Goal: Task Accomplishment & Management: Manage account settings

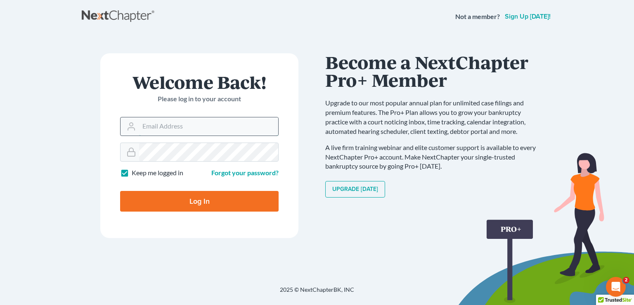
click at [160, 123] on input "Email Address" at bounding box center [208, 126] width 139 height 18
click at [230, 132] on input "disideris01@gmail.com" at bounding box center [208, 126] width 139 height 18
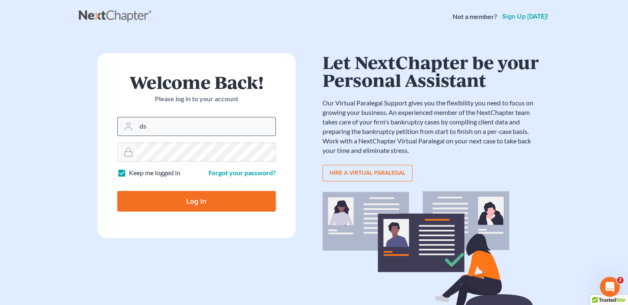
type input "[EMAIL_ADDRESS][DOMAIN_NAME]"
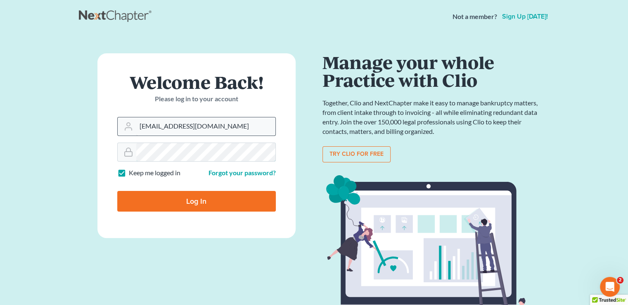
click at [117, 191] on input "Log In" at bounding box center [196, 201] width 159 height 21
type input "Thinking..."
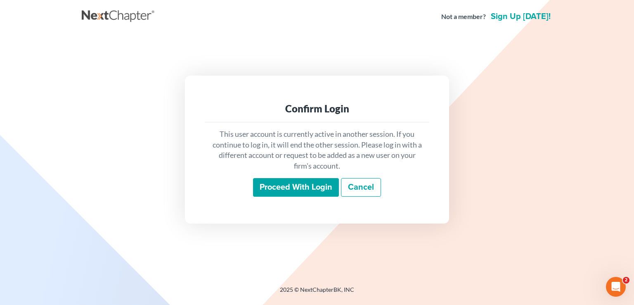
click at [294, 189] on input "Proceed with login" at bounding box center [296, 187] width 86 height 19
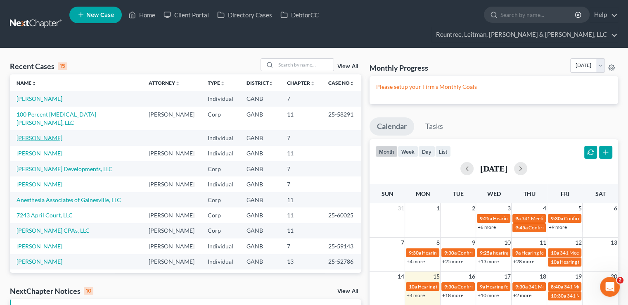
click at [51, 134] on link "[PERSON_NAME]" at bounding box center [40, 137] width 46 height 7
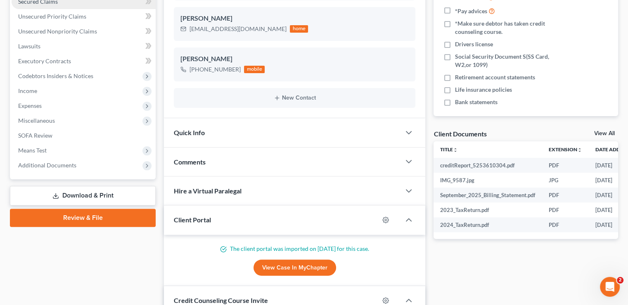
scroll to position [196, 0]
click at [69, 161] on span "Additional Documents" at bounding box center [47, 164] width 58 height 7
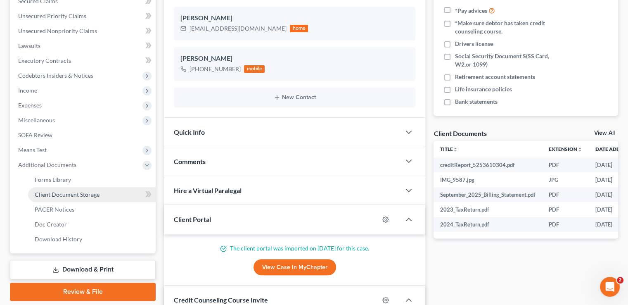
click at [76, 187] on link "Client Document Storage" at bounding box center [92, 194] width 128 height 15
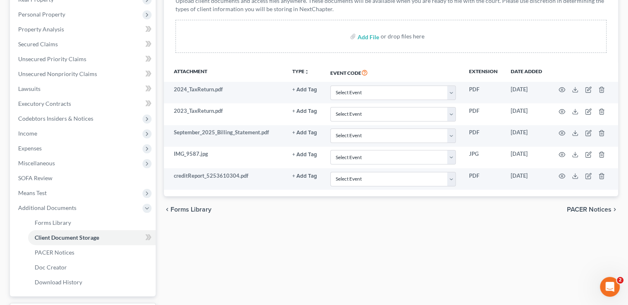
scroll to position [149, 0]
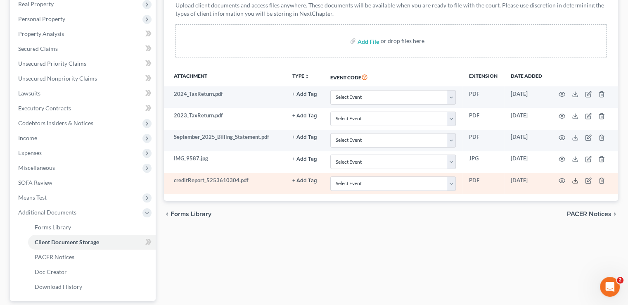
click at [574, 177] on icon at bounding box center [575, 180] width 7 height 7
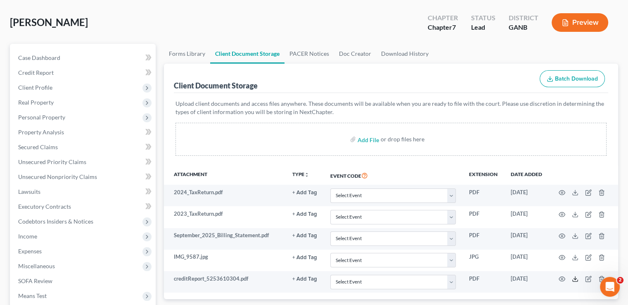
scroll to position [51, 0]
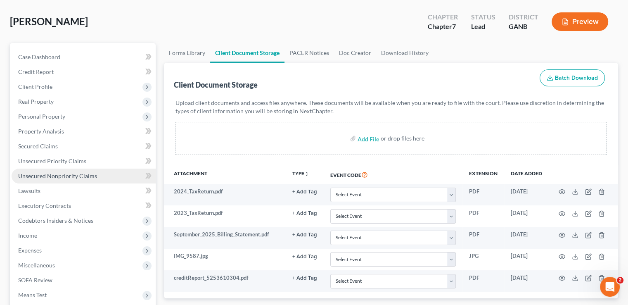
click at [59, 172] on span "Unsecured Nonpriority Claims" at bounding box center [57, 175] width 79 height 7
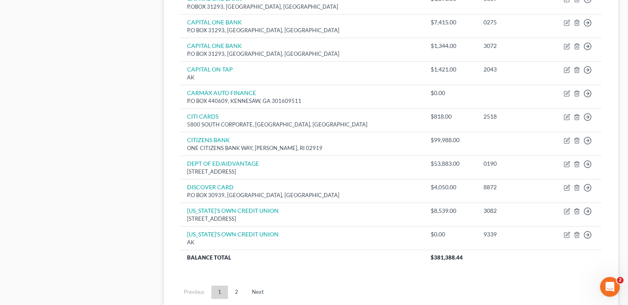
scroll to position [646, 0]
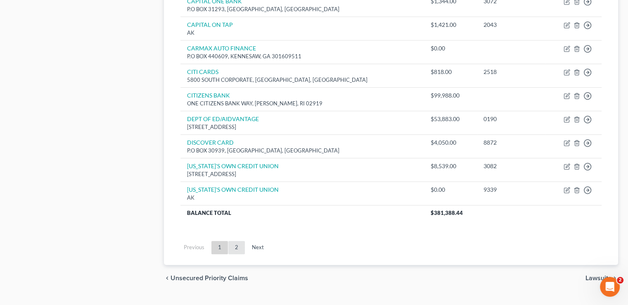
click at [237, 241] on link "2" at bounding box center [236, 247] width 17 height 13
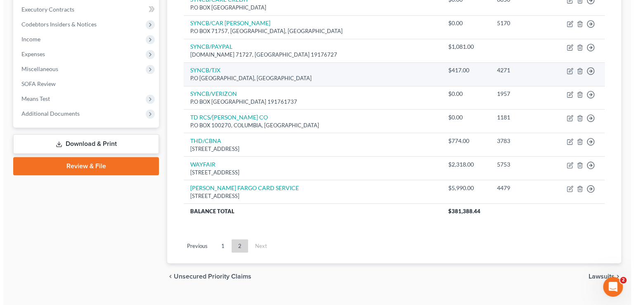
scroll to position [198, 0]
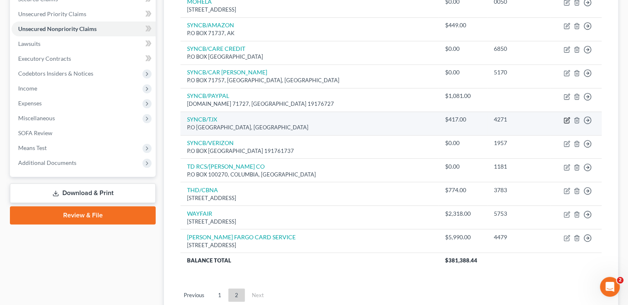
click at [565, 117] on icon "button" at bounding box center [567, 120] width 7 height 7
select select "1"
select select "2"
select select "0"
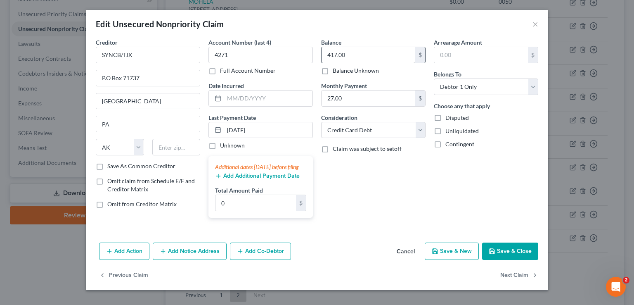
drag, startPoint x: 372, startPoint y: 44, endPoint x: 372, endPoint y: 56, distance: 12.4
click at [372, 56] on div "Balance 417.00 $ Balance Unknown Balance Undetermined 417.00 $ Balance Unknown" at bounding box center [373, 56] width 104 height 37
click at [372, 56] on input "417.00" at bounding box center [369, 55] width 94 height 16
type input "1,112"
click at [421, 187] on div "Balance 1,112.00 $ Balance Unknown Balance Undetermined 1,112 $ Balance Unknown…" at bounding box center [373, 131] width 113 height 186
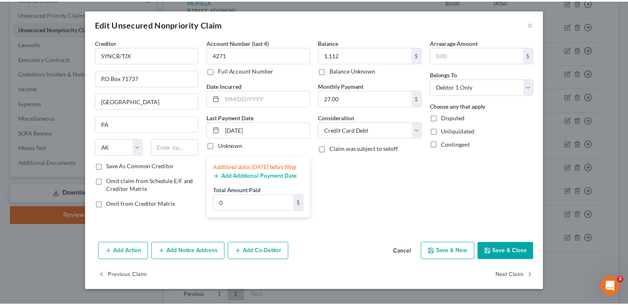
scroll to position [3, 0]
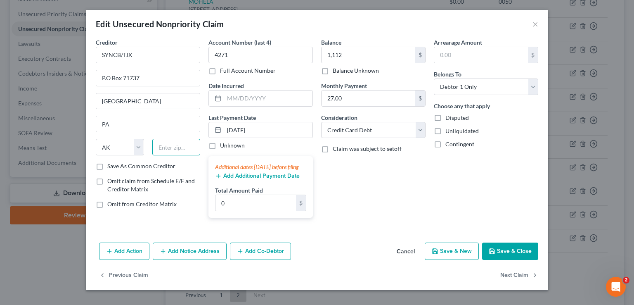
click at [178, 144] on input "text" at bounding box center [176, 147] width 48 height 17
type input "19176"
click at [354, 197] on div "Balance 1,112.00 $ Balance Unknown Balance Undetermined 1,112 $ Balance Unknown…" at bounding box center [373, 131] width 113 height 186
click at [116, 127] on input "PA" at bounding box center [148, 124] width 104 height 16
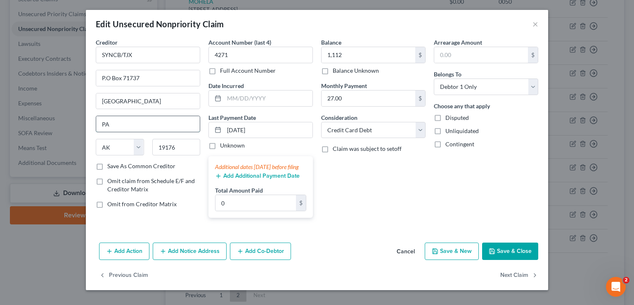
click at [116, 127] on input "PA" at bounding box center [148, 124] width 104 height 16
click at [123, 140] on select "State [US_STATE] AK AR AZ CA CO CT DE DC [GEOGRAPHIC_DATA] [GEOGRAPHIC_DATA] GU…" at bounding box center [120, 147] width 48 height 17
select select "39"
click at [96, 139] on select "State [US_STATE] AK AR AZ CA CO CT DE DC [GEOGRAPHIC_DATA] [GEOGRAPHIC_DATA] GU…" at bounding box center [120, 147] width 48 height 17
click at [134, 101] on input "[GEOGRAPHIC_DATA]" at bounding box center [148, 101] width 104 height 16
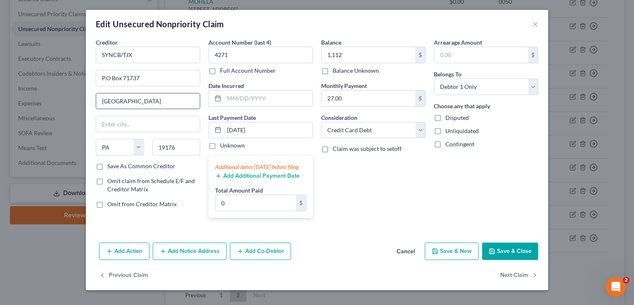
click at [134, 101] on input "[GEOGRAPHIC_DATA]" at bounding box center [148, 101] width 104 height 16
click at [140, 121] on input "text" at bounding box center [148, 124] width 104 height 16
paste input "[GEOGRAPHIC_DATA]"
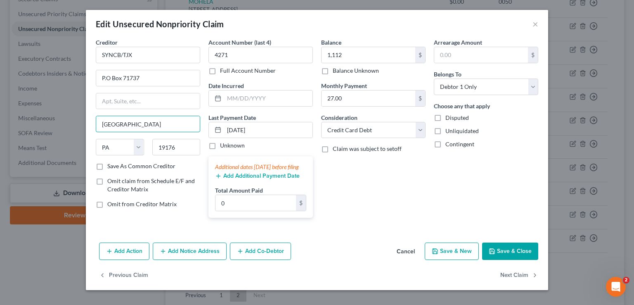
type input "[GEOGRAPHIC_DATA]"
click at [354, 182] on div "Balance 1,112.00 $ Balance Unknown Balance Undetermined 1,112 $ Balance Unknown…" at bounding box center [373, 131] width 113 height 186
click at [502, 258] on button "Save & Close" at bounding box center [510, 250] width 56 height 17
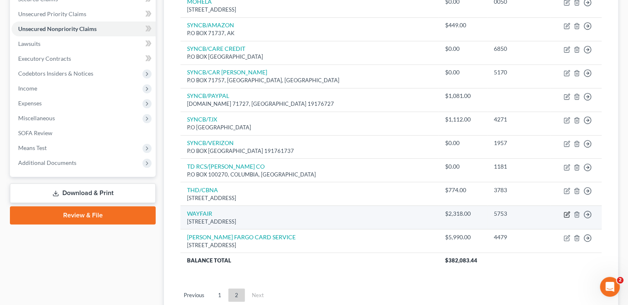
click at [568, 211] on icon "button" at bounding box center [568, 213] width 4 height 4
select select "43"
select select "2"
select select "0"
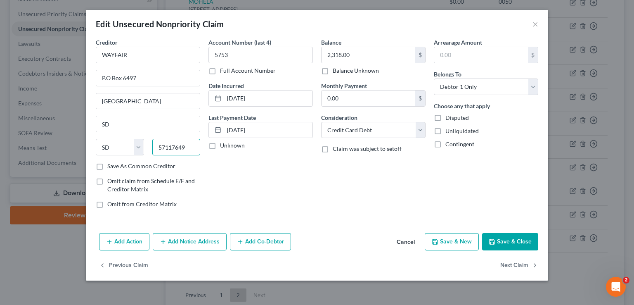
click at [195, 141] on input "57117649" at bounding box center [176, 147] width 48 height 17
type input "57117"
type input "[GEOGRAPHIC_DATA]"
click at [201, 147] on div "57117" at bounding box center [176, 147] width 57 height 17
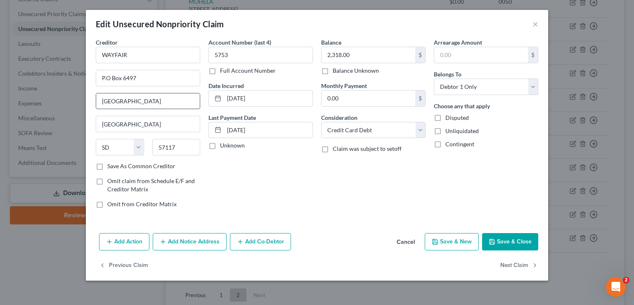
click at [150, 103] on input "[GEOGRAPHIC_DATA]" at bounding box center [148, 101] width 104 height 16
type input "S"
click at [270, 177] on div "Account Number (last 4) 5753 Full Account Number Date Incurred [DATE] Last Paym…" at bounding box center [260, 126] width 113 height 177
click at [378, 100] on input "0.00" at bounding box center [369, 98] width 94 height 16
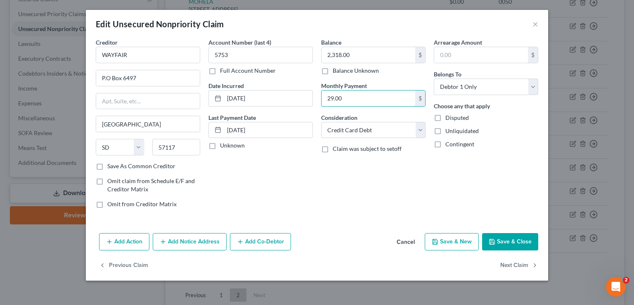
type input "29.00"
click at [380, 177] on div "Balance 2,318.00 $ Balance Unknown Balance Undetermined 2,318.00 $ Balance Unkn…" at bounding box center [373, 126] width 113 height 177
click at [405, 196] on div "Balance 2,318.00 $ Balance Unknown Balance Undetermined 2,318.00 $ Balance Unkn…" at bounding box center [373, 126] width 113 height 177
click at [289, 127] on input "[DATE]" at bounding box center [268, 130] width 88 height 16
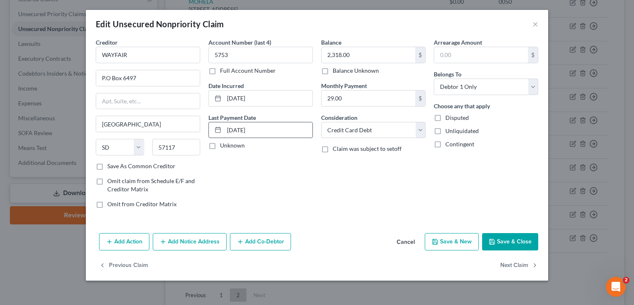
click at [289, 127] on input "[DATE]" at bounding box center [268, 130] width 88 height 16
type input "[DATE]"
click at [341, 172] on div "Balance 2,318.00 $ Balance Unknown Balance Undetermined 2,318.00 $ Balance Unkn…" at bounding box center [373, 126] width 113 height 177
click at [507, 242] on button "Save & Close" at bounding box center [510, 241] width 56 height 17
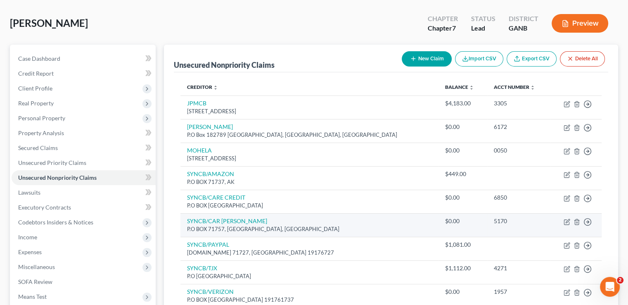
scroll to position [50, 0]
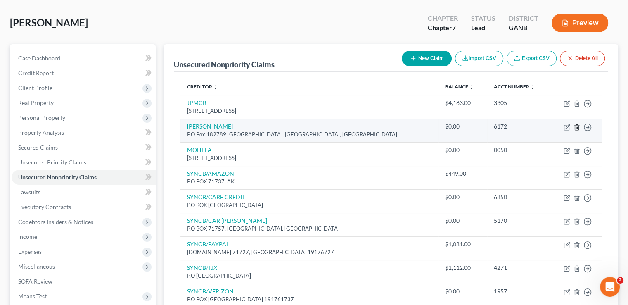
click at [578, 124] on icon "button" at bounding box center [577, 126] width 4 height 5
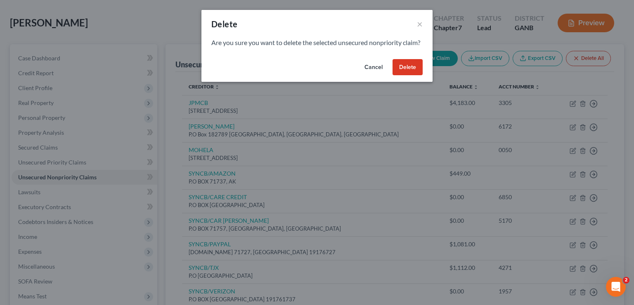
click at [412, 76] on button "Delete" at bounding box center [408, 67] width 30 height 17
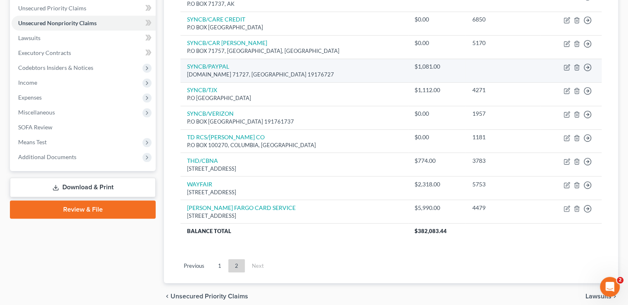
scroll to position [224, 0]
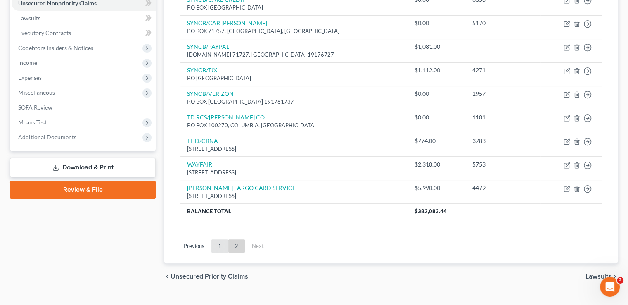
click at [214, 239] on link "1" at bounding box center [219, 245] width 17 height 13
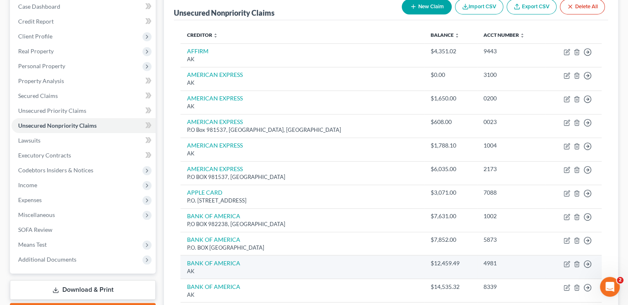
scroll to position [95, 0]
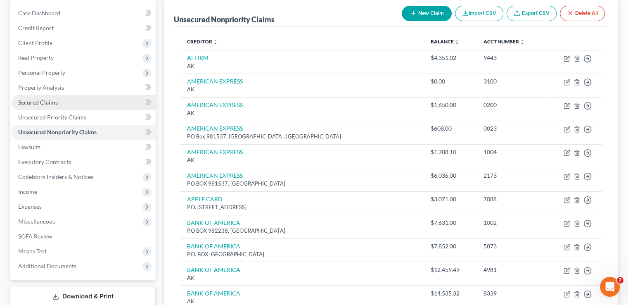
click at [47, 95] on link "Secured Claims" at bounding box center [84, 102] width 144 height 15
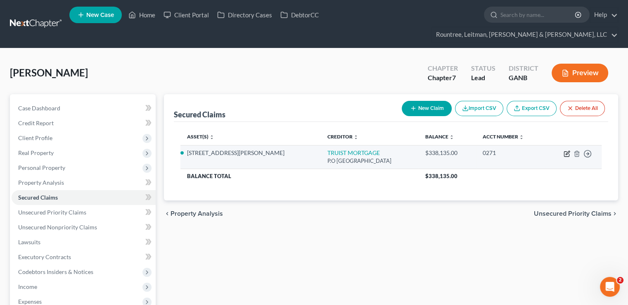
click at [567, 151] on icon "button" at bounding box center [568, 153] width 4 height 4
select select "48"
select select "3"
select select "0"
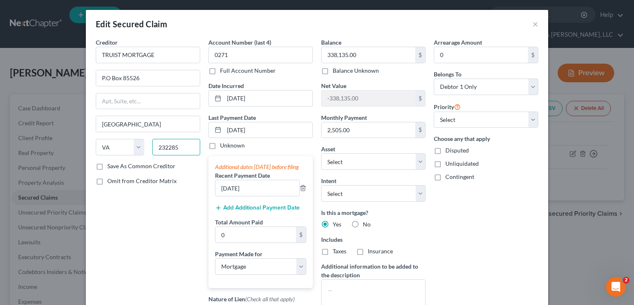
click at [185, 148] on input "232285" at bounding box center [176, 147] width 48 height 17
type input "23285"
click at [164, 192] on div "Creditor * TRUIST MORTGAGE P.O Box [GEOGRAPHIC_DATA] [US_STATE][GEOGRAPHIC_DATA…" at bounding box center [148, 203] width 113 height 331
type input "[GEOGRAPHIC_DATA]"
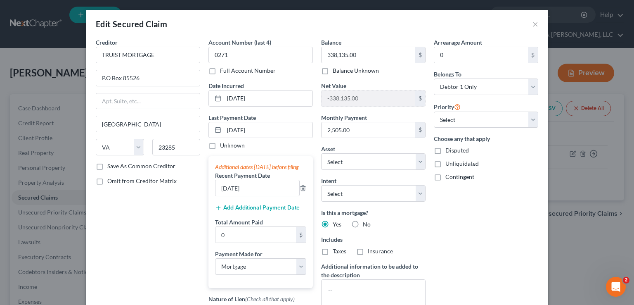
scroll to position [83, 0]
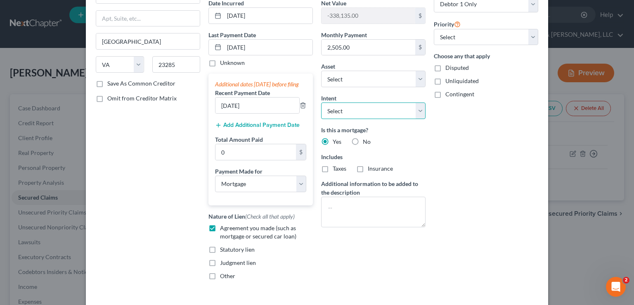
click at [373, 105] on select "Select Surrender Redeem Reaffirm Avoid Other" at bounding box center [373, 110] width 104 height 17
select select "2"
click at [321, 102] on select "Select Surrender Redeem Reaffirm Avoid Other" at bounding box center [373, 110] width 104 height 17
click at [333, 167] on label "Taxes" at bounding box center [340, 168] width 14 height 8
click at [336, 167] on input "Taxes" at bounding box center [338, 166] width 5 height 5
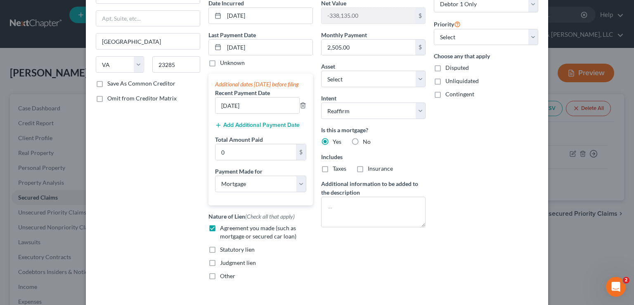
checkbox input "true"
click at [368, 169] on label "Insurance" at bounding box center [380, 168] width 25 height 8
click at [371, 169] on input "Insurance" at bounding box center [373, 166] width 5 height 5
checkbox input "true"
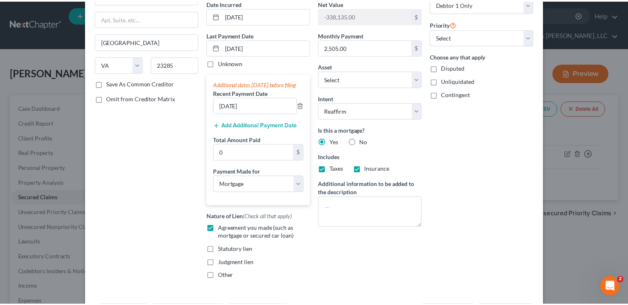
scroll to position [130, 0]
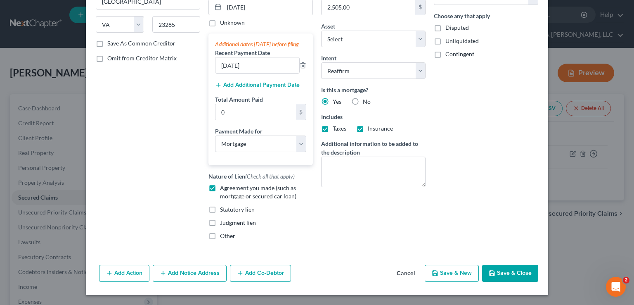
click at [502, 271] on button "Save & Close" at bounding box center [510, 273] width 56 height 17
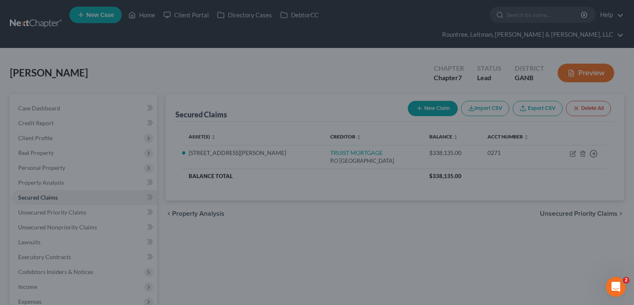
select select "4"
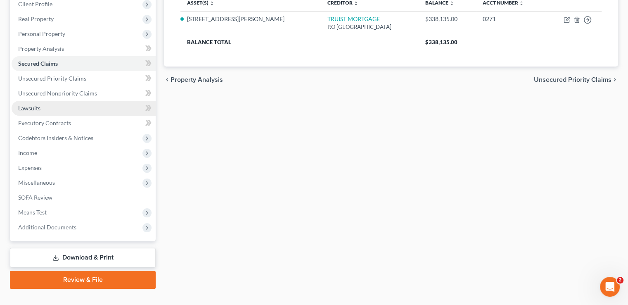
scroll to position [0, 0]
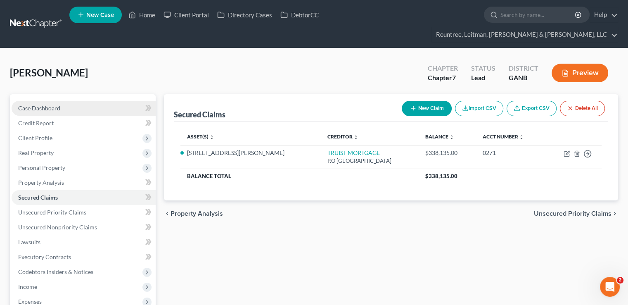
click at [71, 101] on link "Case Dashboard" at bounding box center [84, 108] width 144 height 15
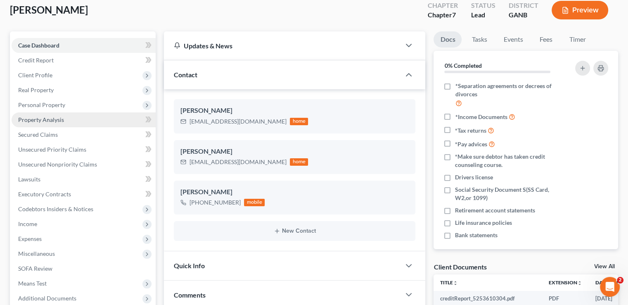
scroll to position [64, 0]
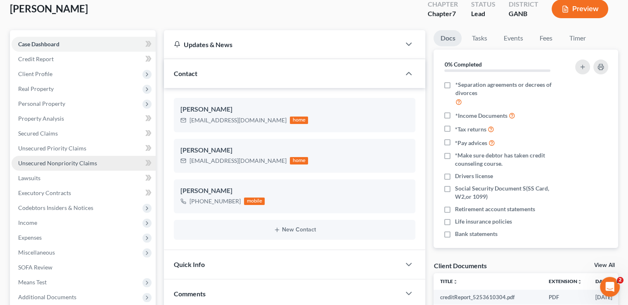
click at [93, 159] on span "Unsecured Nonpriority Claims" at bounding box center [57, 162] width 79 height 7
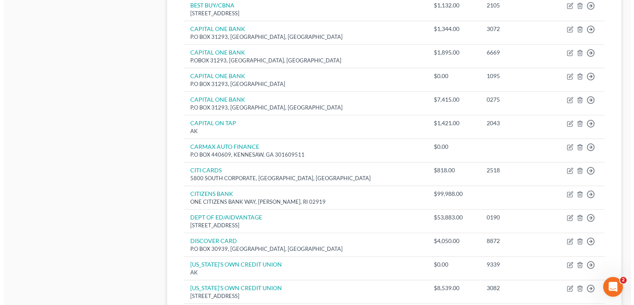
scroll to position [566, 0]
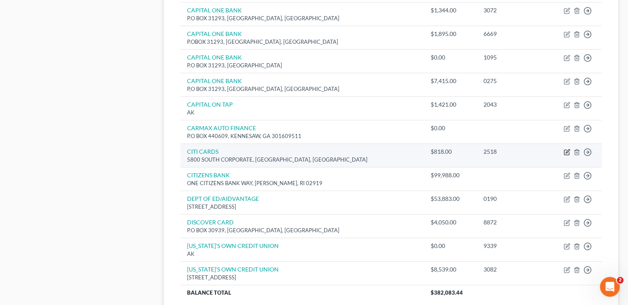
click at [567, 149] on icon "button" at bounding box center [567, 152] width 7 height 7
select select "43"
select select "2"
select select "0"
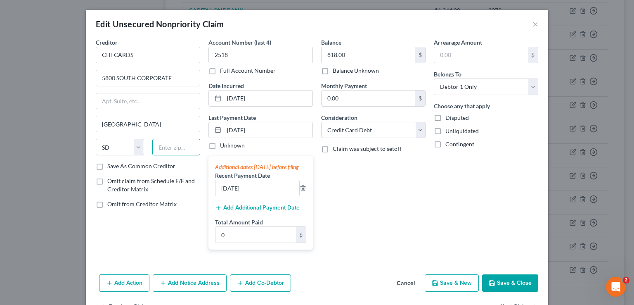
click at [163, 144] on input "text" at bounding box center [176, 147] width 48 height 17
type input "57108"
type input "[GEOGRAPHIC_DATA]"
click at [397, 232] on div "Balance 818.00 $ Balance Unknown Balance Undetermined 818.00 $ Balance Unknown …" at bounding box center [373, 147] width 113 height 218
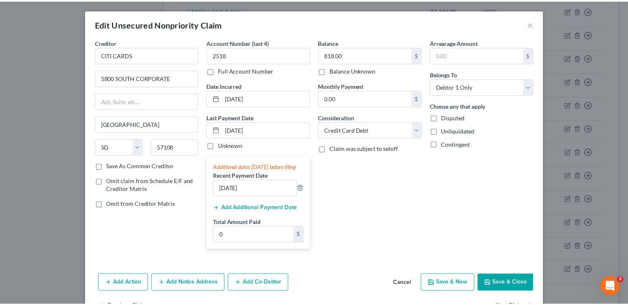
scroll to position [35, 0]
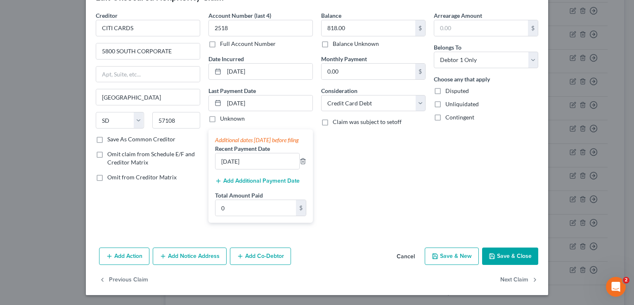
click at [509, 254] on button "Save & Close" at bounding box center [510, 255] width 56 height 17
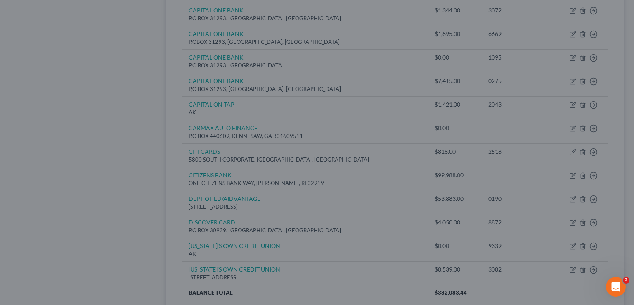
type input "0"
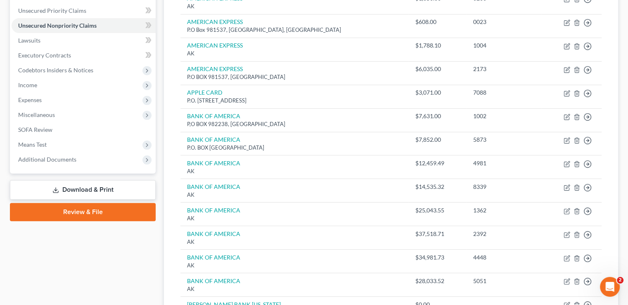
scroll to position [97, 0]
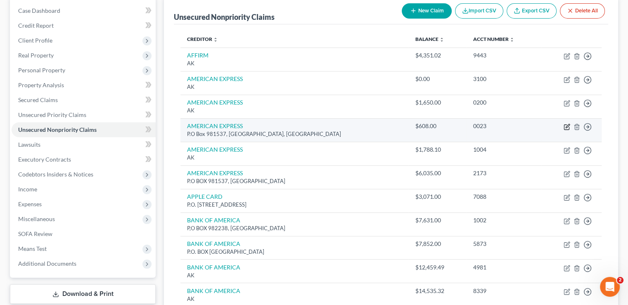
click at [566, 123] on icon "button" at bounding box center [567, 126] width 7 height 7
select select "45"
select select "2"
select select "0"
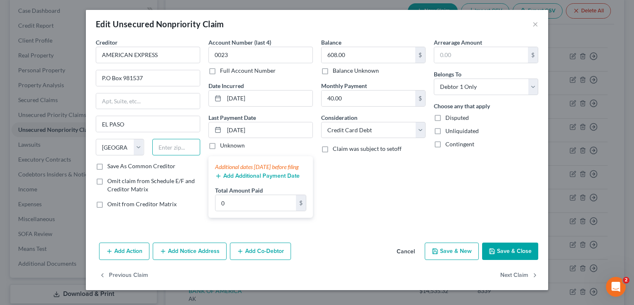
click at [185, 149] on input "text" at bounding box center [176, 147] width 48 height 17
type input "79985"
type input "[GEOGRAPHIC_DATA]"
click at [171, 239] on div "Creditor * AMERICAN EXPRESS P.O Box 981537 [GEOGRAPHIC_DATA] [US_STATE][GEOGRAP…" at bounding box center [317, 138] width 462 height 201
click at [107, 164] on label "Save As Common Creditor" at bounding box center [141, 166] width 68 height 8
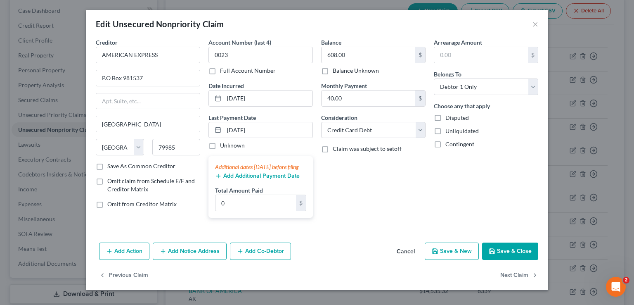
click at [111, 164] on input "Save As Common Creditor" at bounding box center [113, 164] width 5 height 5
click at [523, 254] on button "Save & Close" at bounding box center [510, 250] width 56 height 17
checkbox input "false"
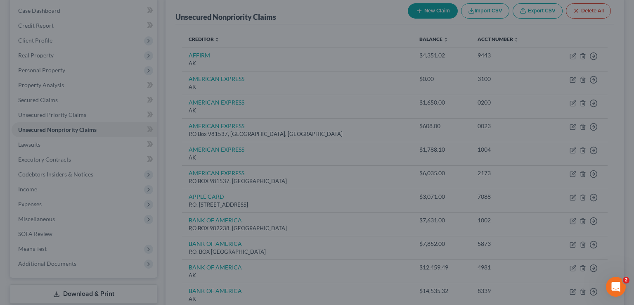
type input "0"
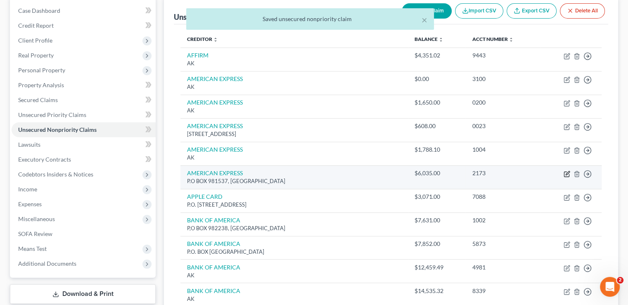
click at [565, 171] on icon "button" at bounding box center [567, 174] width 7 height 7
select select "45"
select select "2"
select select "0"
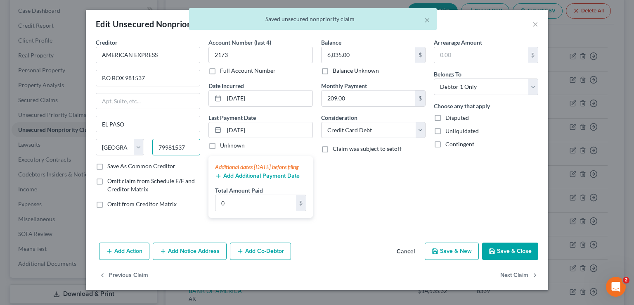
click at [194, 146] on input "79981537" at bounding box center [176, 147] width 48 height 17
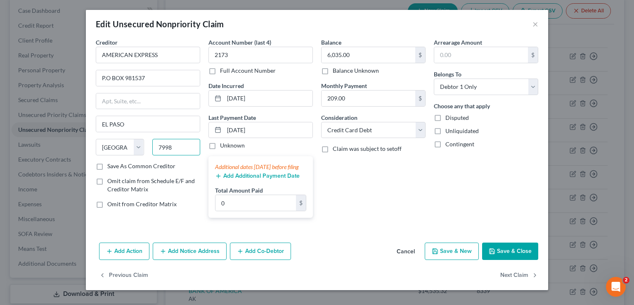
type input "79985"
type input "[GEOGRAPHIC_DATA]"
click at [376, 182] on div "Balance 6,035.00 $ Balance Unknown Balance Undetermined 6,035.00 $ Balance Unkn…" at bounding box center [373, 131] width 113 height 186
click at [518, 256] on button "Save & Close" at bounding box center [510, 250] width 56 height 17
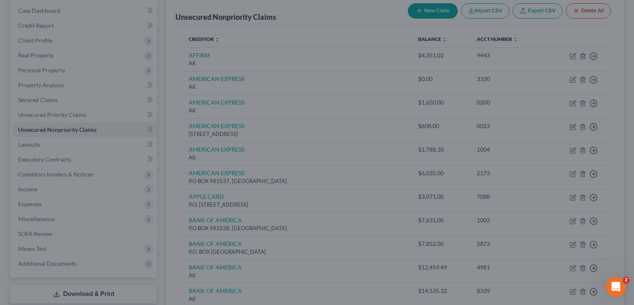
type input "0"
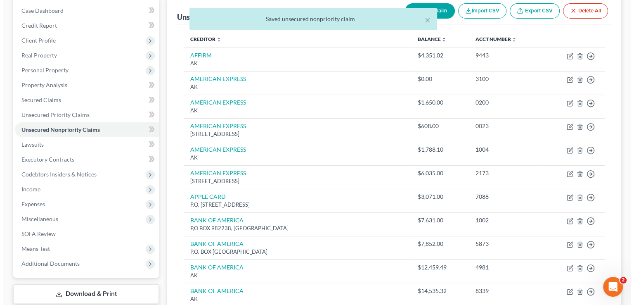
scroll to position [46, 0]
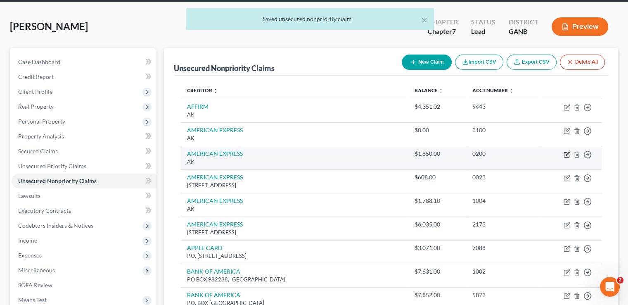
click at [566, 151] on icon "button" at bounding box center [567, 154] width 7 height 7
select select "1"
select select "2"
select select "0"
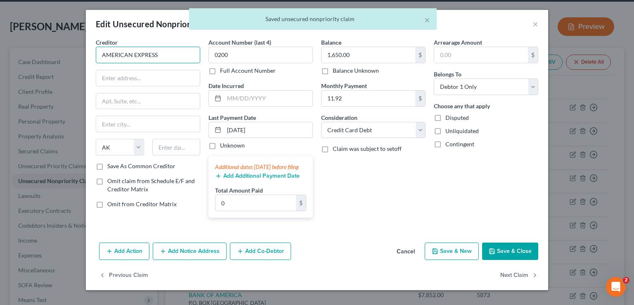
click at [155, 53] on input "AMERICAN EXPRESS" at bounding box center [148, 55] width 104 height 17
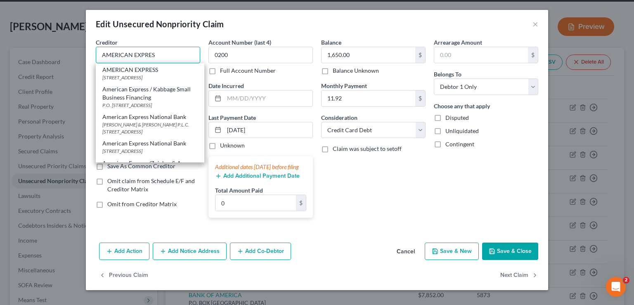
scroll to position [401, 0]
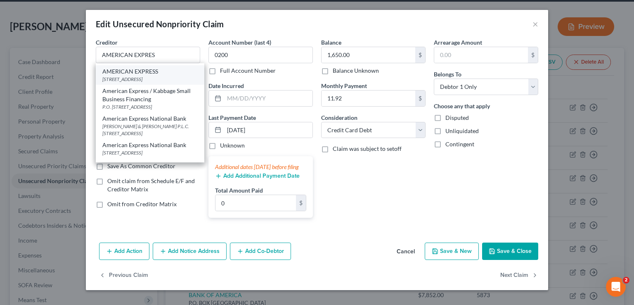
click at [173, 76] on div "AMERICAN EXPRESS" at bounding box center [149, 71] width 95 height 8
type input "AMERICAN EXPRESS"
type input "P.O Box 981537"
type input "[GEOGRAPHIC_DATA]"
select select "45"
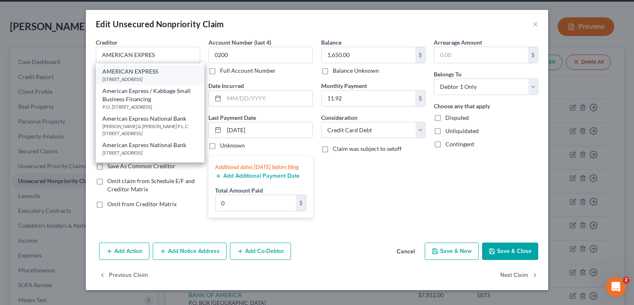
type input "79985"
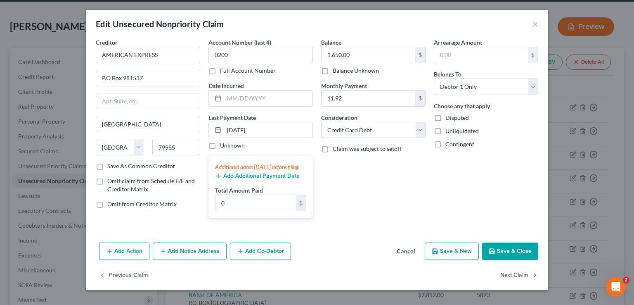
scroll to position [0, 0]
click at [503, 253] on button "Save & Close" at bounding box center [510, 250] width 56 height 17
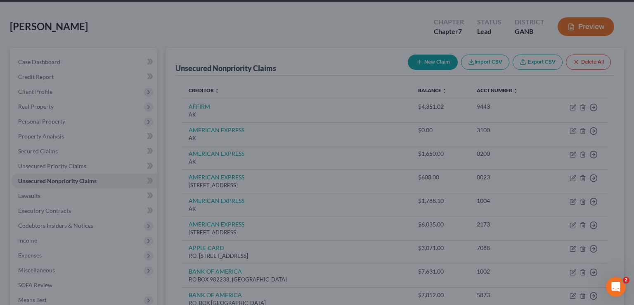
type input "0"
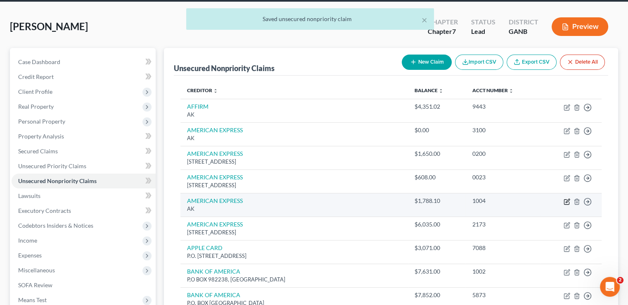
click at [564, 198] on icon "button" at bounding box center [567, 201] width 7 height 7
select select "1"
select select "2"
select select "0"
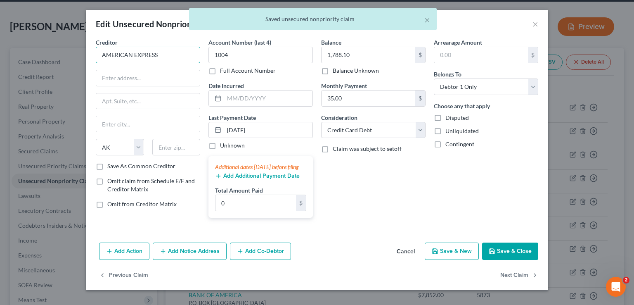
click at [172, 50] on input "AMERICAN EXPRESS" at bounding box center [148, 55] width 104 height 17
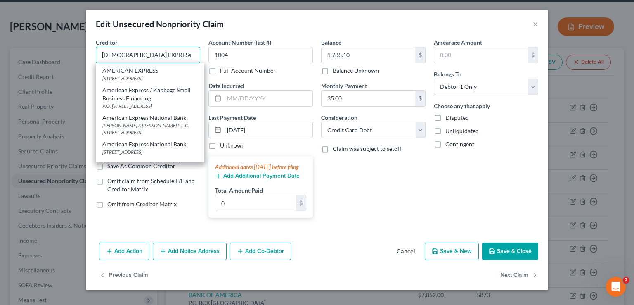
scroll to position [401, 0]
click at [170, 83] on div "[STREET_ADDRESS]" at bounding box center [149, 79] width 95 height 7
type input "AMERICAN EXPRESS"
type input "P.O Box 981537"
type input "[GEOGRAPHIC_DATA]"
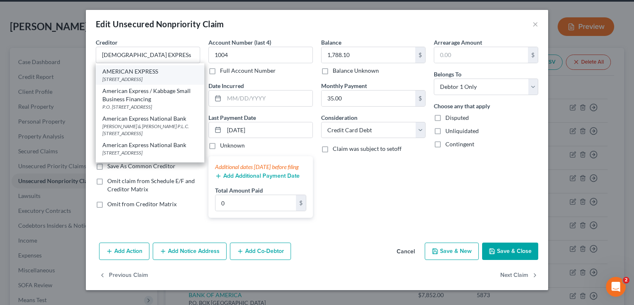
select select "45"
type input "79985"
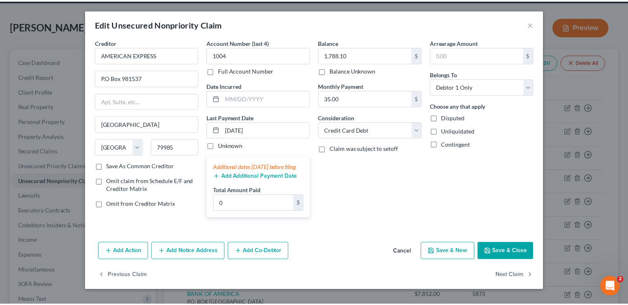
scroll to position [0, 0]
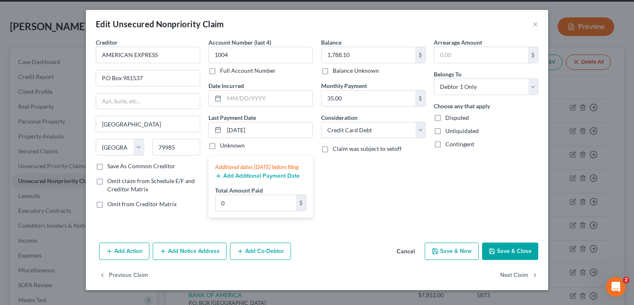
click at [514, 260] on button "Save & Close" at bounding box center [510, 250] width 56 height 17
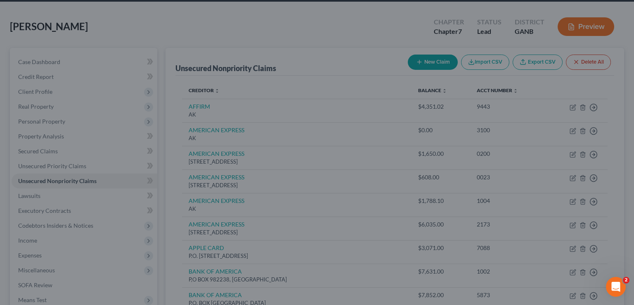
type input "0"
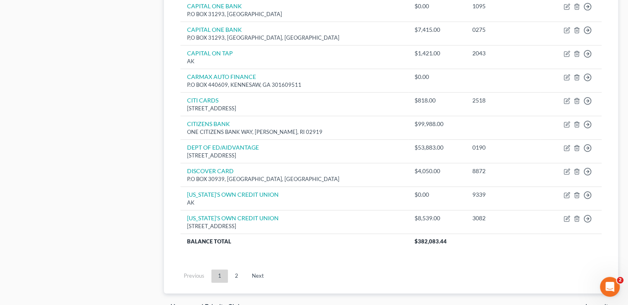
scroll to position [619, 0]
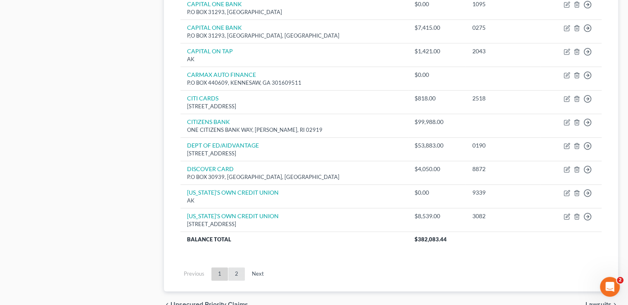
click at [233, 267] on link "2" at bounding box center [236, 273] width 17 height 13
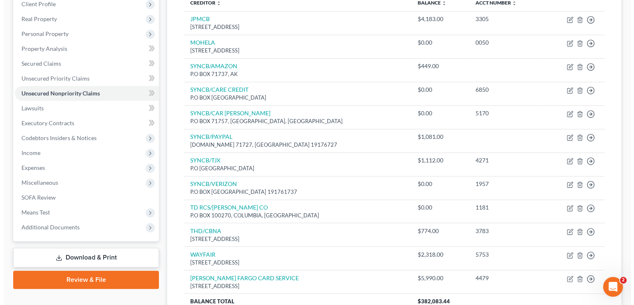
scroll to position [224, 0]
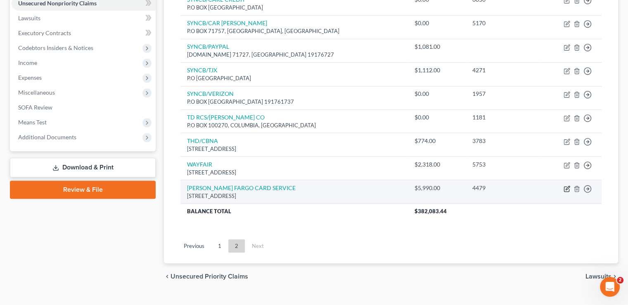
click at [566, 185] on icon "button" at bounding box center [567, 188] width 7 height 7
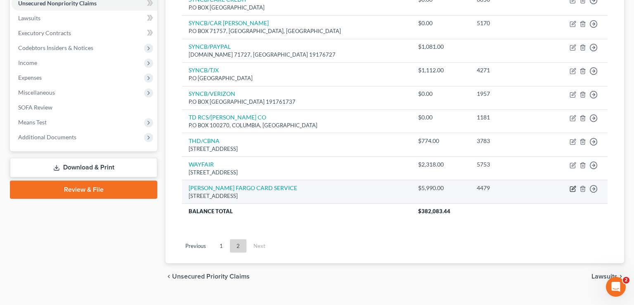
select select "24"
select select "2"
select select "0"
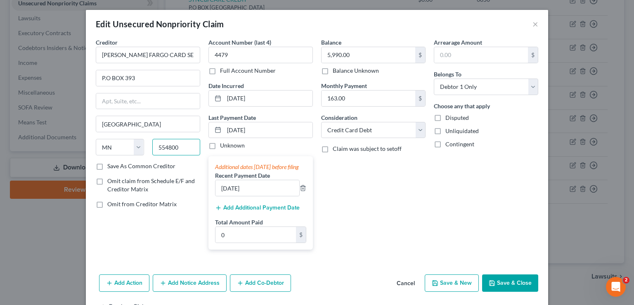
click at [185, 150] on input "554800" at bounding box center [176, 147] width 48 height 17
type input "55480"
click at [412, 207] on div "Balance 5,990.00 $ Balance Unknown Balance Undetermined 5,990.00 $ Balance Unkn…" at bounding box center [373, 147] width 113 height 218
type input "[GEOGRAPHIC_DATA]"
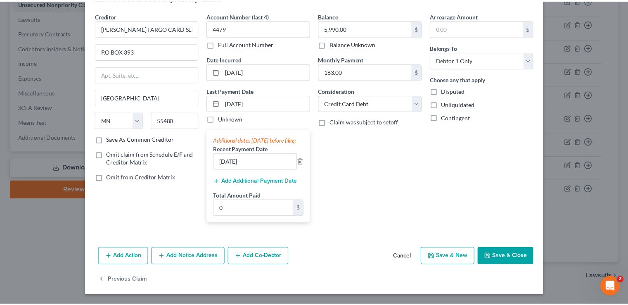
scroll to position [35, 0]
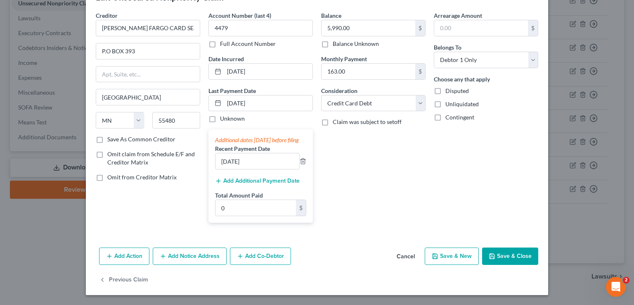
click at [510, 253] on button "Save & Close" at bounding box center [510, 255] width 56 height 17
type input "0"
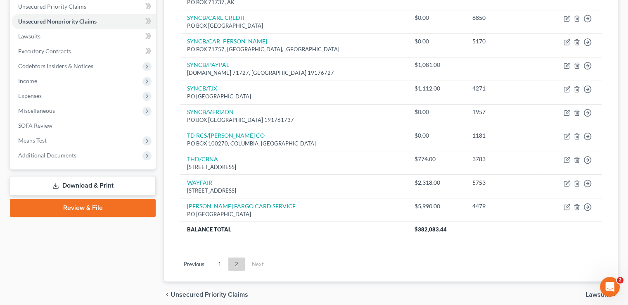
scroll to position [224, 0]
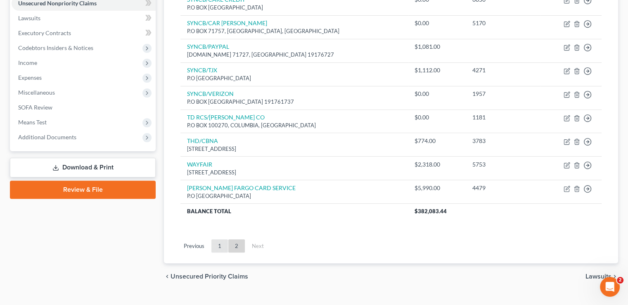
click at [220, 239] on link "1" at bounding box center [219, 245] width 17 height 13
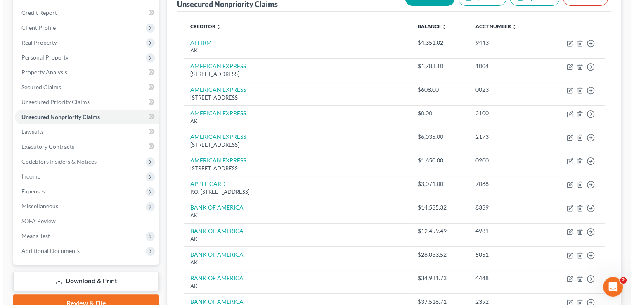
scroll to position [105, 0]
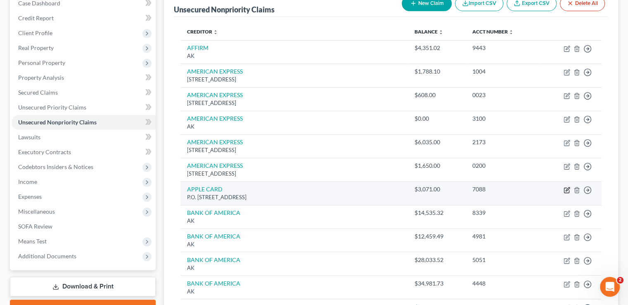
click at [564, 187] on icon "button" at bounding box center [566, 189] width 5 height 5
select select "39"
select select "2"
select select "0"
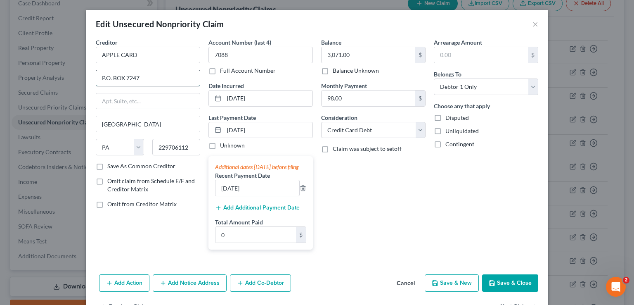
click at [161, 80] on input "P.O. BOX 7247" at bounding box center [148, 78] width 104 height 16
click at [156, 57] on input "APPLE CARD" at bounding box center [148, 55] width 104 height 17
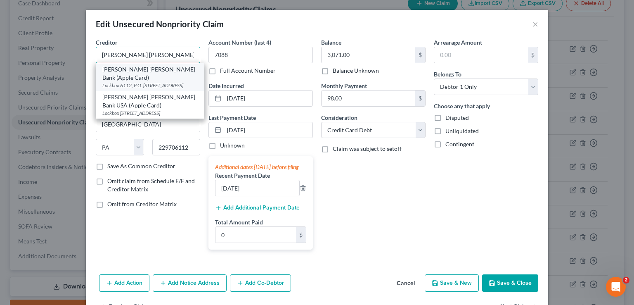
scroll to position [35, 0]
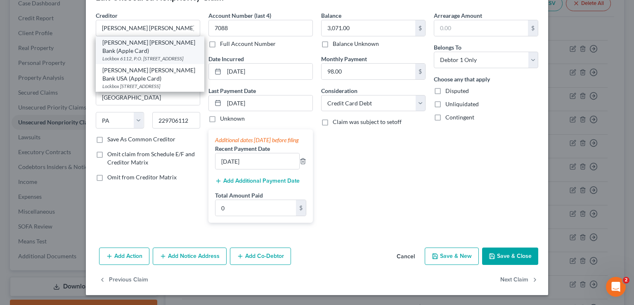
click at [161, 55] on div "Lockbox 6112, P.O. [STREET_ADDRESS]" at bounding box center [149, 58] width 95 height 7
type input "[PERSON_NAME] [PERSON_NAME] Bank (Apple Card)"
type input "Lockbox 6112, P.O. Box 7247"
type input "[GEOGRAPHIC_DATA]"
type input "19170"
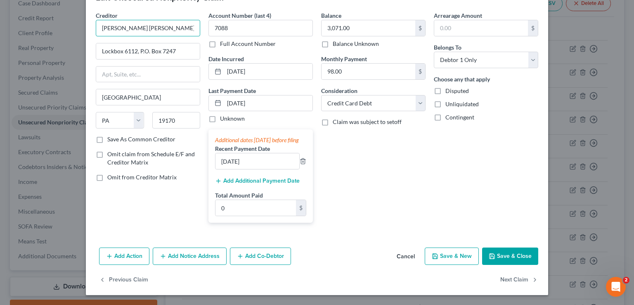
click at [190, 24] on input "[PERSON_NAME] [PERSON_NAME] Bank (Apple Card)" at bounding box center [148, 28] width 104 height 17
type input "[PERSON_NAME] [PERSON_NAME] BANK - APPLE CARD"
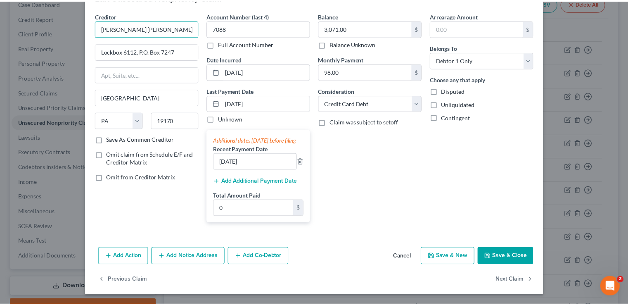
scroll to position [15, 0]
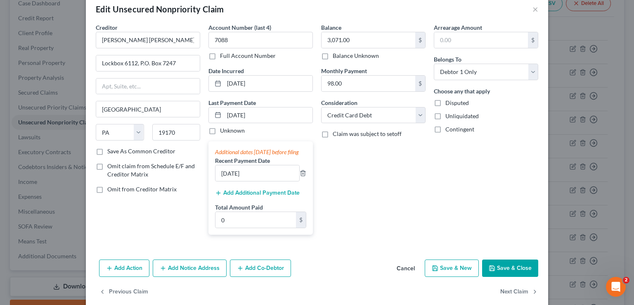
click at [505, 270] on button "Save & Close" at bounding box center [510, 267] width 56 height 17
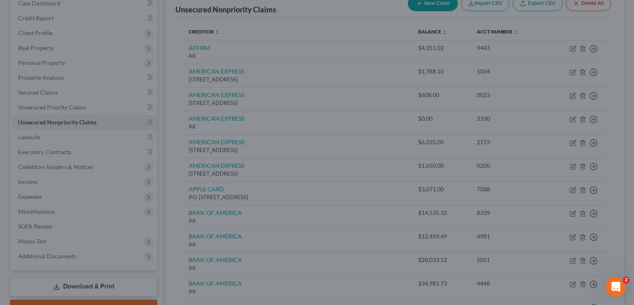
type input "0"
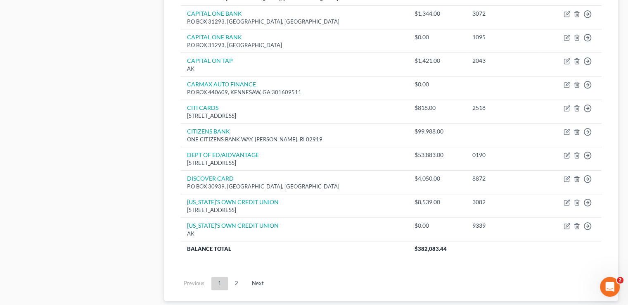
scroll to position [611, 0]
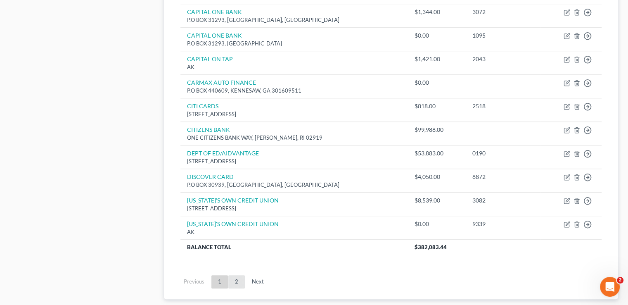
click at [233, 275] on link "2" at bounding box center [236, 281] width 17 height 13
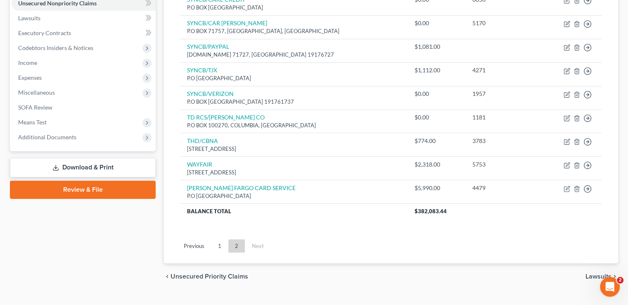
scroll to position [75, 0]
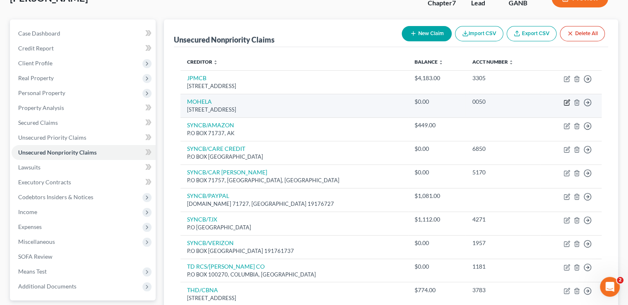
click at [568, 99] on icon "button" at bounding box center [567, 102] width 7 height 7
select select "26"
select select "17"
select select "0"
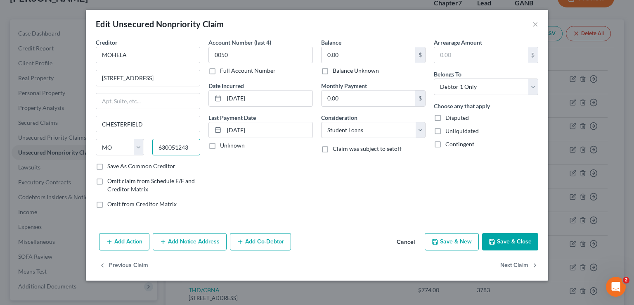
click at [192, 145] on input "630051243" at bounding box center [176, 147] width 48 height 17
type input "63005"
type input "Chesterfield"
click at [281, 192] on div "Account Number (last 4) 0050 Full Account Number Date Incurred [DATE] Last Paym…" at bounding box center [260, 126] width 113 height 177
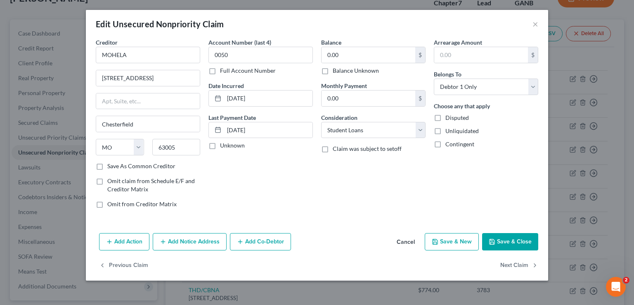
click at [375, 46] on div "Balance 0.00 $ Balance Unknown Balance Undetermined 0.00 $ Balance Unknown" at bounding box center [373, 56] width 104 height 37
drag, startPoint x: 375, startPoint y: 46, endPoint x: 374, endPoint y: 51, distance: 4.6
click at [374, 51] on div "Balance 0.00 $ Balance Unknown Balance Undetermined 0.00 $ Balance Unknown" at bounding box center [373, 56] width 104 height 37
click at [374, 51] on input "0.00" at bounding box center [369, 55] width 94 height 16
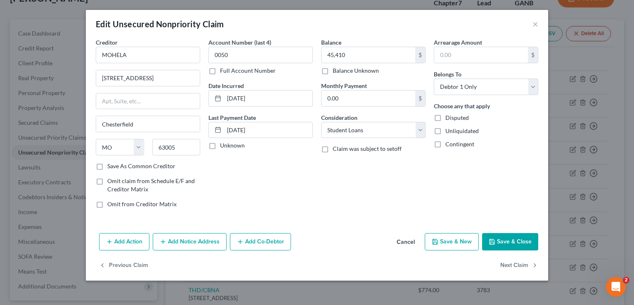
click at [386, 177] on div "Balance 45,410.00 $ Balance Unknown Balance Undetermined 45,410 $ Balance Unkno…" at bounding box center [373, 126] width 113 height 177
click at [533, 243] on button "Save & Close" at bounding box center [510, 241] width 56 height 17
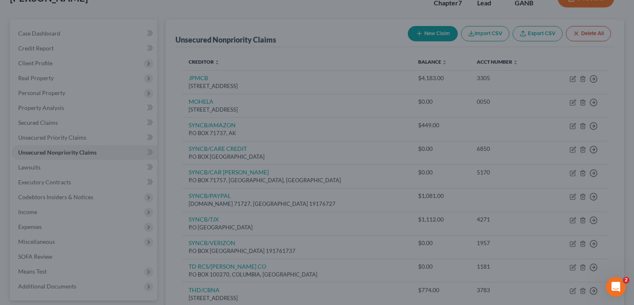
type input "45,410.00"
type input "0"
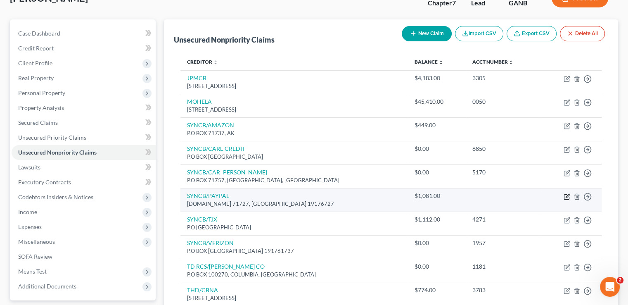
click at [564, 194] on icon "button" at bounding box center [566, 196] width 5 height 5
select select "39"
select select "2"
select select "0"
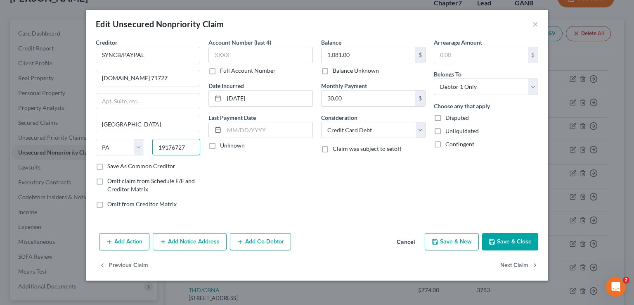
click at [195, 144] on input "19176727" at bounding box center [176, 147] width 48 height 17
type input "19176"
click at [244, 182] on div "Account Number (last 4) Full Account Number Date Incurred [DATE] Last Payment D…" at bounding box center [260, 126] width 113 height 177
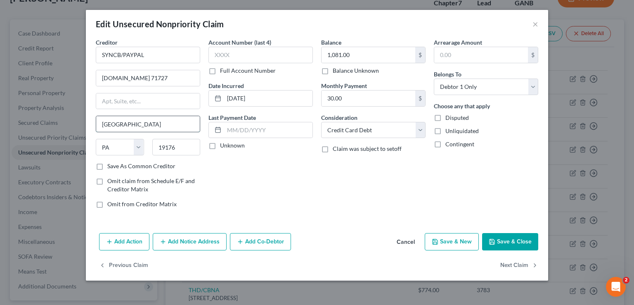
click at [170, 116] on input "[GEOGRAPHIC_DATA]" at bounding box center [148, 124] width 104 height 16
type input "[GEOGRAPHIC_DATA]"
click at [243, 169] on div "Account Number (last 4) Full Account Number Date Incurred [DATE] Last Payment D…" at bounding box center [260, 126] width 113 height 177
click at [237, 49] on input "text" at bounding box center [261, 55] width 104 height 17
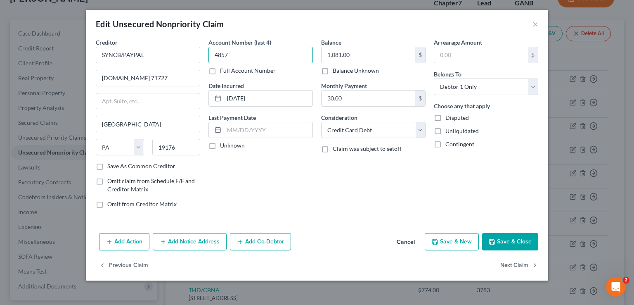
type input "4857"
click at [294, 181] on div "Account Number (last 4) 4857 Full Account Number Date Incurred [DATE] Last Paym…" at bounding box center [260, 126] width 113 height 177
click at [497, 246] on button "Save & Close" at bounding box center [510, 241] width 56 height 17
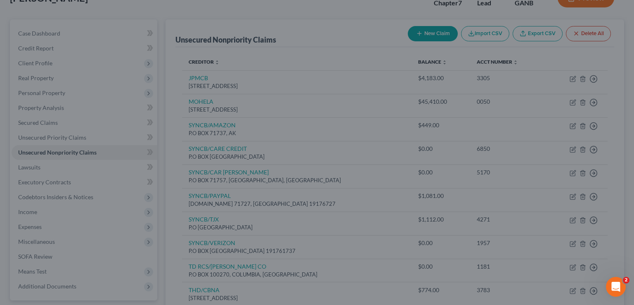
type input "0"
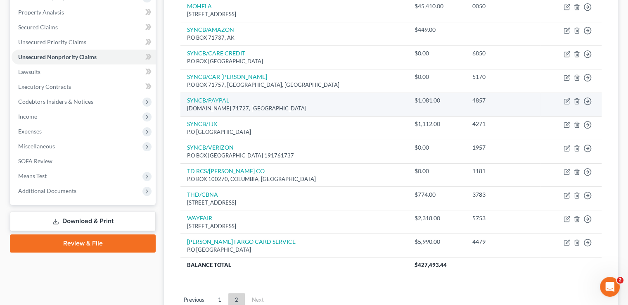
scroll to position [177, 0]
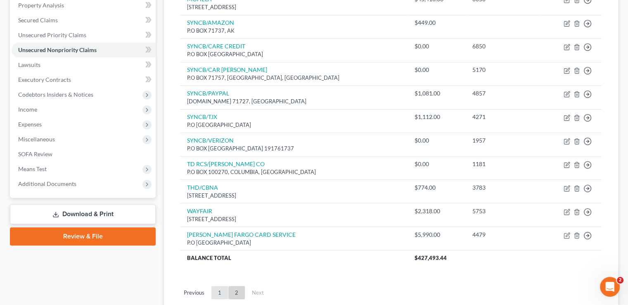
click at [221, 286] on link "1" at bounding box center [219, 292] width 17 height 13
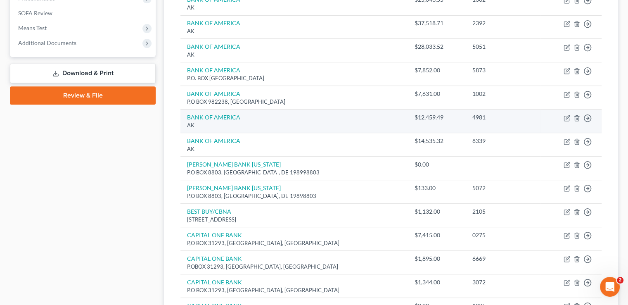
scroll to position [355, 0]
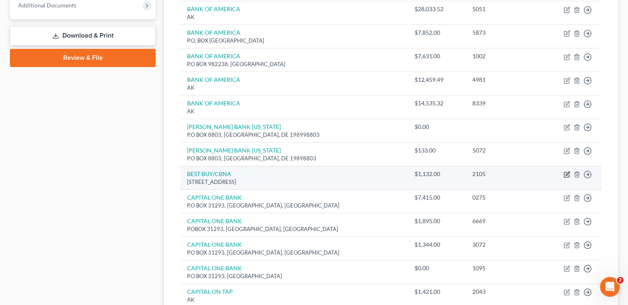
click at [566, 166] on td "Move to D Move to E Move to G Move to Notice Only" at bounding box center [570, 178] width 61 height 24
click at [566, 172] on icon "button" at bounding box center [568, 174] width 4 height 4
select select "43"
select select "2"
select select "0"
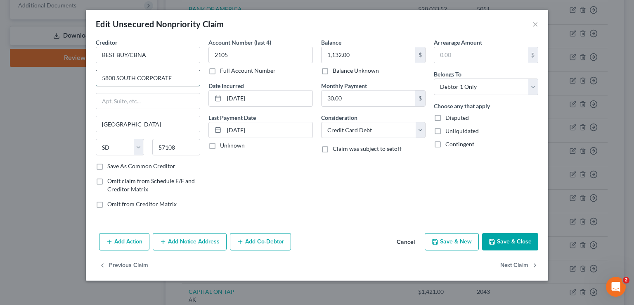
click at [183, 77] on input "5800 SOUTH CORPORATE" at bounding box center [148, 78] width 104 height 16
type input "[STREET_ADDRESS]"
click at [190, 149] on input "57108" at bounding box center [176, 147] width 48 height 17
type input "57108"
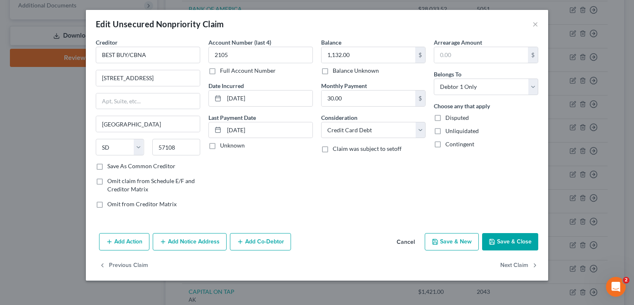
type input "[GEOGRAPHIC_DATA]"
click at [263, 199] on div "Account Number (last 4) 2105 Full Account Number Date Incurred [DATE] Last Paym…" at bounding box center [260, 126] width 113 height 177
click at [512, 244] on button "Save & Close" at bounding box center [510, 241] width 56 height 17
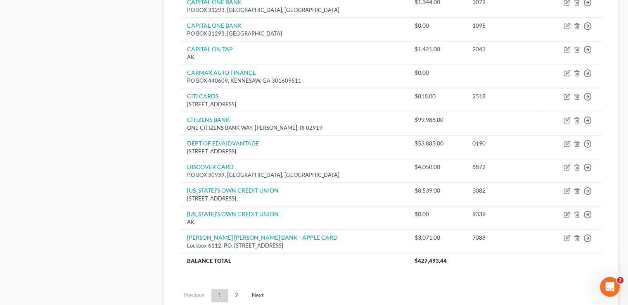
scroll to position [598, 0]
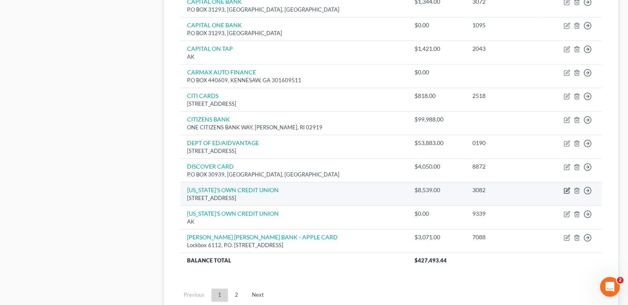
click at [569, 188] on icon "button" at bounding box center [566, 190] width 5 height 5
select select "10"
select select "2"
select select "0"
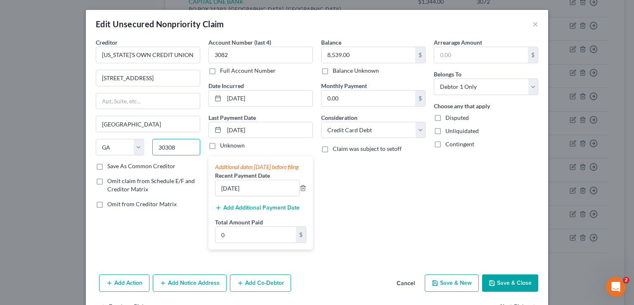
click at [175, 150] on input "30308" at bounding box center [176, 147] width 48 height 17
type input "30308"
type input "[GEOGRAPHIC_DATA]"
click at [374, 219] on div "Balance 8,539.00 $ Balance Unknown Balance Undetermined 8,539.00 $ Balance Unkn…" at bounding box center [373, 147] width 113 height 218
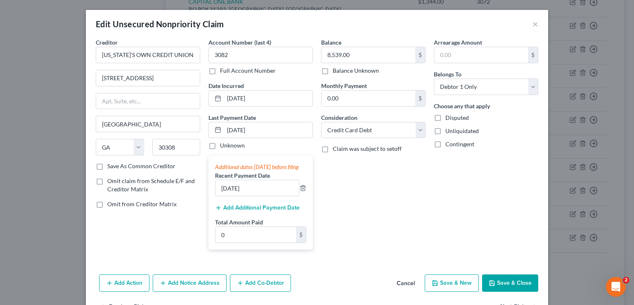
click at [512, 284] on button "Save & Close" at bounding box center [510, 282] width 56 height 17
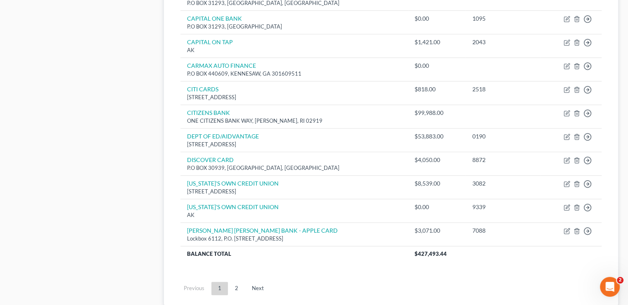
scroll to position [606, 0]
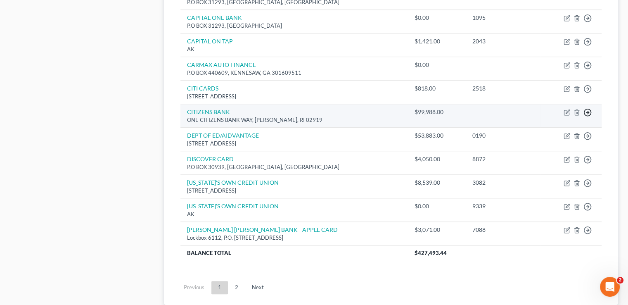
click at [586, 112] on line "button" at bounding box center [587, 112] width 3 height 0
click at [564, 112] on link "Move to D" at bounding box center [549, 119] width 69 height 14
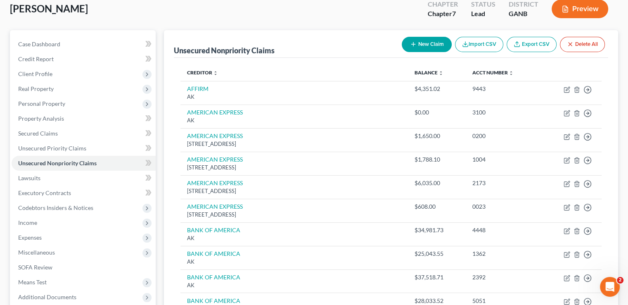
scroll to position [56, 0]
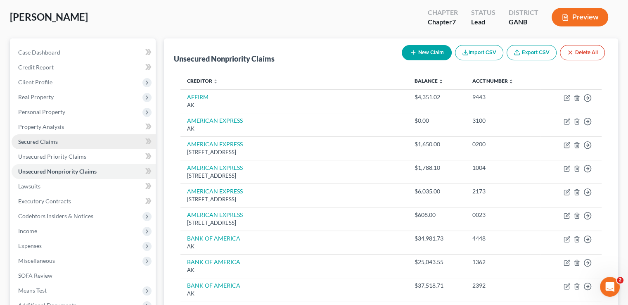
click at [86, 134] on link "Secured Claims" at bounding box center [84, 141] width 144 height 15
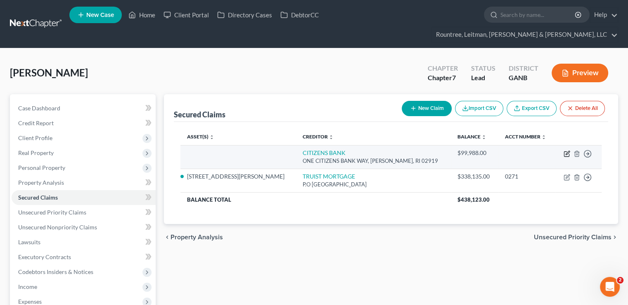
click at [564, 150] on icon "button" at bounding box center [567, 153] width 7 height 7
select select "41"
select select "3"
select select "0"
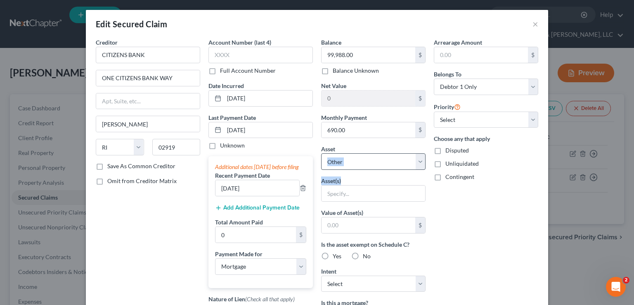
click at [364, 166] on div "Balance 99,988.00 $ Balance Unknown Balance Undetermined 99,988.00 $ Balance Un…" at bounding box center [373, 222] width 113 height 368
click at [364, 166] on select "Select Other Multiple Assets Electronics - Computer - $800.0 Clothing - Pants, …" at bounding box center [373, 161] width 104 height 17
select select "4"
click at [321, 153] on select "Select Other Multiple Assets Electronics - Computer - $800.0 Clothing - Pants, …" at bounding box center [373, 161] width 104 height 17
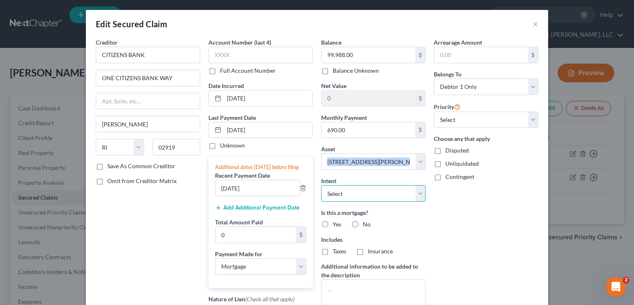
click at [379, 197] on select "Select Surrender Redeem Reaffirm Avoid Other" at bounding box center [373, 193] width 104 height 17
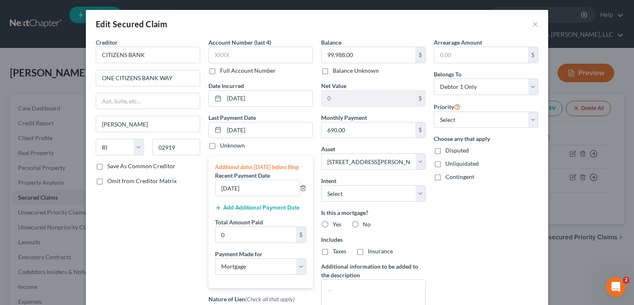
click at [462, 223] on div "Arrearage Amount $ Belongs To * Select Debtor 1 Only Debtor 2 Only Debtor 1 And…" at bounding box center [486, 203] width 113 height 331
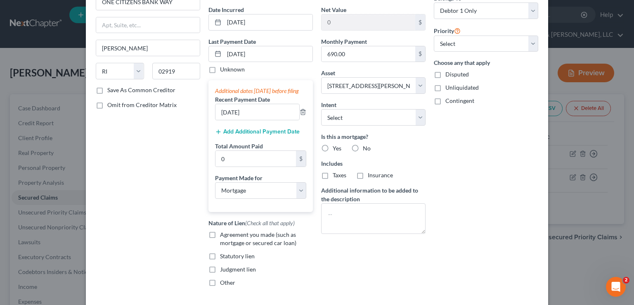
scroll to position [90, 0]
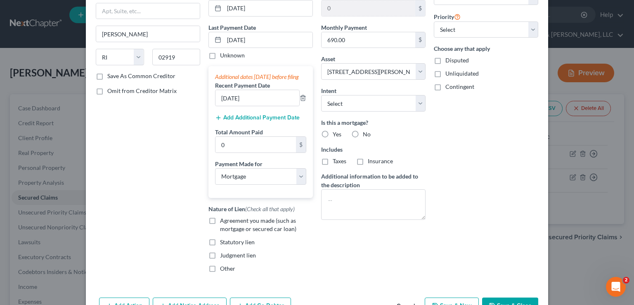
click at [220, 228] on label "Agreement you made (such as mortgage or secured car loan)" at bounding box center [266, 224] width 93 height 17
click at [223, 222] on input "Agreement you made (such as mortgage or secured car loan)" at bounding box center [225, 218] width 5 height 5
checkbox input "true"
click at [220, 273] on label "Other" at bounding box center [227, 268] width 15 height 8
click at [223, 270] on input "Other" at bounding box center [225, 266] width 5 height 5
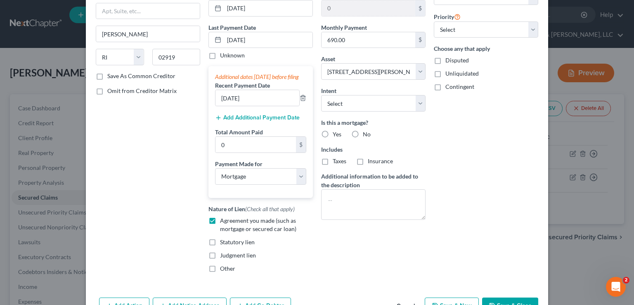
checkbox input "true"
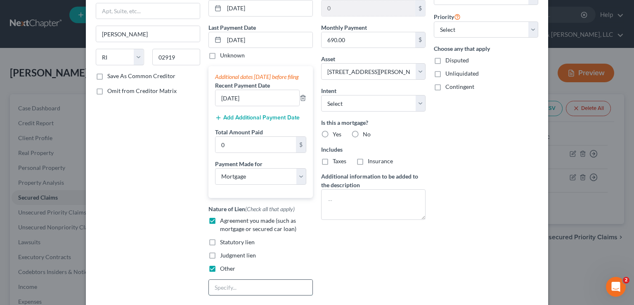
click at [235, 294] on input "text" at bounding box center [261, 288] width 104 height 16
type input "HELOC"
click at [430, 177] on div "Arrearage Amount $ Belongs To * Select Debtor 1 Only Debtor 2 Only Debtor 1 And…" at bounding box center [486, 125] width 113 height 354
click at [333, 133] on label "Yes" at bounding box center [337, 134] width 9 height 8
click at [336, 133] on input "Yes" at bounding box center [338, 132] width 5 height 5
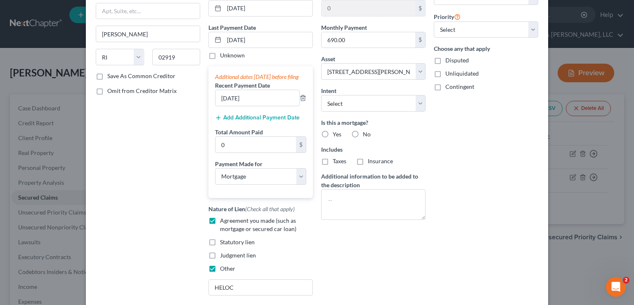
radio input "true"
click at [351, 107] on select "Select Surrender Redeem Reaffirm Avoid Other" at bounding box center [373, 103] width 104 height 17
click at [499, 146] on div "Arrearage Amount $ Belongs To * Select Debtor 1 Only Debtor 2 Only Debtor 1 And…" at bounding box center [486, 125] width 113 height 354
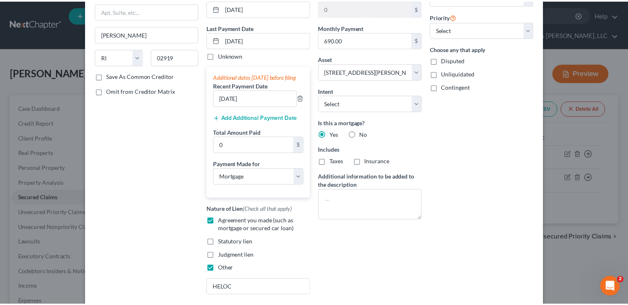
scroll to position [170, 0]
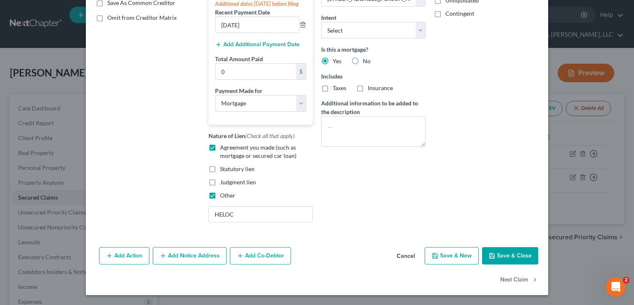
click at [506, 256] on button "Save & Close" at bounding box center [510, 255] width 56 height 17
select select
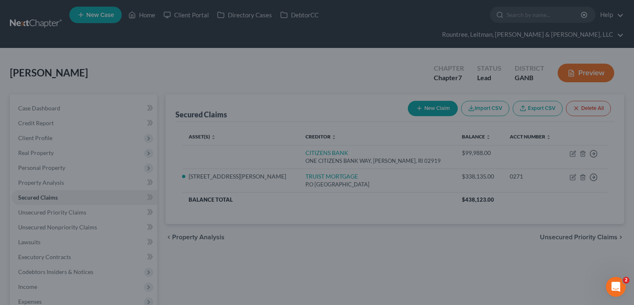
type input "-99,988.00"
select select "4"
type input "0"
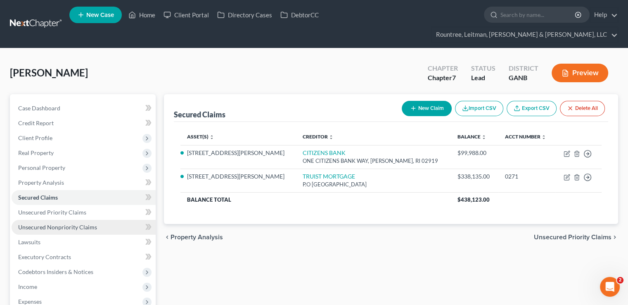
click at [81, 220] on link "Unsecured Nonpriority Claims" at bounding box center [84, 227] width 144 height 15
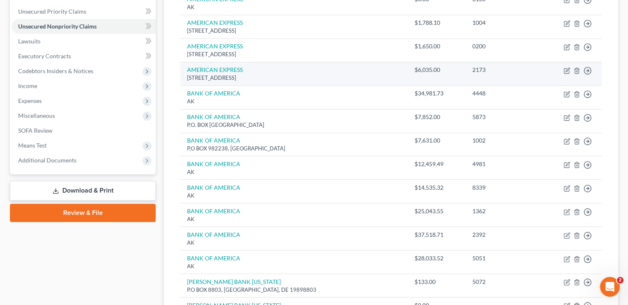
scroll to position [202, 0]
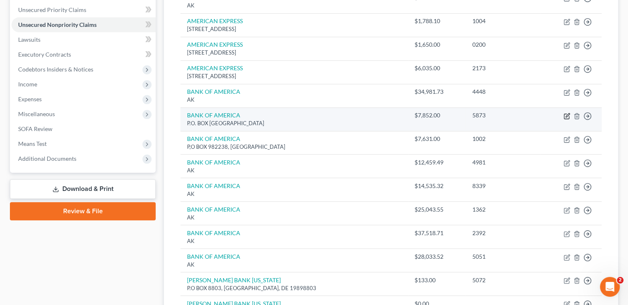
click at [565, 114] on icon "button" at bounding box center [566, 116] width 5 height 5
select select "45"
select select "2"
select select "0"
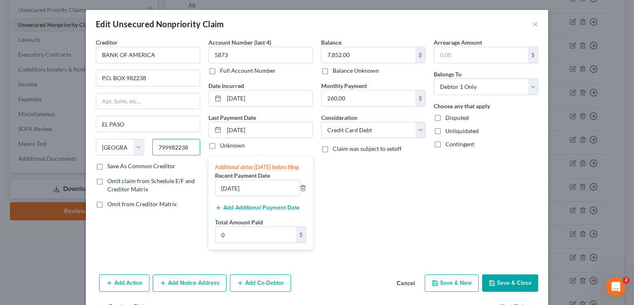
click at [194, 145] on input "799982238" at bounding box center [176, 147] width 48 height 17
type input "79998"
type input "[GEOGRAPHIC_DATA]"
click at [375, 213] on div "Balance 7,852.00 $ Balance Unknown Balance Undetermined 7,852.00 $ Balance Unkn…" at bounding box center [373, 147] width 113 height 218
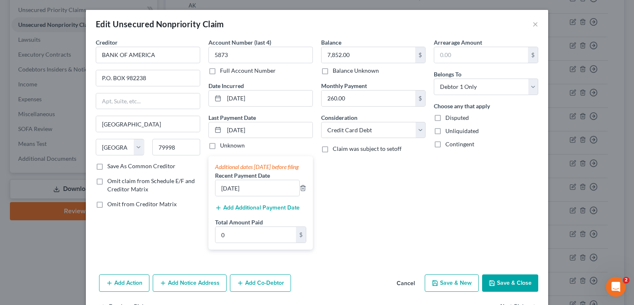
click at [489, 283] on button "Save & Close" at bounding box center [510, 282] width 56 height 17
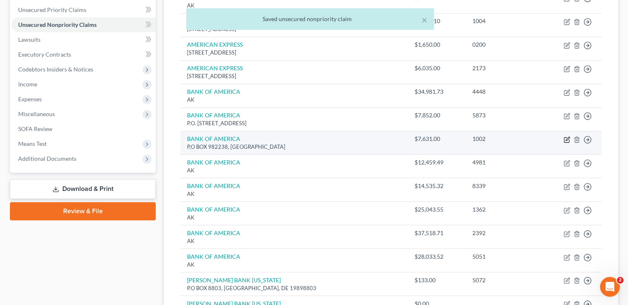
click at [566, 136] on icon "button" at bounding box center [567, 139] width 7 height 7
select select "45"
select select "2"
select select "0"
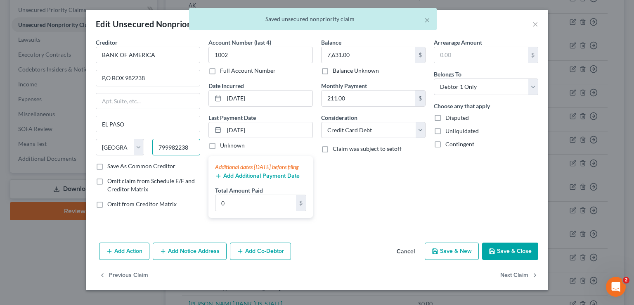
click at [188, 147] on input "799982238" at bounding box center [176, 147] width 48 height 17
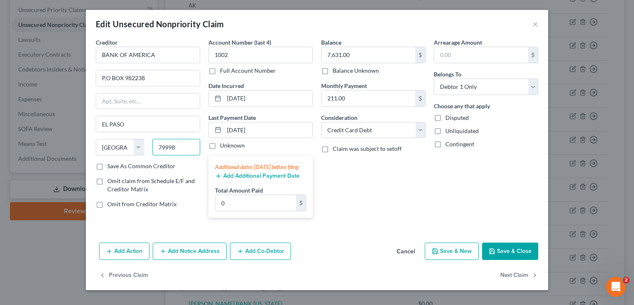
type input "79998"
type input "[GEOGRAPHIC_DATA]"
click at [346, 191] on div "Balance 7,631.00 $ Balance Unknown Balance Undetermined 7,631.00 $ Balance Unkn…" at bounding box center [373, 131] width 113 height 186
click at [502, 255] on button "Save & Close" at bounding box center [510, 250] width 56 height 17
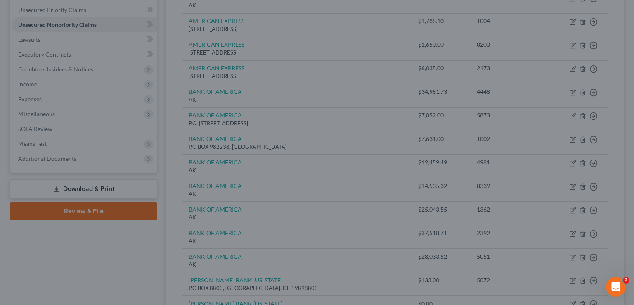
type input "0"
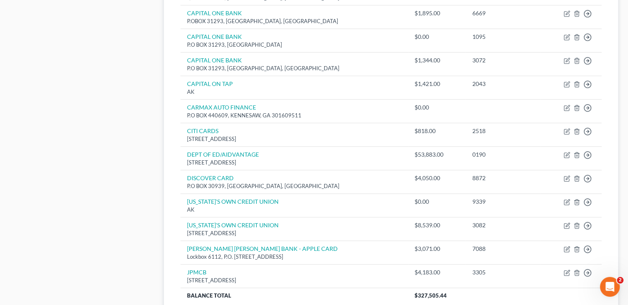
scroll to position [646, 0]
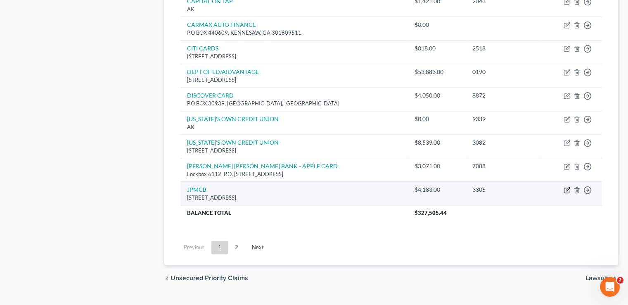
click at [566, 187] on icon "button" at bounding box center [567, 190] width 7 height 7
select select "7"
select select "2"
select select "0"
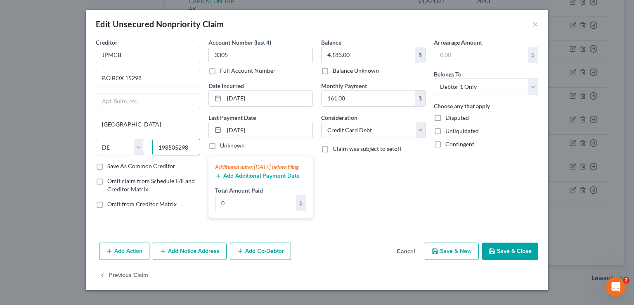
click at [195, 151] on input "198505298" at bounding box center [176, 147] width 48 height 17
type input "19850"
type input "Wilmington"
click at [393, 198] on div "Balance 4,183.00 $ Balance Unknown Balance Undetermined 4,183.00 $ Balance Unkn…" at bounding box center [373, 131] width 113 height 186
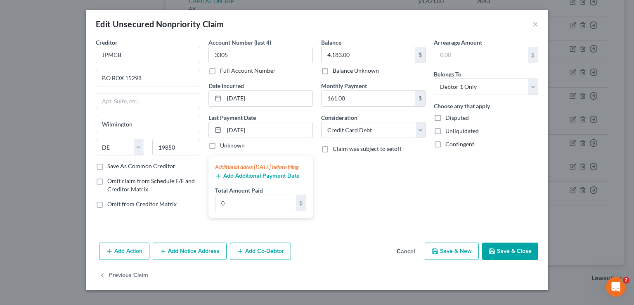
click at [495, 260] on button "Save & Close" at bounding box center [510, 250] width 56 height 17
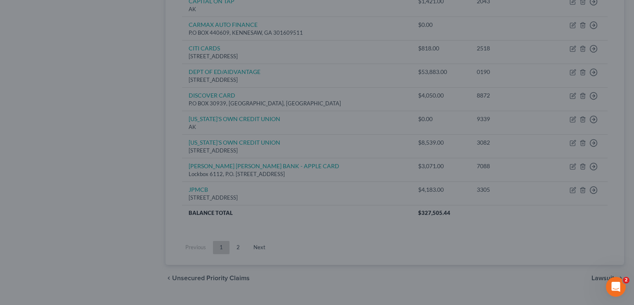
type input "0"
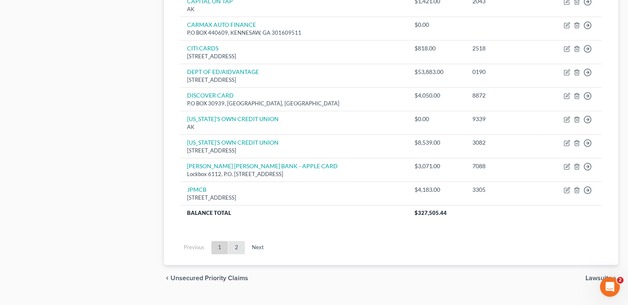
click at [231, 241] on link "2" at bounding box center [236, 247] width 17 height 13
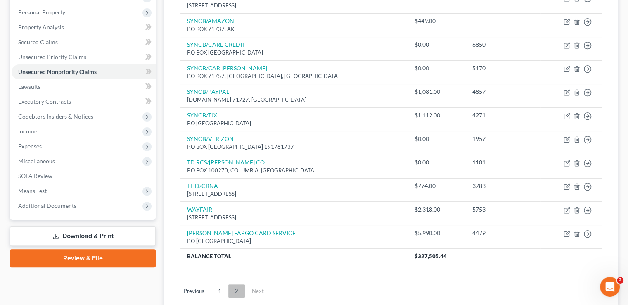
scroll to position [154, 0]
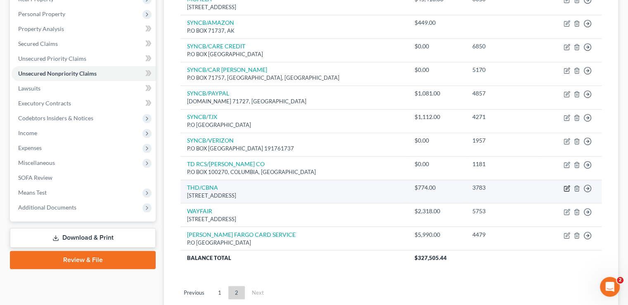
click at [565, 185] on icon "button" at bounding box center [567, 188] width 7 height 7
select select "43"
select select "2"
select select "0"
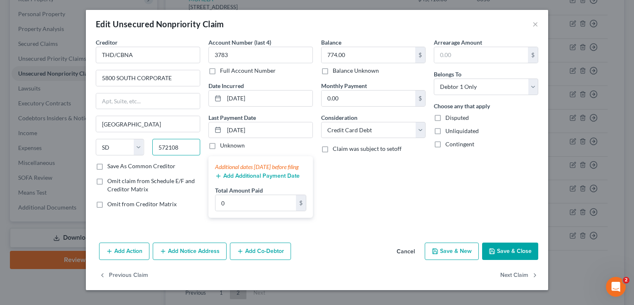
click at [183, 150] on input "572108" at bounding box center [176, 147] width 48 height 17
type input "57108"
type input "[GEOGRAPHIC_DATA]"
click at [165, 78] on input "5800 SOUTH CORPORATE" at bounding box center [148, 78] width 104 height 16
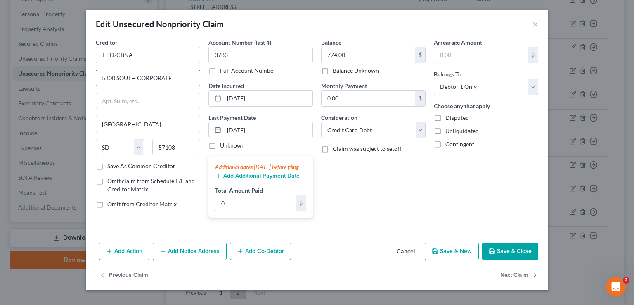
click at [172, 78] on input "5800 SOUTH CORPORATE" at bounding box center [148, 78] width 104 height 16
type input "[STREET_ADDRESS]"
click at [505, 256] on button "Save & Close" at bounding box center [510, 250] width 56 height 17
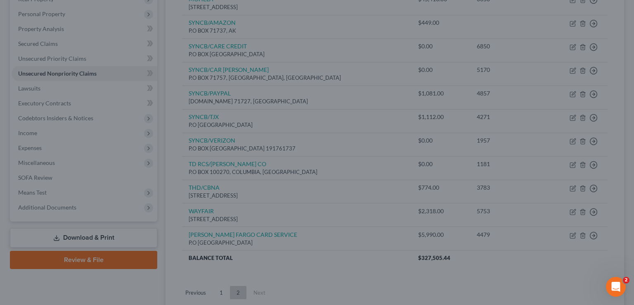
type input "0"
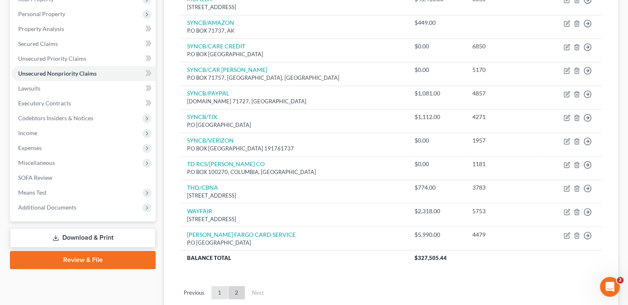
click at [221, 286] on link "1" at bounding box center [219, 292] width 17 height 13
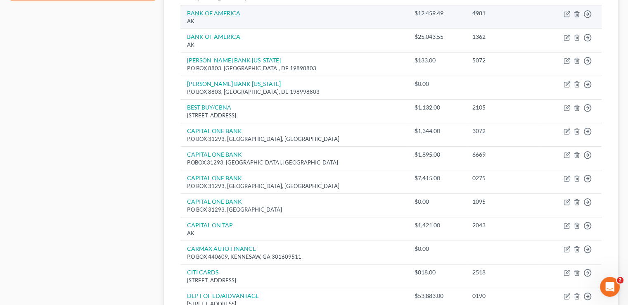
scroll to position [422, 0]
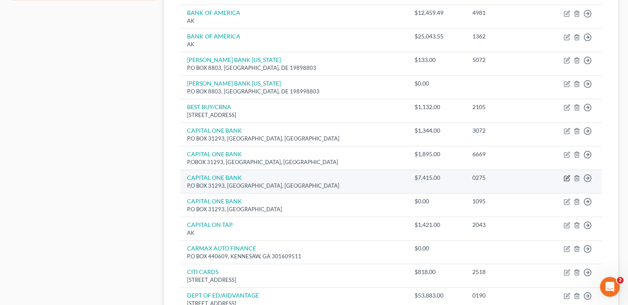
click at [564, 175] on icon "button" at bounding box center [567, 178] width 7 height 7
select select "1"
select select "2"
select select "0"
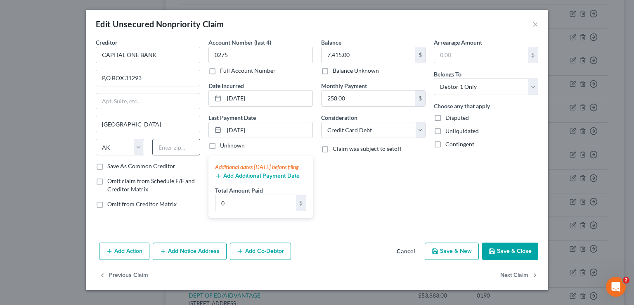
click at [177, 140] on div "Creditor * CAPITAL ONE BANK P,O BOX 31293 [GEOGRAPHIC_DATA] [US_STATE] AK AR AZ…" at bounding box center [148, 100] width 104 height 124
click at [177, 140] on input "text" at bounding box center [176, 147] width 48 height 17
type input "84131"
click at [329, 181] on div "Balance 7,415.00 $ Balance Unknown Balance Undetermined 7,415.00 $ Balance Unkn…" at bounding box center [373, 131] width 113 height 186
type input "[GEOGRAPHIC_DATA]"
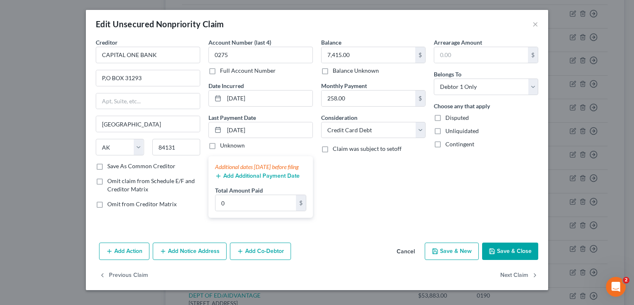
select select "46"
click at [507, 260] on button "Save & Close" at bounding box center [510, 250] width 56 height 17
type input "0"
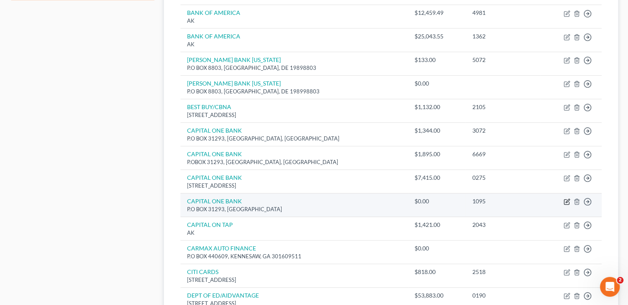
click at [566, 198] on icon "button" at bounding box center [567, 201] width 7 height 7
select select "46"
select select "2"
select select "0"
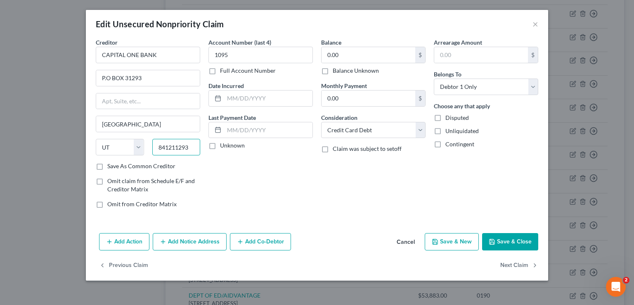
click at [190, 149] on input "841211293" at bounding box center [176, 147] width 48 height 17
type input "84131"
type input "[GEOGRAPHIC_DATA]"
click at [270, 194] on div "Account Number (last 4) 1095 Full Account Number Date Incurred Last Payment Dat…" at bounding box center [260, 126] width 113 height 177
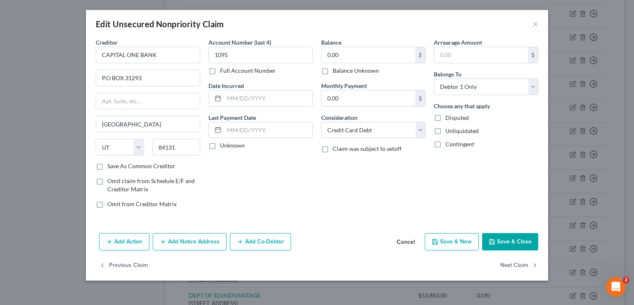
click at [510, 243] on button "Save & Close" at bounding box center [510, 241] width 56 height 17
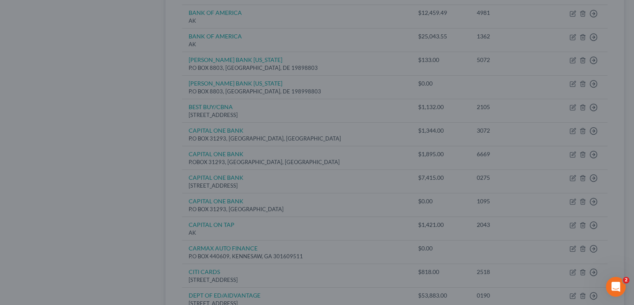
type input "0"
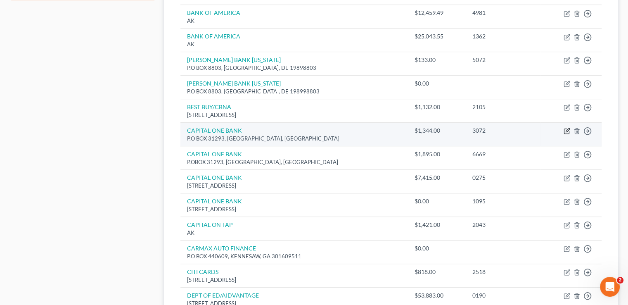
click at [566, 128] on icon "button" at bounding box center [567, 131] width 7 height 7
select select "46"
select select "2"
select select "0"
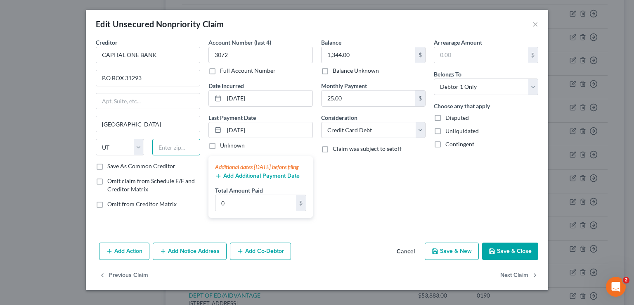
click at [188, 142] on input "text" at bounding box center [176, 147] width 48 height 17
type input "84131"
click at [372, 211] on div "Balance 1,344.00 $ Balance Unknown Balance Undetermined 1,344.00 $ Balance Unkn…" at bounding box center [373, 131] width 113 height 186
type input "[GEOGRAPHIC_DATA]"
click at [510, 257] on button "Save & Close" at bounding box center [510, 250] width 56 height 17
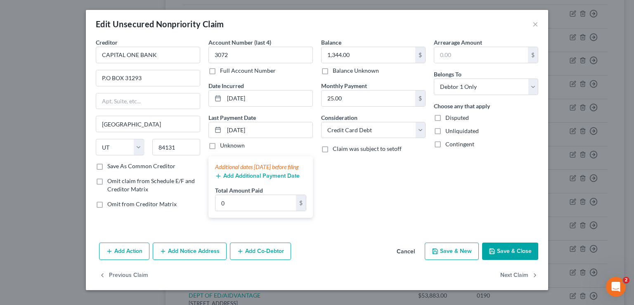
type input "0"
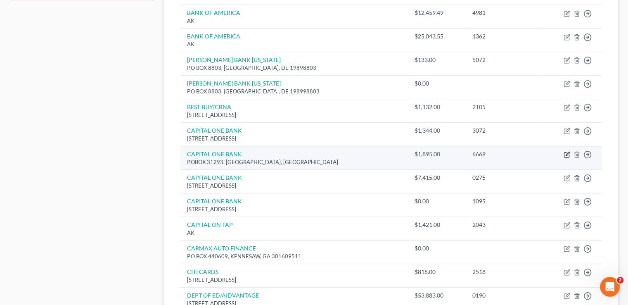
click at [566, 151] on icon "button" at bounding box center [567, 154] width 7 height 7
select select "46"
select select "2"
select select "0"
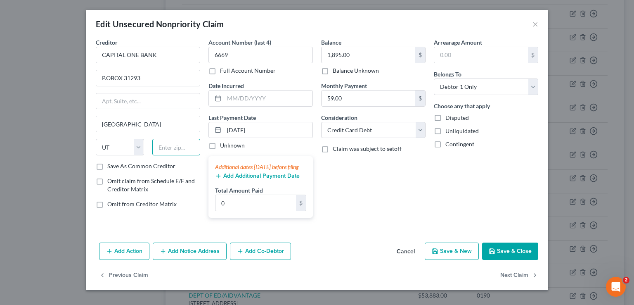
click at [168, 151] on input "text" at bounding box center [176, 147] width 48 height 17
type input "84131"
type input "[GEOGRAPHIC_DATA]"
click at [389, 182] on div "Balance 1,895.00 $ Balance Unknown Balance Undetermined 1,895.00 $ Balance Unkn…" at bounding box center [373, 131] width 113 height 186
click at [512, 250] on button "Save & Close" at bounding box center [510, 250] width 56 height 17
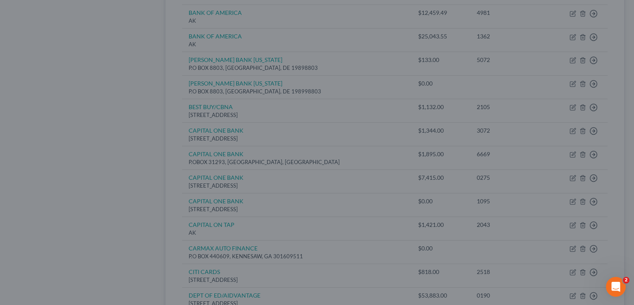
type input "0"
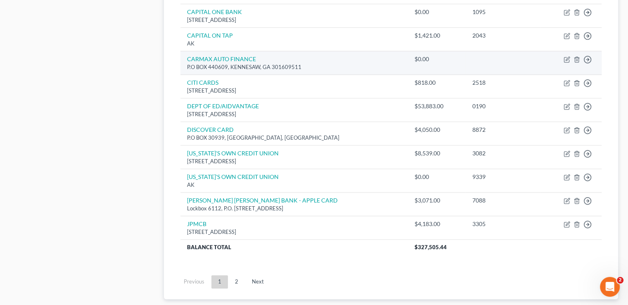
scroll to position [612, 0]
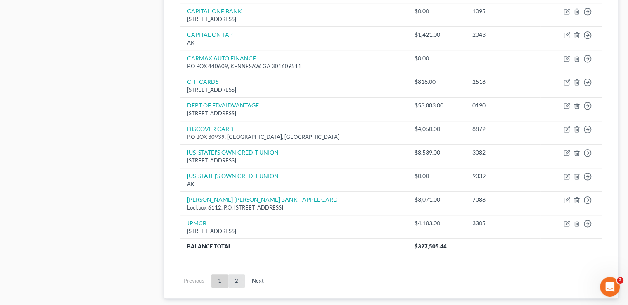
click at [235, 274] on link "2" at bounding box center [236, 280] width 17 height 13
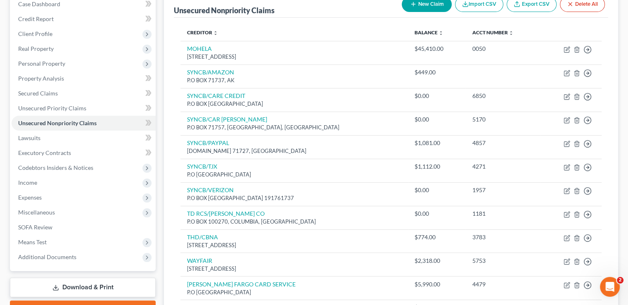
scroll to position [95, 0]
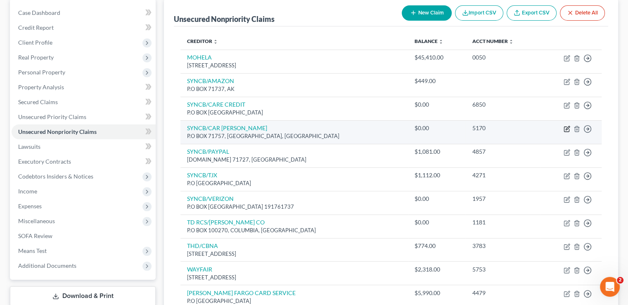
click at [566, 126] on icon "button" at bounding box center [567, 129] width 7 height 7
select select "39"
select select "2"
select select "0"
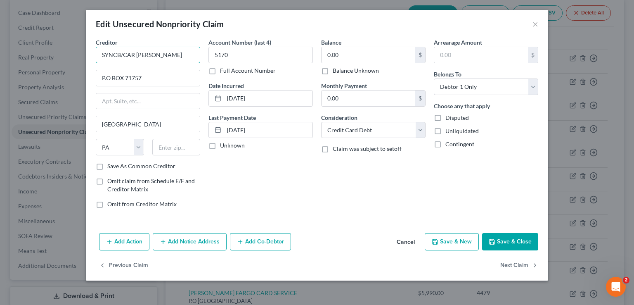
click at [183, 55] on input "SYNCB/CAR [PERSON_NAME]" at bounding box center [148, 55] width 104 height 17
type input "SYNCB/CAR CARE [PERSON_NAME] TIRE"
click at [179, 141] on input "text" at bounding box center [176, 147] width 48 height 17
type input "19176"
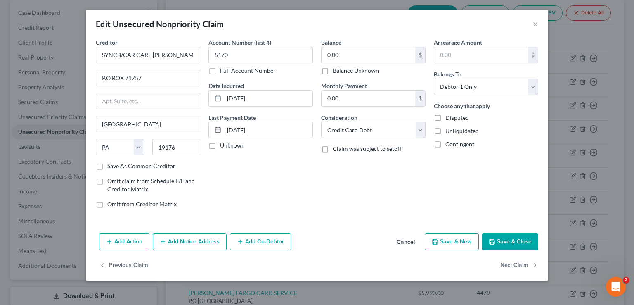
click at [284, 185] on div "Account Number (last 4) 5170 Full Account Number Date Incurred [DATE] Last Paym…" at bounding box center [260, 126] width 113 height 177
click at [163, 124] on input "[GEOGRAPHIC_DATA]" at bounding box center [148, 124] width 104 height 16
type input "[GEOGRAPHIC_DATA]"
click at [258, 169] on div "Account Number (last 4) 5170 Full Account Number Date Incurred [DATE] Last Paym…" at bounding box center [260, 126] width 113 height 177
click at [509, 237] on button "Save & Close" at bounding box center [510, 241] width 56 height 17
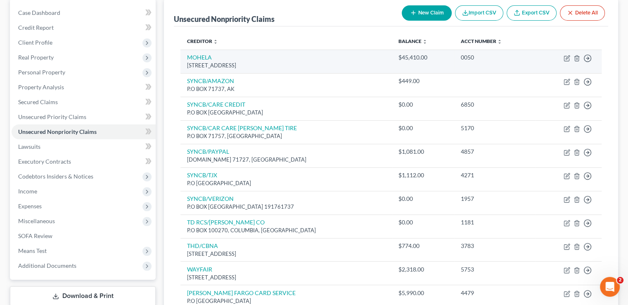
scroll to position [200, 0]
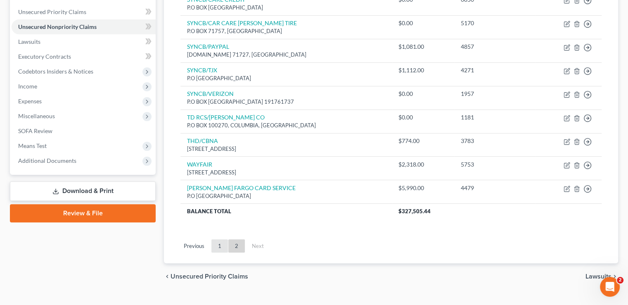
click at [218, 239] on link "1" at bounding box center [219, 245] width 17 height 13
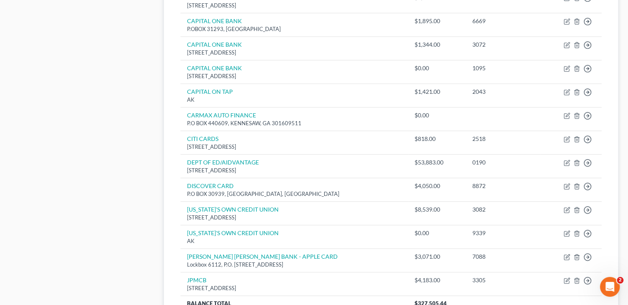
scroll to position [569, 0]
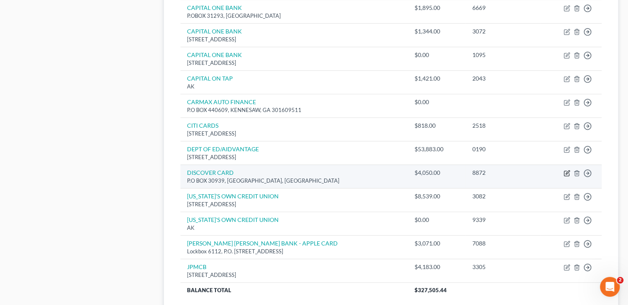
click at [568, 170] on icon "button" at bounding box center [567, 173] width 7 height 7
select select "46"
select select "2"
select select "0"
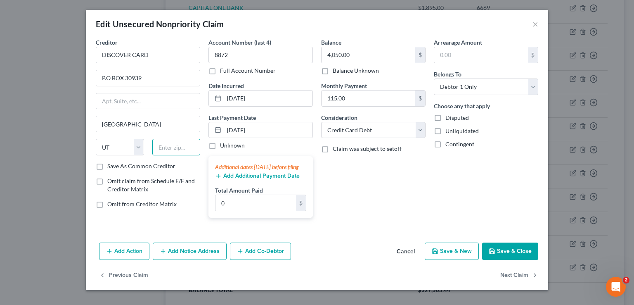
click at [171, 147] on input "text" at bounding box center [176, 147] width 48 height 17
type input "84310"
click at [363, 187] on div "Balance 4,050.00 $ Balance Unknown Balance Undetermined 4,050.00 $ Balance Unkn…" at bounding box center [373, 131] width 113 height 186
type input "Eden"
click at [178, 142] on input "84310" at bounding box center [176, 147] width 48 height 17
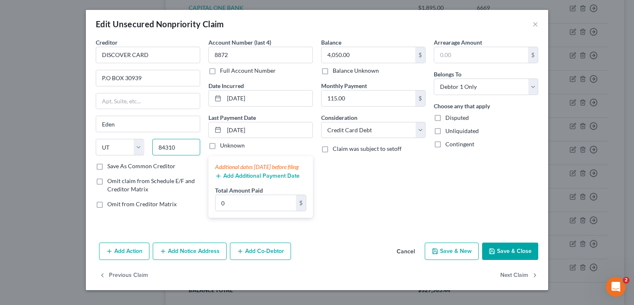
click at [178, 142] on input "84310" at bounding box center [176, 147] width 48 height 17
type input "84130"
click at [335, 194] on div "Balance 4,050.00 $ Balance Unknown Balance Undetermined 4,050.00 $ Balance Unkn…" at bounding box center [373, 131] width 113 height 186
type input "[GEOGRAPHIC_DATA]"
click at [507, 260] on button "Save & Close" at bounding box center [510, 250] width 56 height 17
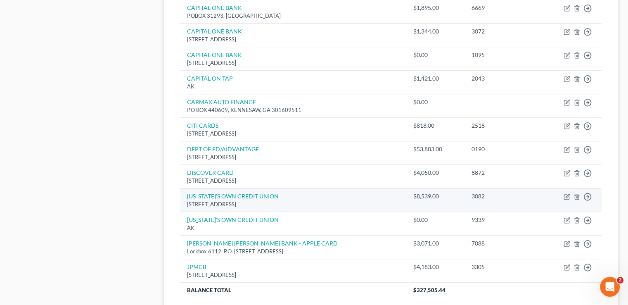
scroll to position [646, 0]
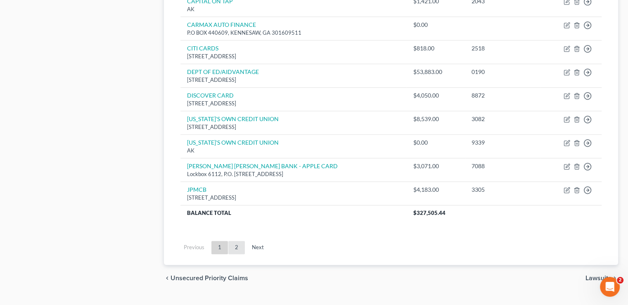
click at [238, 241] on link "2" at bounding box center [236, 247] width 17 height 13
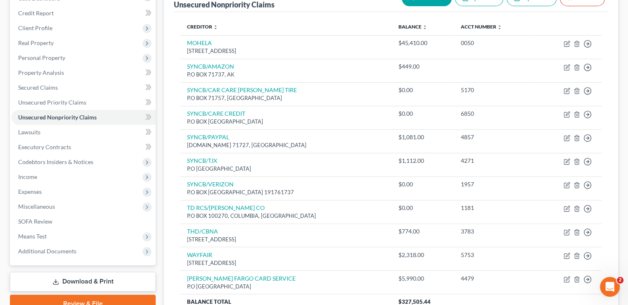
scroll to position [83, 0]
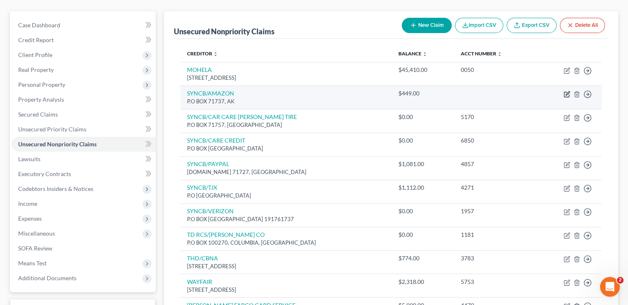
click at [564, 91] on icon "button" at bounding box center [567, 94] width 7 height 7
select select "1"
select select "2"
select select "0"
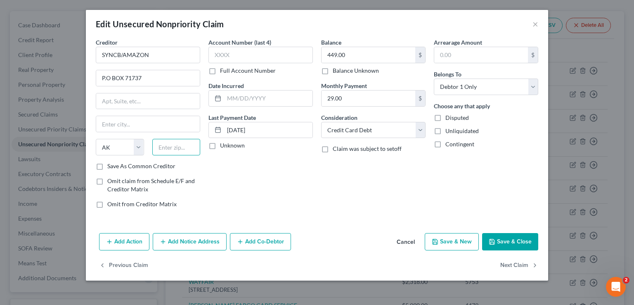
click at [180, 148] on input "text" at bounding box center [176, 147] width 48 height 17
type input "19176"
click at [277, 195] on div "Account Number (last 4) Full Account Number Date Incurred Last Payment Date [DA…" at bounding box center [260, 126] width 113 height 177
click at [157, 116] on input "text" at bounding box center [148, 124] width 104 height 16
type input "[GEOGRAPHIC_DATA]"
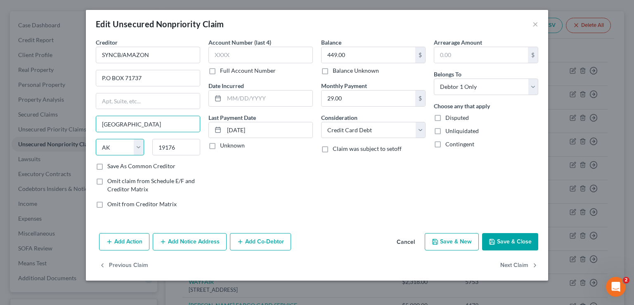
click at [125, 144] on select "State [US_STATE] AK AR AZ CA CO CT DE DC [GEOGRAPHIC_DATA] [GEOGRAPHIC_DATA] GU…" at bounding box center [120, 147] width 48 height 17
select select "39"
click at [279, 198] on div "Account Number (last 4) Full Account Number Date Incurred Last Payment Date [DA…" at bounding box center [260, 126] width 113 height 177
click at [517, 244] on button "Save & Close" at bounding box center [510, 241] width 56 height 17
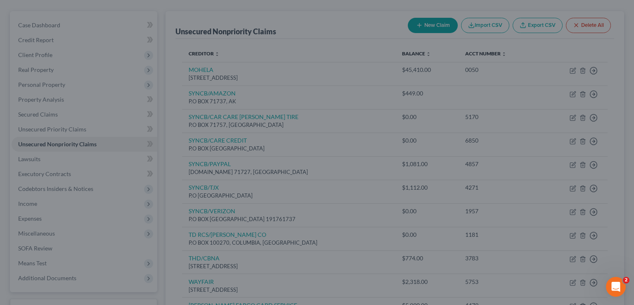
type input "0"
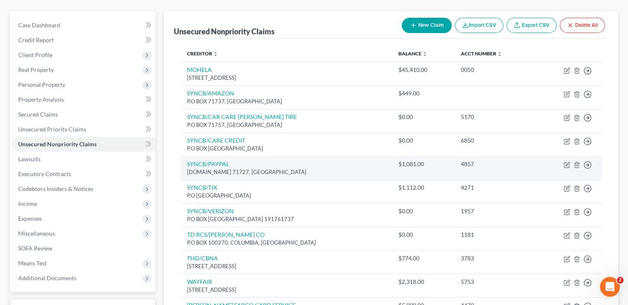
scroll to position [200, 0]
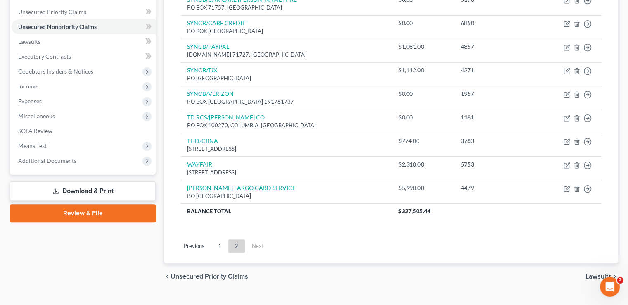
click at [218, 237] on ul "Previous 1 2 Next" at bounding box center [391, 245] width 434 height 21
click at [218, 236] on ul "Previous 1 2 Next" at bounding box center [391, 245] width 434 height 21
click at [216, 235] on ul "Previous 1 2 Next" at bounding box center [391, 245] width 434 height 21
click at [216, 239] on link "1" at bounding box center [219, 245] width 17 height 13
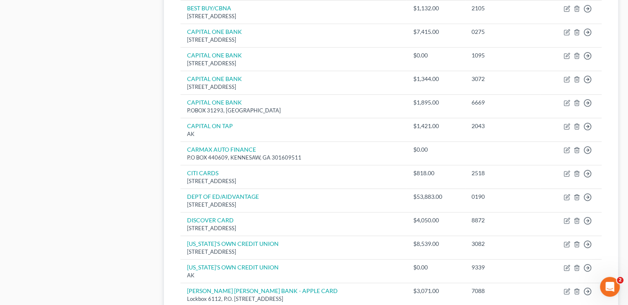
scroll to position [545, 0]
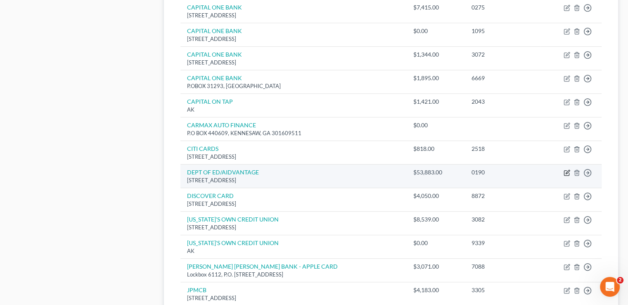
click at [566, 169] on icon "button" at bounding box center [567, 172] width 7 height 7
select select "48"
select select "2"
select select "0"
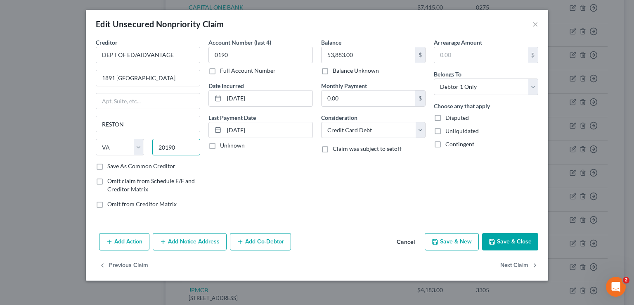
click at [180, 140] on input "20190" at bounding box center [176, 147] width 48 height 17
type input "20190"
click at [271, 202] on div "Account Number (last 4) 0190 Full Account Number Date Incurred [DATE] Last Paym…" at bounding box center [260, 126] width 113 height 177
type input "Reston"
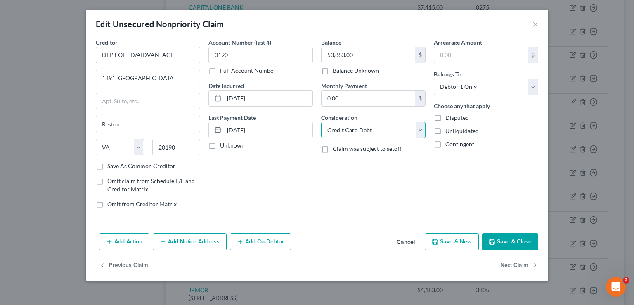
click at [334, 126] on select "Select Cable / Satellite Services Collection Agency Credit Card Debt Debt Couns…" at bounding box center [373, 130] width 104 height 17
select select "17"
click at [321, 122] on select "Select Cable / Satellite Services Collection Agency Credit Card Debt Debt Couns…" at bounding box center [373, 130] width 104 height 17
click at [495, 239] on icon "button" at bounding box center [492, 241] width 7 height 7
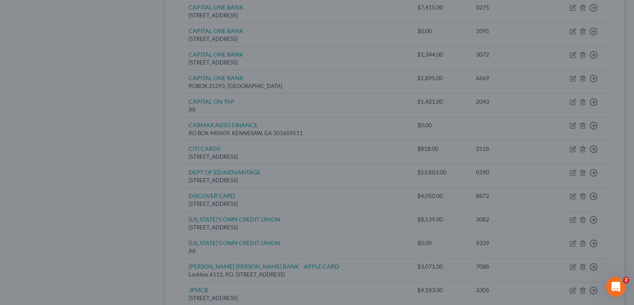
type input "0"
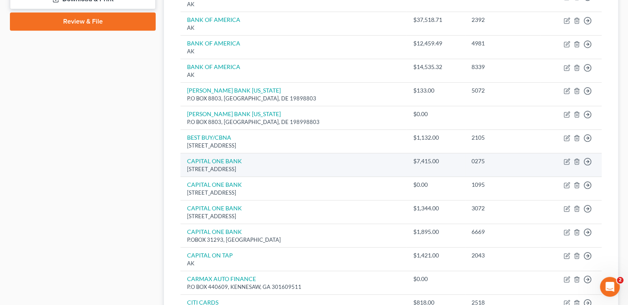
scroll to position [394, 0]
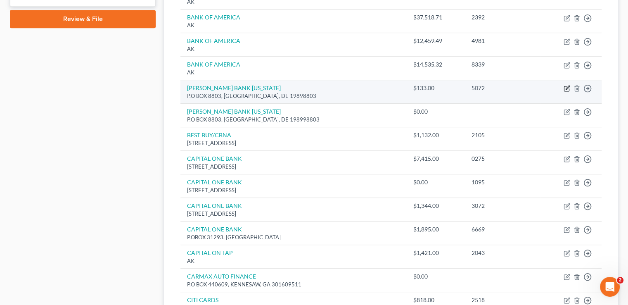
click at [566, 85] on icon "button" at bounding box center [567, 88] width 7 height 7
select select "7"
select select "2"
select select "0"
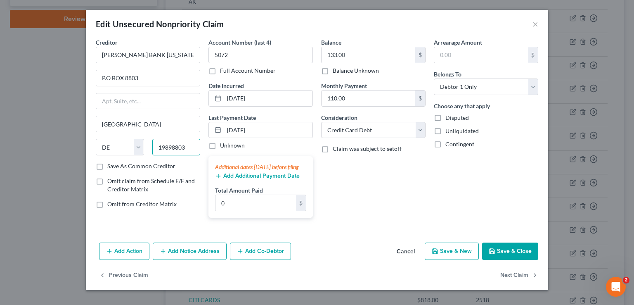
click at [193, 140] on input "19898803" at bounding box center [176, 147] width 48 height 17
type input "19899"
type input "Wilmington"
click at [374, 204] on div "Balance 133.00 $ Balance Unknown Balance Undetermined 133.00 $ Balance Unknown …" at bounding box center [373, 131] width 113 height 186
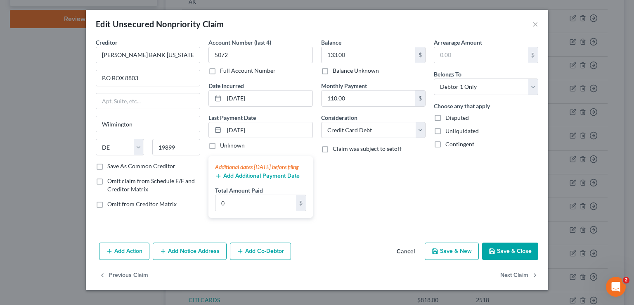
click at [498, 256] on button "Save & Close" at bounding box center [510, 250] width 56 height 17
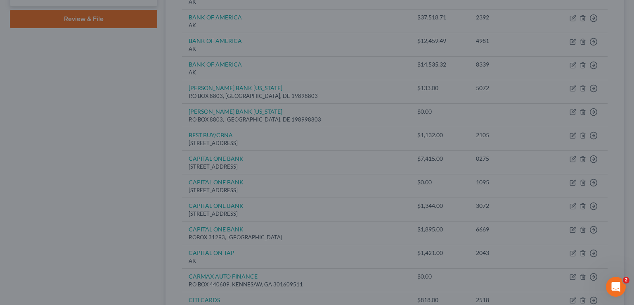
type input "0"
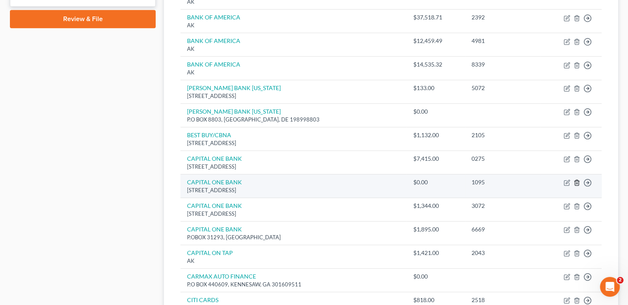
click at [578, 179] on icon "button" at bounding box center [576, 182] width 7 height 7
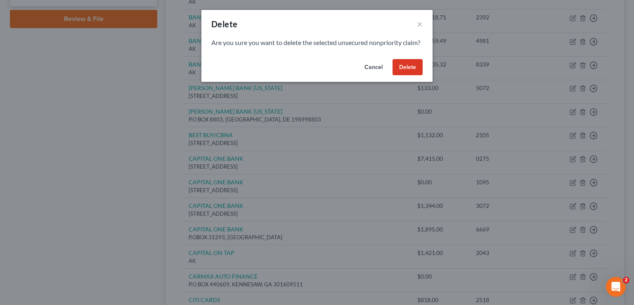
click at [417, 73] on button "Delete" at bounding box center [408, 67] width 30 height 17
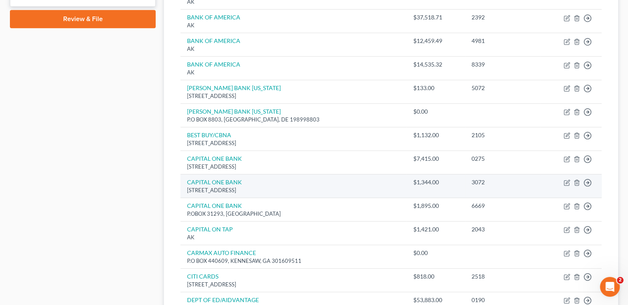
scroll to position [623, 0]
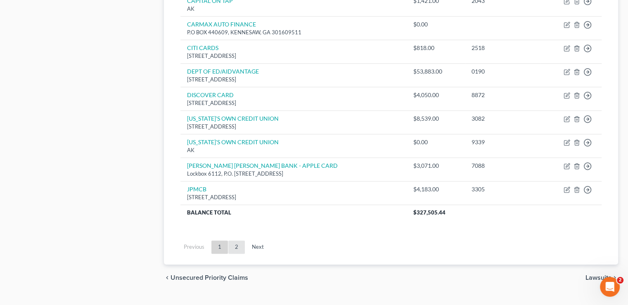
click at [237, 240] on link "2" at bounding box center [236, 246] width 17 height 13
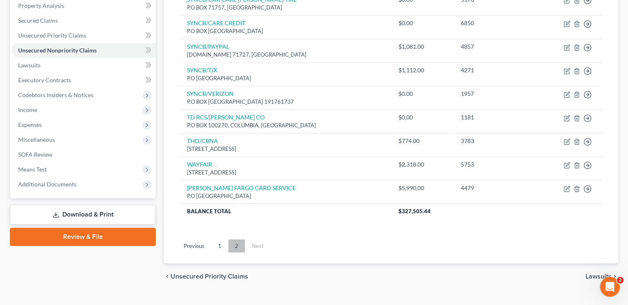
scroll to position [102, 0]
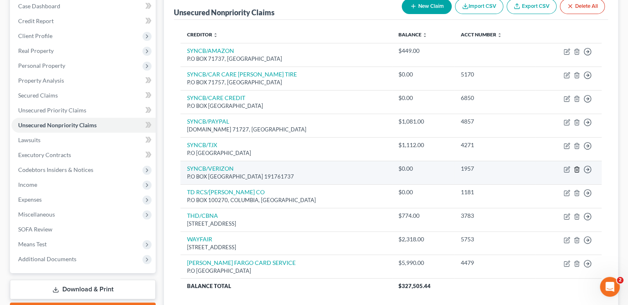
click at [577, 166] on icon "button" at bounding box center [576, 169] width 7 height 7
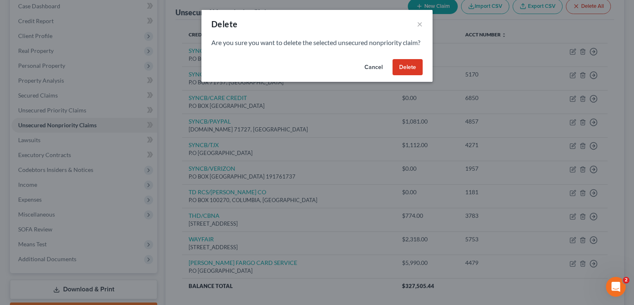
click at [406, 73] on button "Delete" at bounding box center [408, 67] width 30 height 17
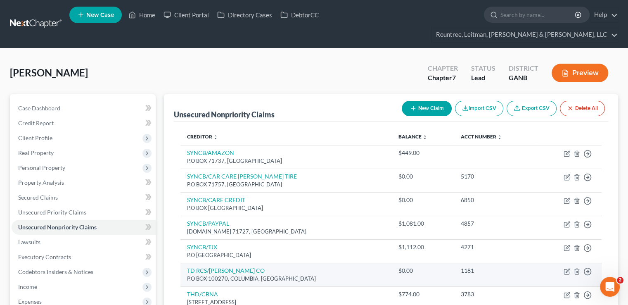
scroll to position [154, 0]
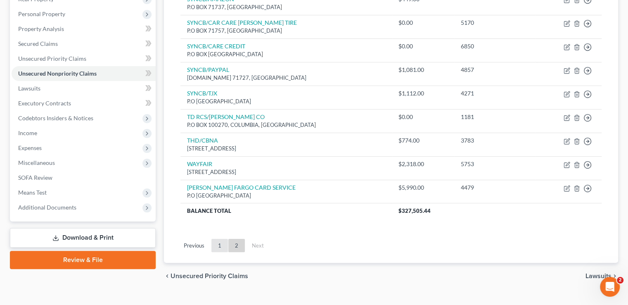
click at [219, 239] on link "1" at bounding box center [219, 245] width 17 height 13
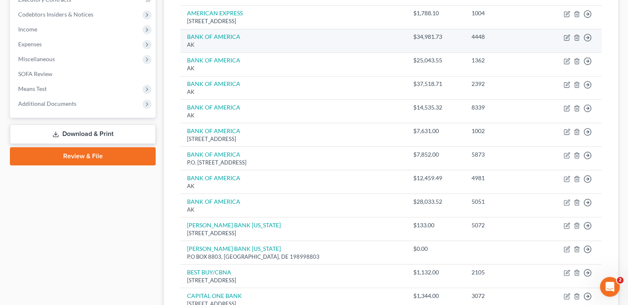
scroll to position [268, 0]
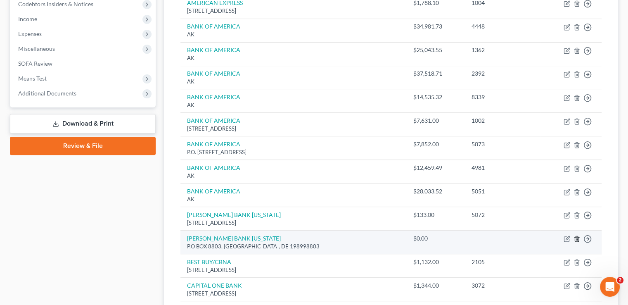
click at [576, 235] on icon "button" at bounding box center [576, 238] width 7 height 7
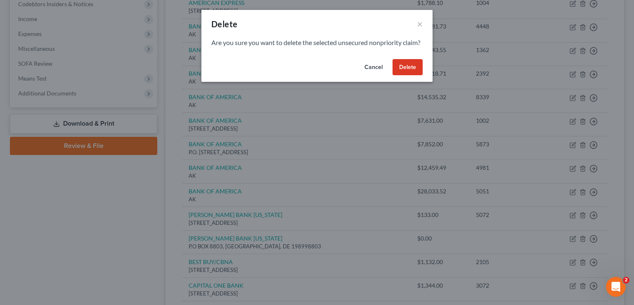
click at [406, 76] on button "Delete" at bounding box center [408, 67] width 30 height 17
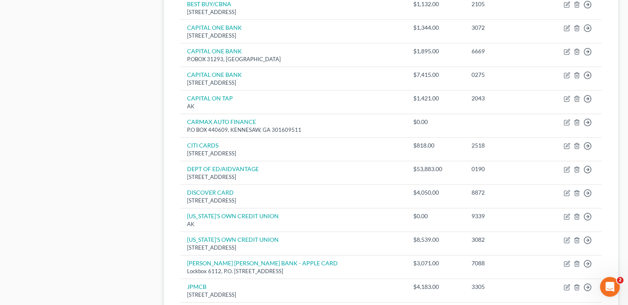
scroll to position [623, 0]
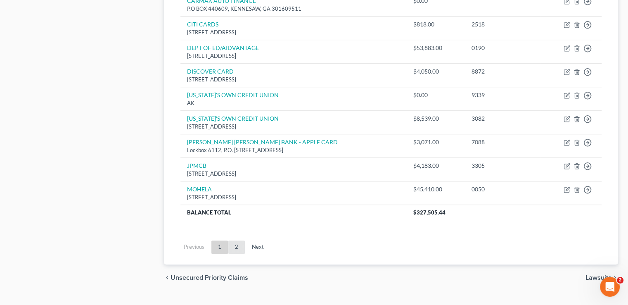
click at [233, 240] on link "2" at bounding box center [236, 246] width 17 height 13
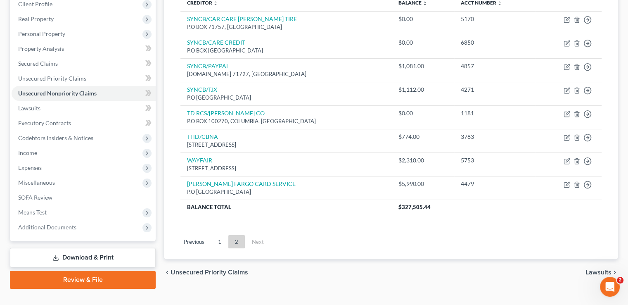
scroll to position [97, 0]
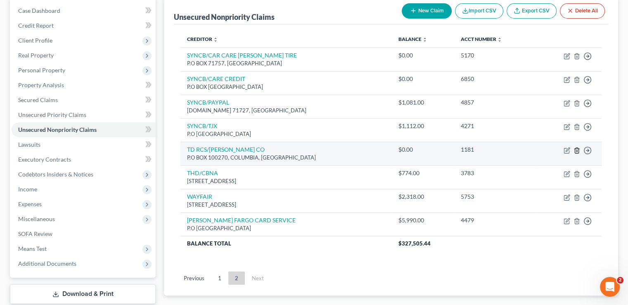
click at [576, 147] on icon "button" at bounding box center [576, 150] width 7 height 7
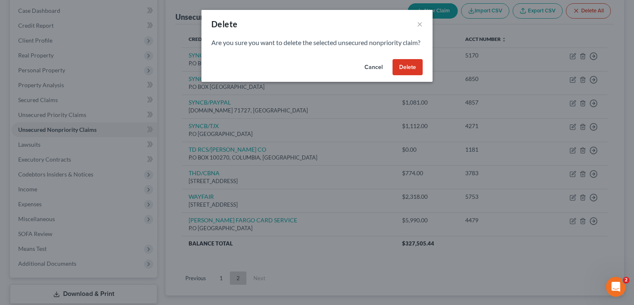
click at [408, 76] on button "Delete" at bounding box center [408, 67] width 30 height 17
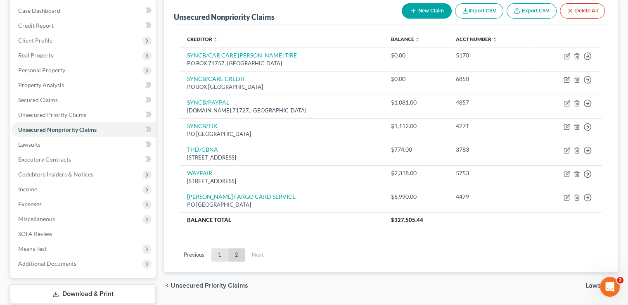
click at [220, 248] on link "1" at bounding box center [219, 254] width 17 height 13
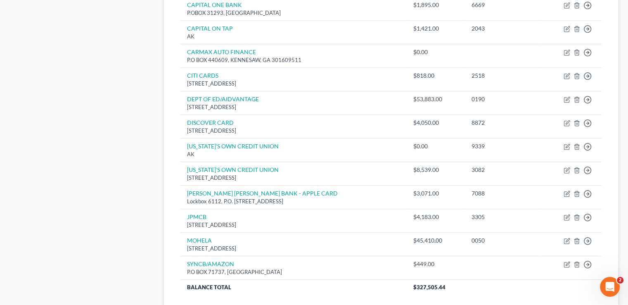
scroll to position [571, 0]
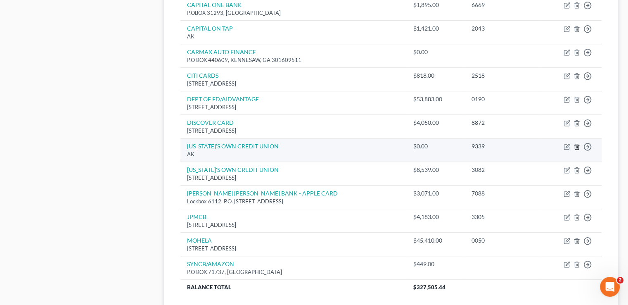
click at [575, 143] on icon "button" at bounding box center [576, 146] width 7 height 7
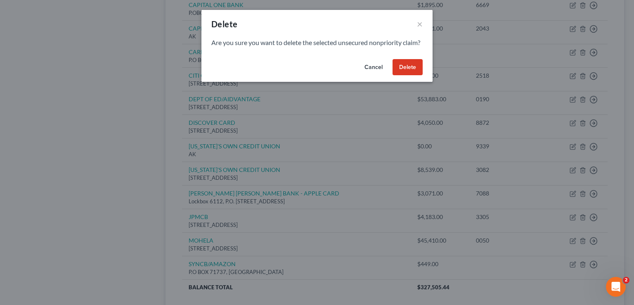
click at [419, 76] on button "Delete" at bounding box center [408, 67] width 30 height 17
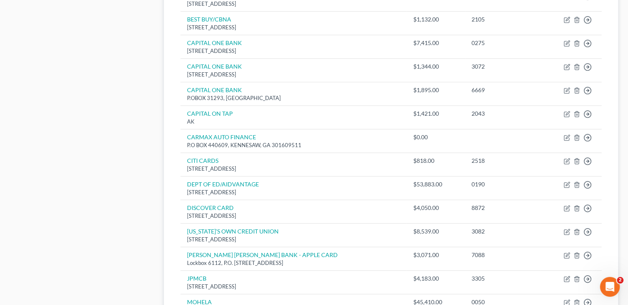
scroll to position [463, 0]
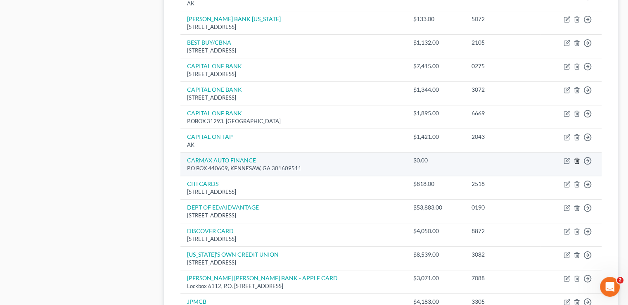
click at [576, 161] on line "button" at bounding box center [576, 162] width 0 height 2
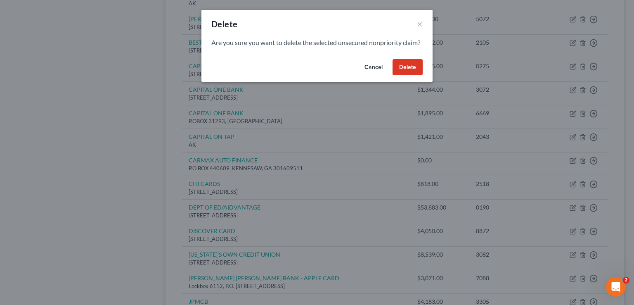
click at [410, 76] on button "Delete" at bounding box center [408, 67] width 30 height 17
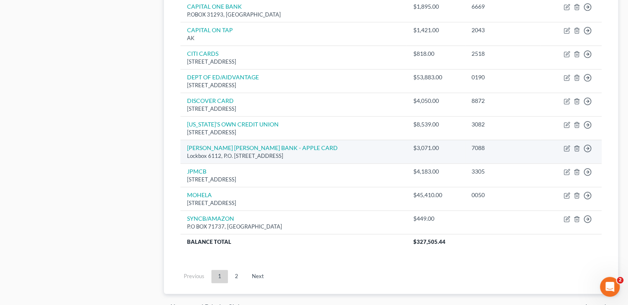
scroll to position [599, 0]
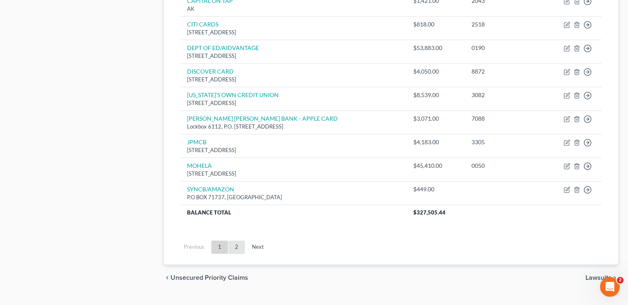
click at [237, 240] on link "2" at bounding box center [236, 246] width 17 height 13
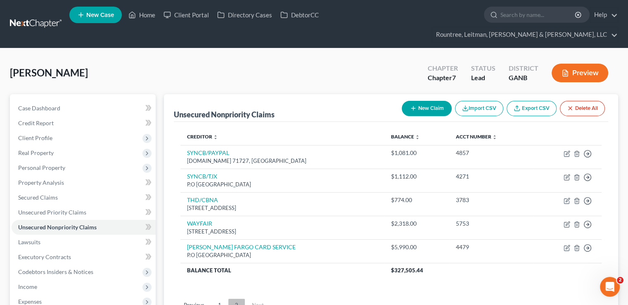
scroll to position [34, 0]
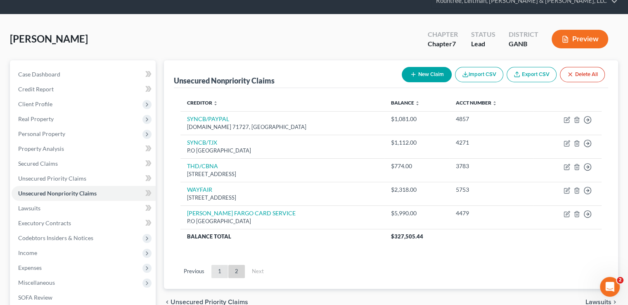
click at [218, 265] on link "1" at bounding box center [219, 271] width 17 height 13
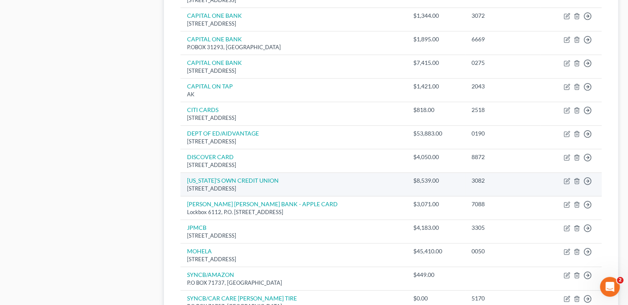
scroll to position [646, 0]
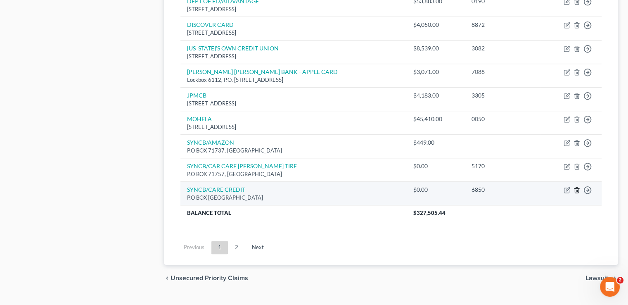
click at [576, 187] on icon "button" at bounding box center [577, 189] width 4 height 5
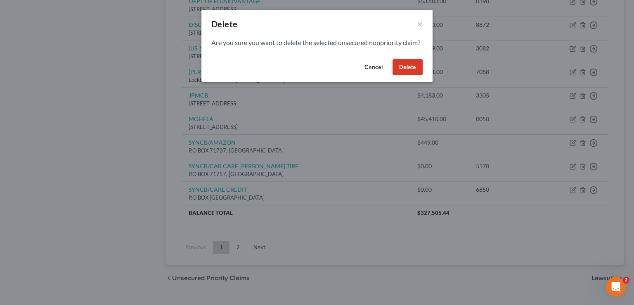
click at [411, 76] on button "Delete" at bounding box center [408, 67] width 30 height 17
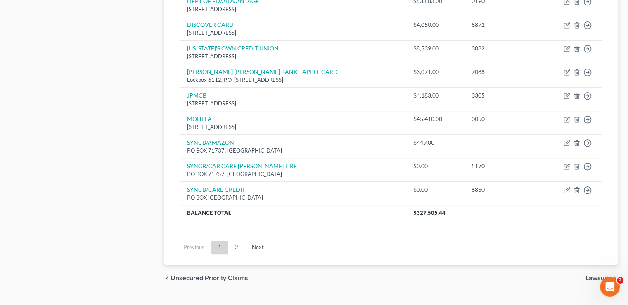
scroll to position [623, 0]
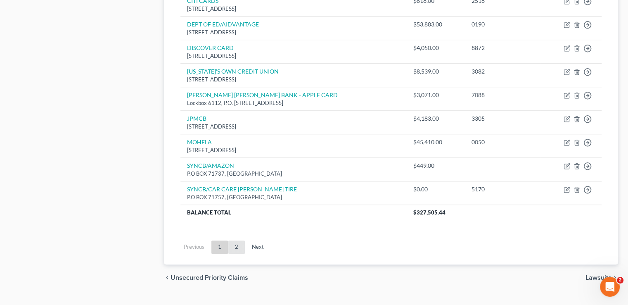
click at [238, 236] on ul "Previous 1 2 Next" at bounding box center [391, 246] width 434 height 21
click at [238, 240] on link "2" at bounding box center [236, 246] width 17 height 13
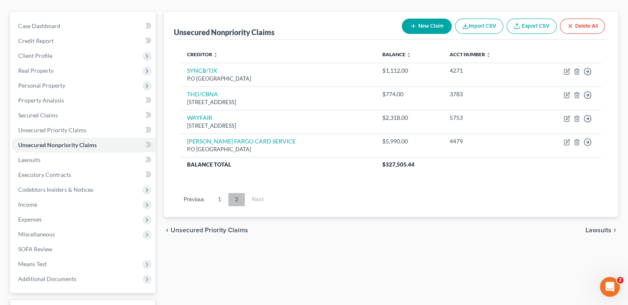
scroll to position [82, 0]
click at [216, 193] on link "1" at bounding box center [219, 199] width 17 height 13
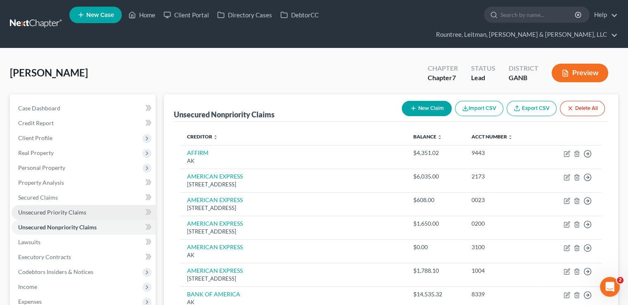
scroll to position [191, 0]
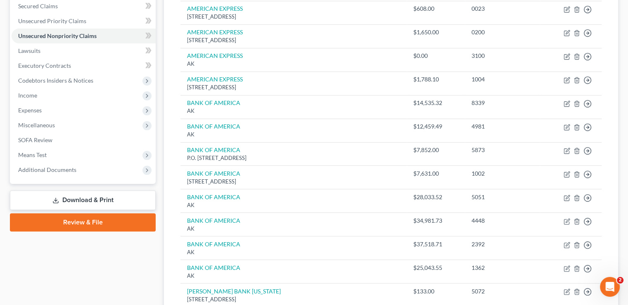
click at [119, 190] on link "Download & Print" at bounding box center [83, 199] width 146 height 19
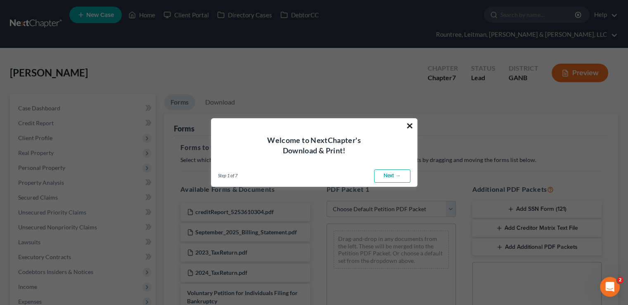
click at [412, 124] on button "×" at bounding box center [410, 125] width 8 height 13
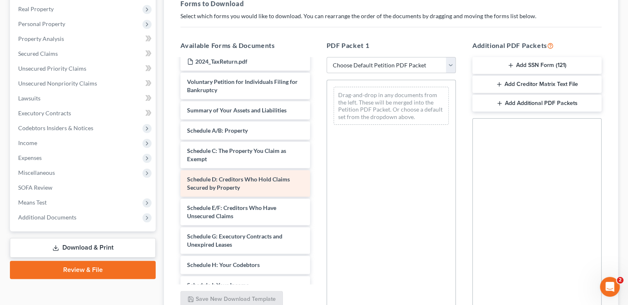
scroll to position [69, 0]
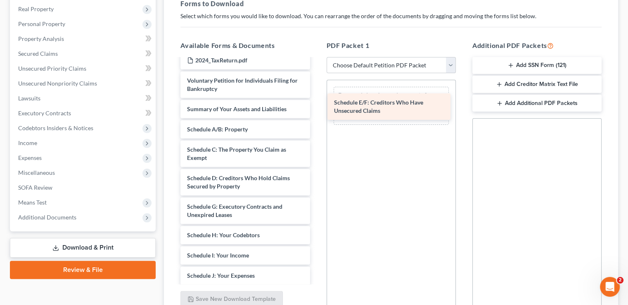
drag, startPoint x: 233, startPoint y: 204, endPoint x: 380, endPoint y: 108, distance: 175.8
click at [316, 108] on div "Schedule E/F: Creditors Who Have Unsecured Claims creditReport_5253610304.pdf S…" at bounding box center [245, 239] width 142 height 497
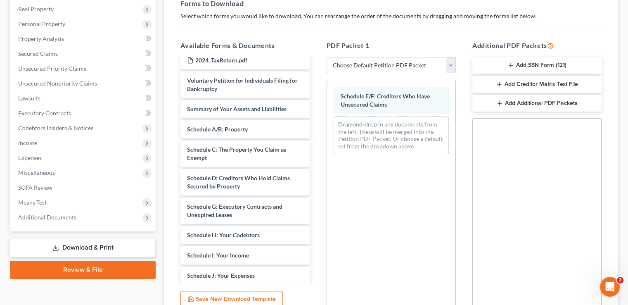
scroll to position [205, 0]
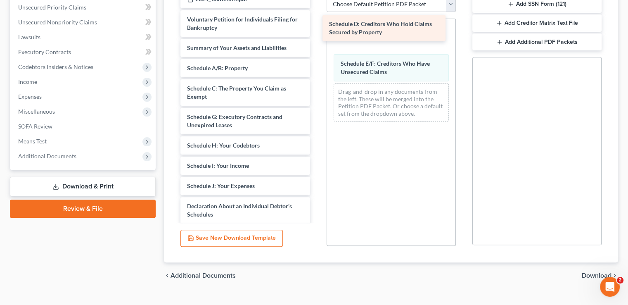
drag, startPoint x: 243, startPoint y: 109, endPoint x: 385, endPoint y: 24, distance: 165.8
click at [316, 24] on div "Schedule D: Creditors Who Hold Claims Secured by Property creditReport_52536103…" at bounding box center [245, 163] width 142 height 469
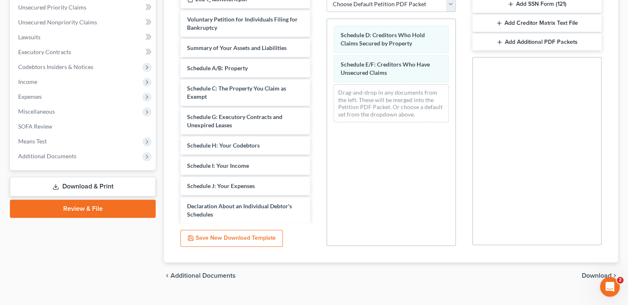
click at [604, 272] on span "Download" at bounding box center [597, 275] width 30 height 7
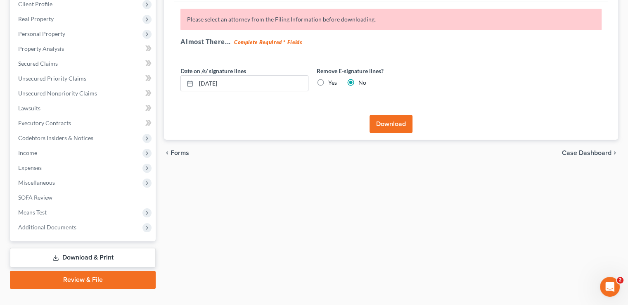
scroll to position [94, 0]
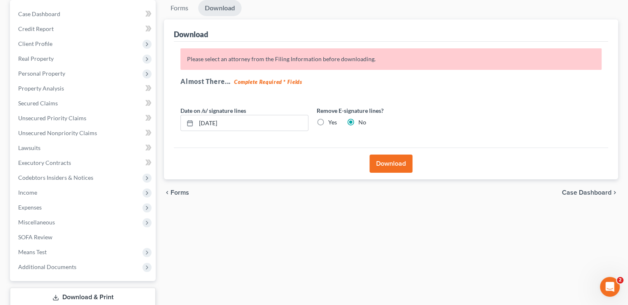
click at [328, 118] on label "Yes" at bounding box center [332, 122] width 9 height 8
click at [332, 118] on input "Yes" at bounding box center [334, 120] width 5 height 5
radio input "true"
click at [377, 154] on button "Download" at bounding box center [391, 163] width 43 height 18
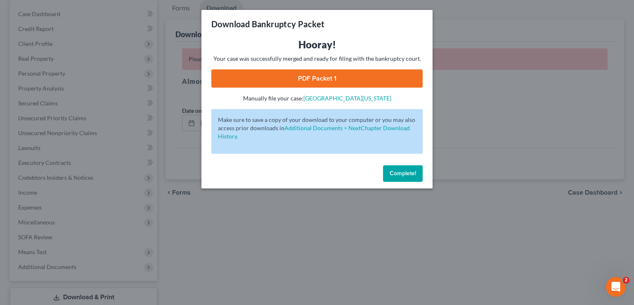
click at [332, 75] on link "PDF Packet 1" at bounding box center [316, 78] width 211 height 18
drag, startPoint x: 500, startPoint y: 86, endPoint x: 485, endPoint y: 62, distance: 29.0
click at [485, 62] on div "Download Bankruptcy Packet Hooray! Your case was successfully merged and ready …" at bounding box center [317, 152] width 634 height 305
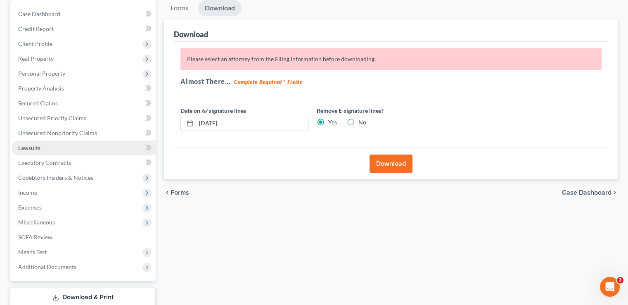
scroll to position [0, 0]
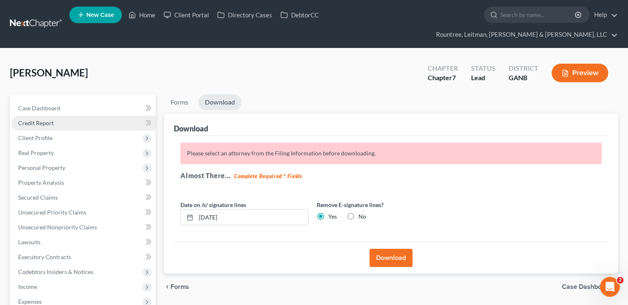
click at [45, 119] on span "Credit Report" at bounding box center [36, 122] width 36 height 7
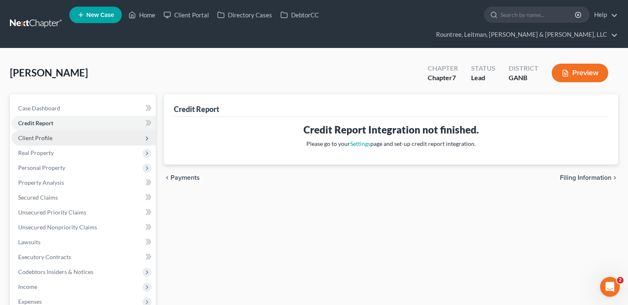
click at [49, 134] on span "Client Profile" at bounding box center [35, 137] width 34 height 7
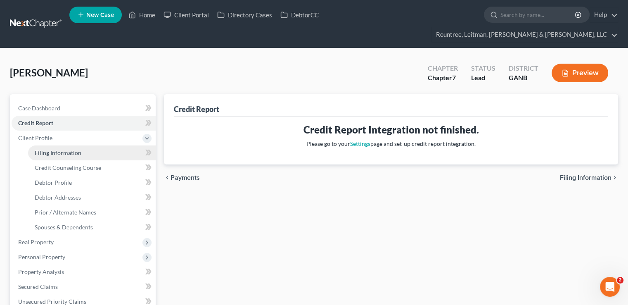
click at [57, 149] on span "Filing Information" at bounding box center [58, 152] width 47 height 7
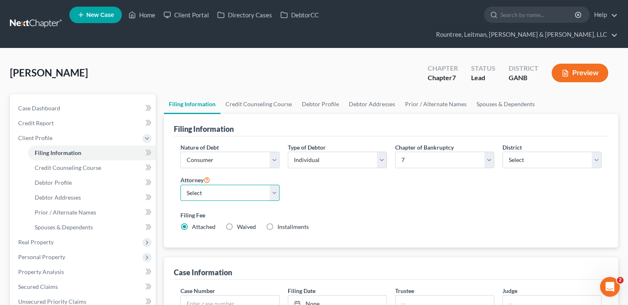
click at [241, 185] on select "Select [PERSON_NAME] - GANB [PERSON_NAME] - [PERSON_NAME] [PERSON_NAME] [PERSON…" at bounding box center [229, 193] width 99 height 17
click at [180, 185] on select "Select [PERSON_NAME] - GANB [PERSON_NAME] - [PERSON_NAME] [PERSON_NAME] [PERSON…" at bounding box center [229, 193] width 99 height 17
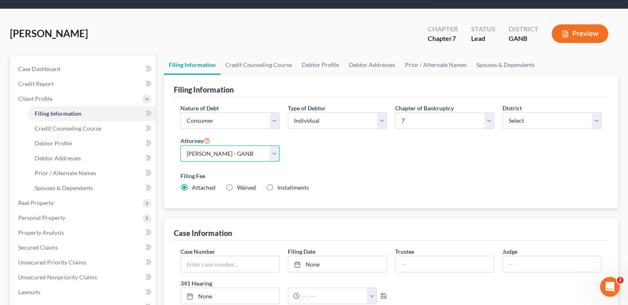
scroll to position [40, 0]
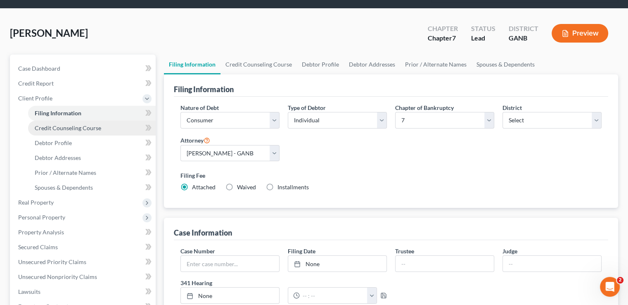
click at [63, 121] on link "Credit Counseling Course" at bounding box center [92, 128] width 128 height 15
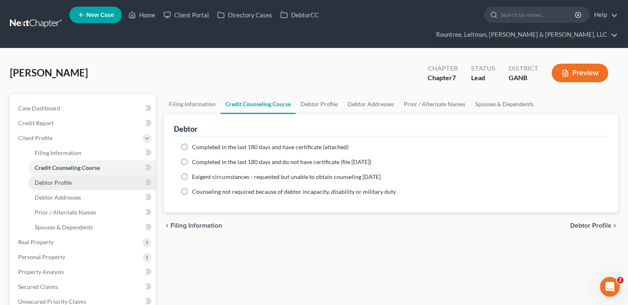
click at [67, 179] on span "Debtor Profile" at bounding box center [53, 182] width 37 height 7
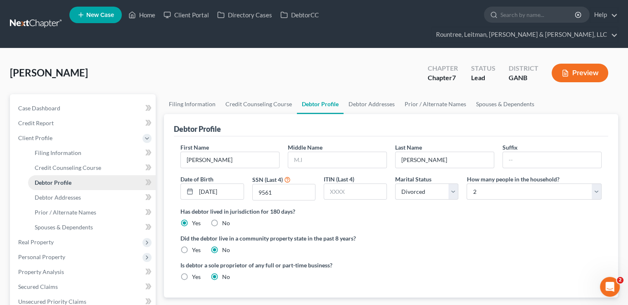
scroll to position [48, 0]
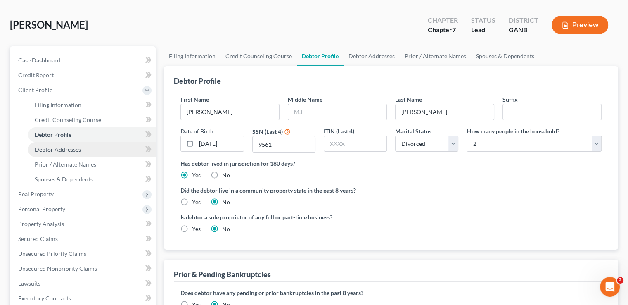
click at [60, 146] on span "Debtor Addresses" at bounding box center [58, 149] width 46 height 7
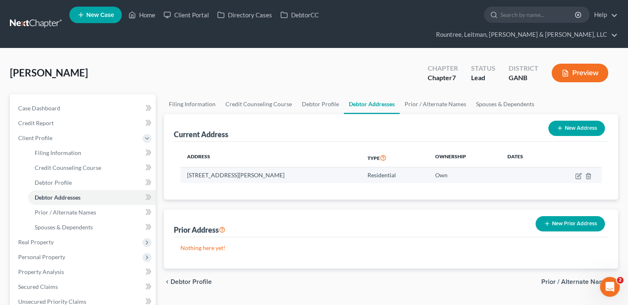
scroll to position [56, 0]
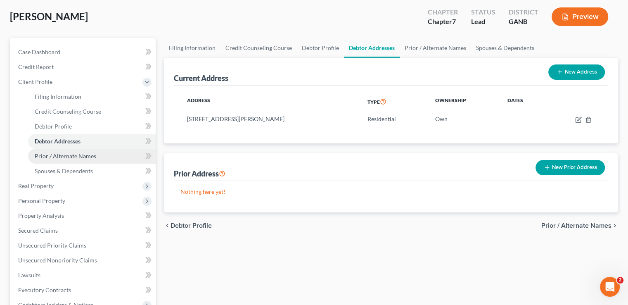
click at [59, 152] on span "Prior / Alternate Names" at bounding box center [66, 155] width 62 height 7
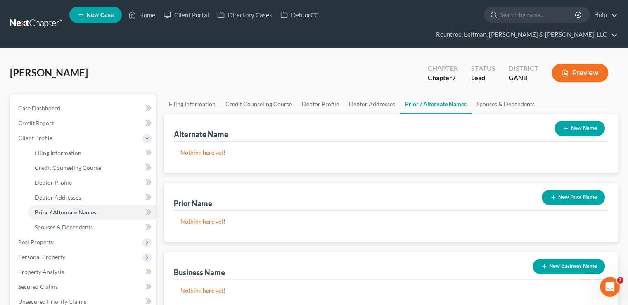
click at [569, 121] on button "New Name" at bounding box center [580, 128] width 50 height 15
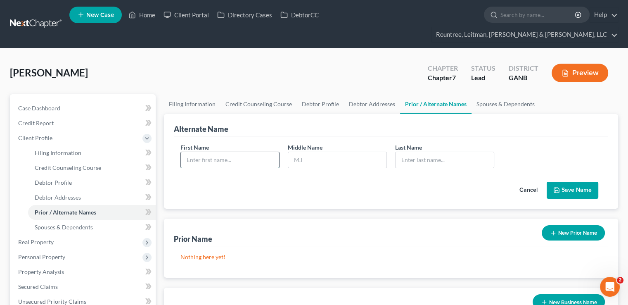
click at [238, 152] on input "text" at bounding box center [230, 160] width 98 height 16
click at [558, 190] on polyline "submit" at bounding box center [556, 191] width 3 height 2
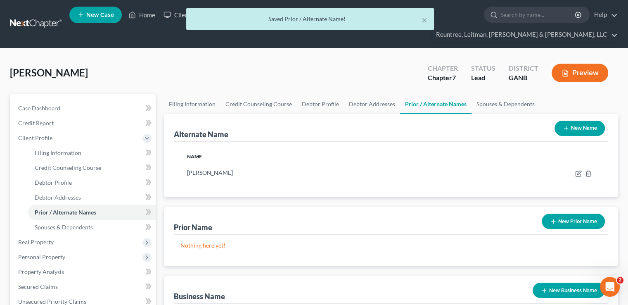
click at [581, 121] on button "New Name" at bounding box center [580, 128] width 50 height 15
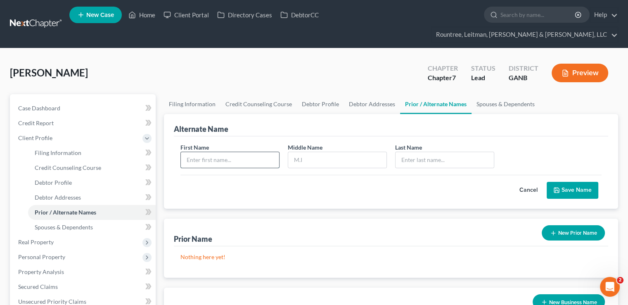
click at [221, 152] on input "text" at bounding box center [230, 160] width 98 height 16
click at [564, 182] on button "Save Name" at bounding box center [573, 190] width 52 height 17
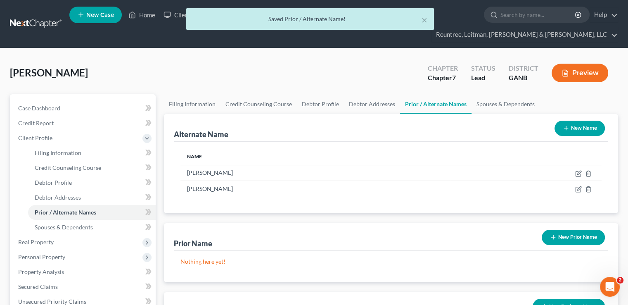
click at [589, 121] on button "New Name" at bounding box center [580, 128] width 50 height 15
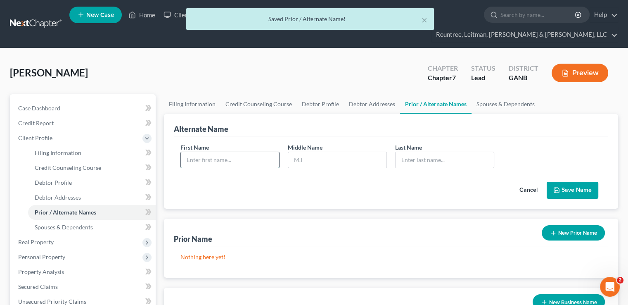
click at [262, 152] on input "text" at bounding box center [230, 160] width 98 height 16
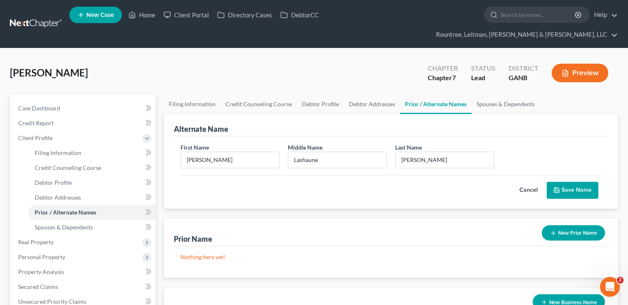
click at [578, 182] on button "Save Name" at bounding box center [573, 190] width 52 height 17
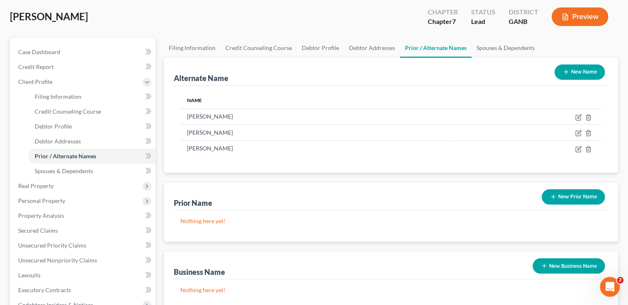
scroll to position [56, 0]
click at [66, 123] on span "Debtor Profile" at bounding box center [53, 126] width 37 height 7
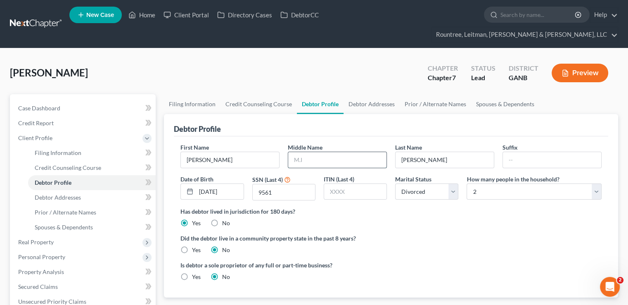
click at [316, 152] on input "text" at bounding box center [337, 160] width 98 height 16
click at [390, 234] on div "Did the debtor live in a community property state in the past 8 years? Yes No" at bounding box center [390, 244] width 421 height 20
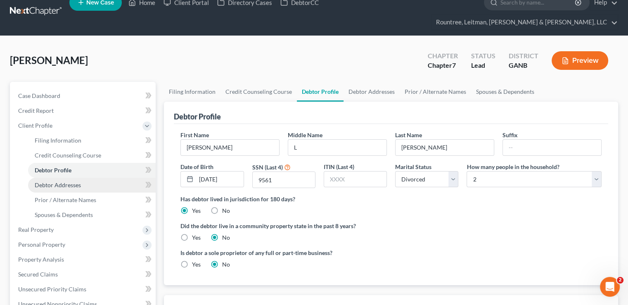
click at [85, 178] on link "Debtor Addresses" at bounding box center [92, 185] width 128 height 15
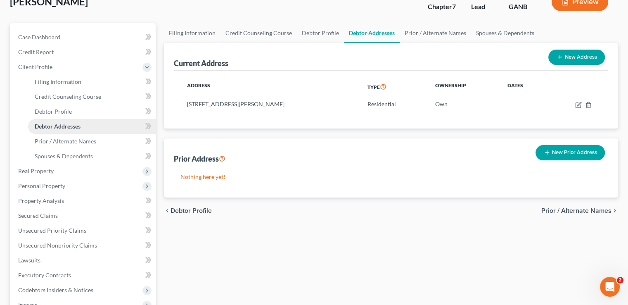
scroll to position [81, 0]
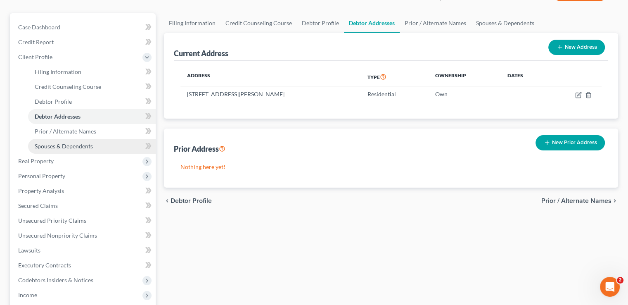
click at [69, 139] on link "Spouses & Dependents" at bounding box center [92, 146] width 128 height 15
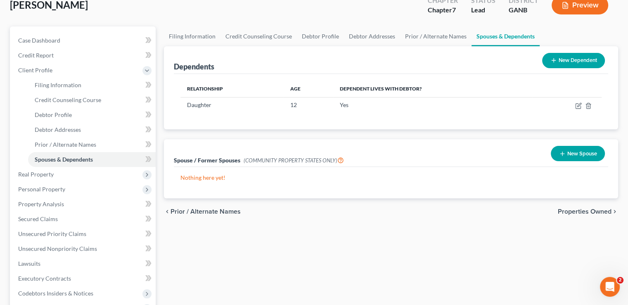
scroll to position [74, 0]
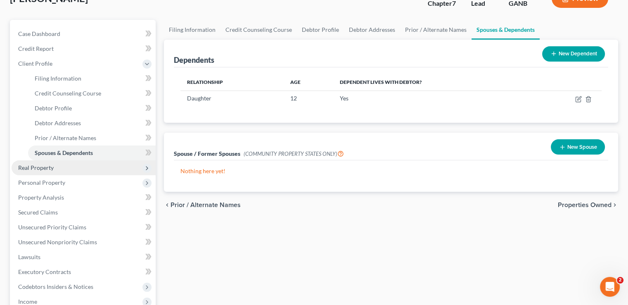
click at [81, 160] on span "Real Property" at bounding box center [84, 167] width 144 height 15
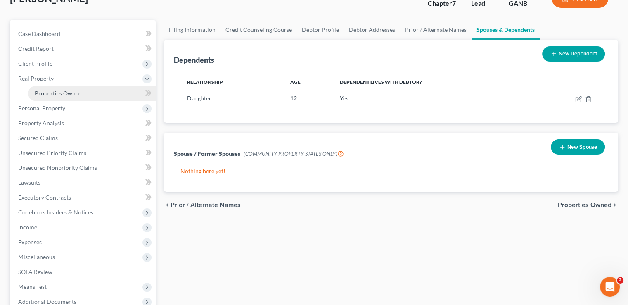
click at [58, 86] on link "Properties Owned" at bounding box center [92, 93] width 128 height 15
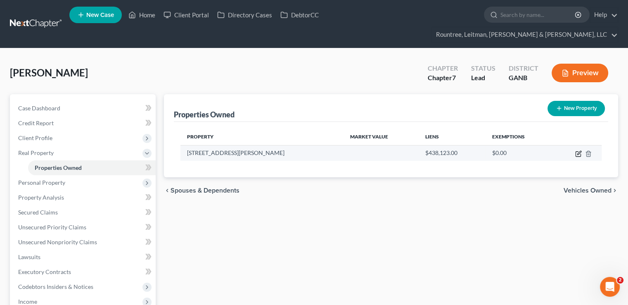
click at [577, 150] on icon "button" at bounding box center [578, 153] width 7 height 7
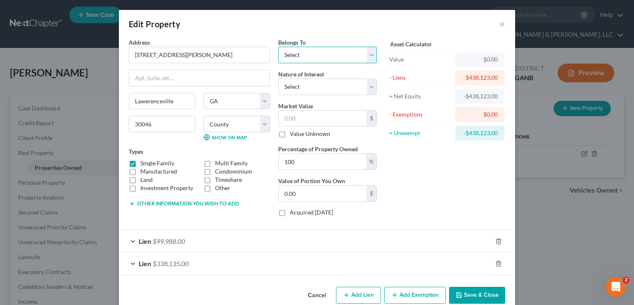
click at [327, 59] on select "Select Debtor 1 Only Debtor 2 Only Debtor 1 And Debtor 2 Only At Least One Of T…" at bounding box center [327, 55] width 99 height 17
click at [278, 47] on select "Select Debtor 1 Only Debtor 2 Only Debtor 1 And Debtor 2 Only At Least One Of T…" at bounding box center [327, 55] width 99 height 17
click at [319, 114] on input "text" at bounding box center [323, 119] width 88 height 16
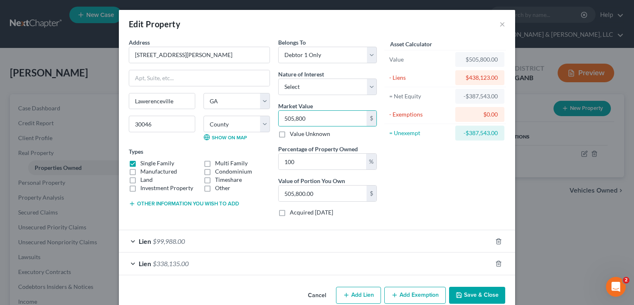
click at [438, 185] on div "Asset Calculator Value $505,800.00 - Liens $438,123.00 = Net Equity -$387,543.0…" at bounding box center [445, 130] width 128 height 185
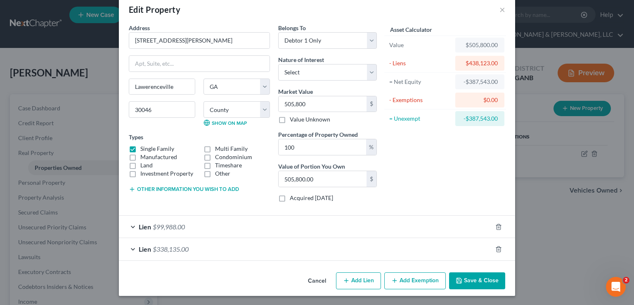
click at [485, 277] on button "Save & Close" at bounding box center [477, 280] width 56 height 17
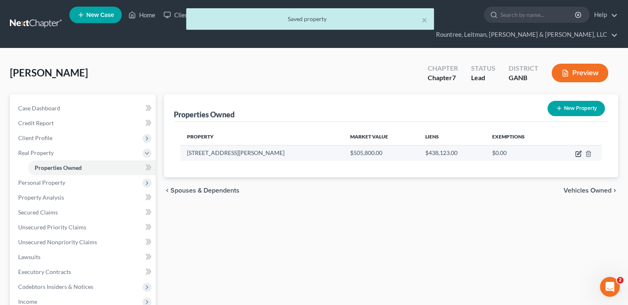
click at [578, 150] on icon "button" at bounding box center [578, 153] width 7 height 7
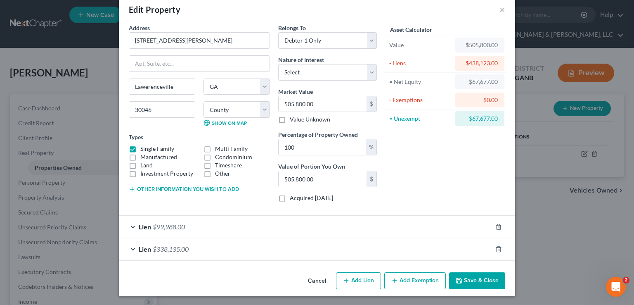
click at [404, 277] on button "Add Exemption" at bounding box center [415, 280] width 62 height 17
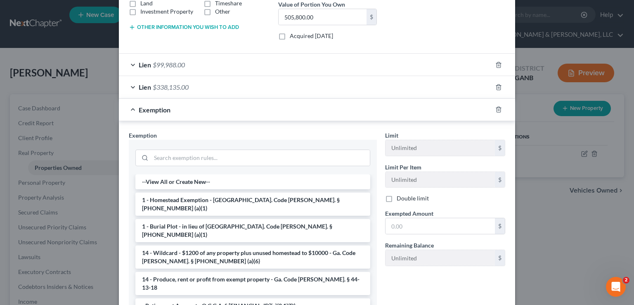
scroll to position [212, 0]
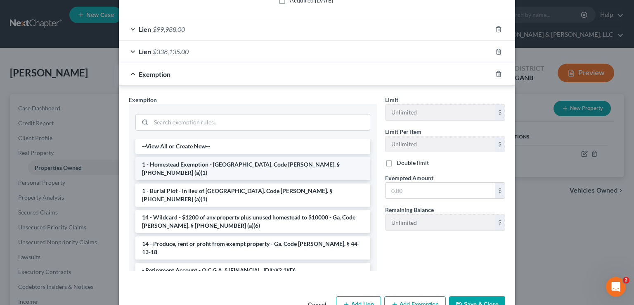
click at [272, 169] on li "1 - Homestead Exemption - [GEOGRAPHIC_DATA]. Code [PERSON_NAME]. § [PHONE_NUMBE…" at bounding box center [252, 168] width 235 height 23
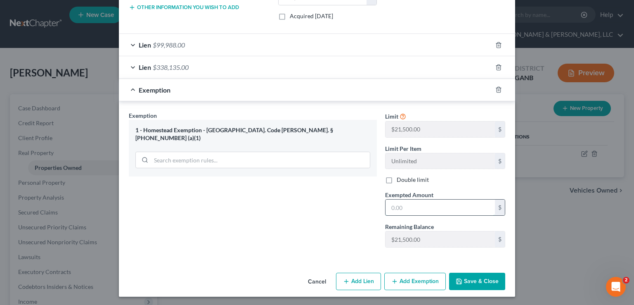
click at [436, 204] on input "text" at bounding box center [440, 207] width 109 height 16
click at [474, 273] on button "Save & Close" at bounding box center [477, 281] width 56 height 17
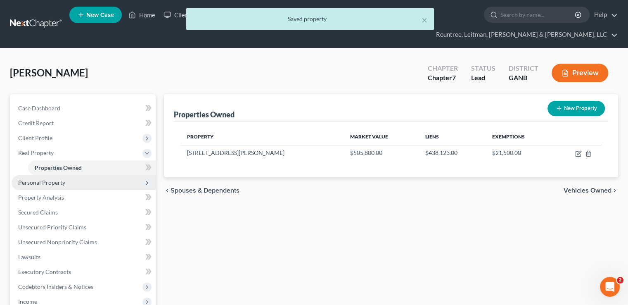
click at [92, 175] on span "Personal Property" at bounding box center [84, 182] width 144 height 15
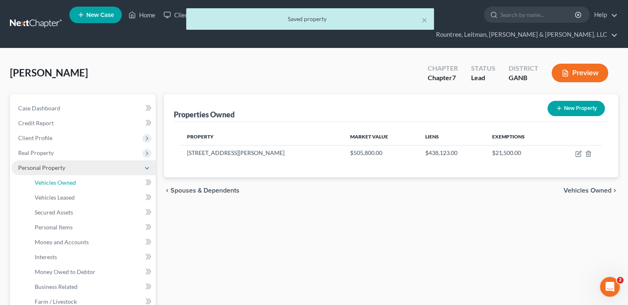
click at [92, 175] on link "Vehicles Owned" at bounding box center [92, 182] width 128 height 15
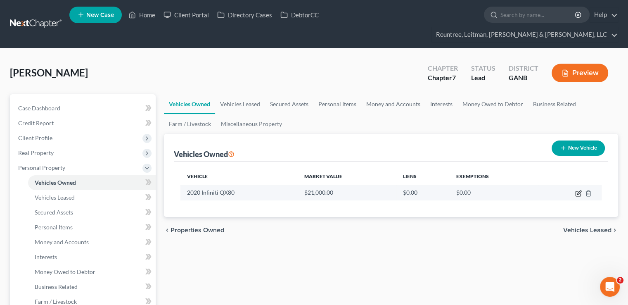
click at [580, 190] on icon "button" at bounding box center [579, 192] width 4 height 4
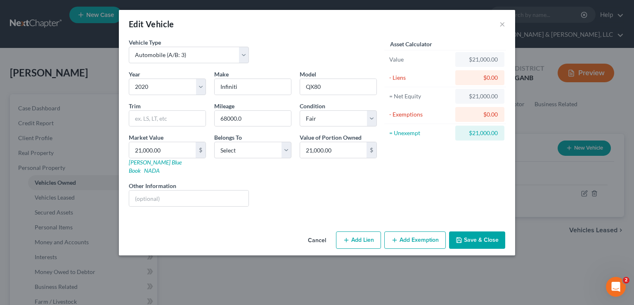
click at [239, 287] on div "Edit Vehicle × Vehicle Type Select Automobile (A/B: 3) Truck (A/B: 3) Trailer (…" at bounding box center [317, 152] width 634 height 305
click at [314, 235] on button "Cancel" at bounding box center [316, 240] width 31 height 17
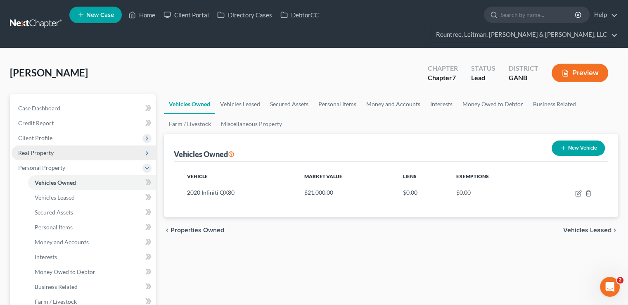
click at [79, 145] on span "Real Property" at bounding box center [84, 152] width 144 height 15
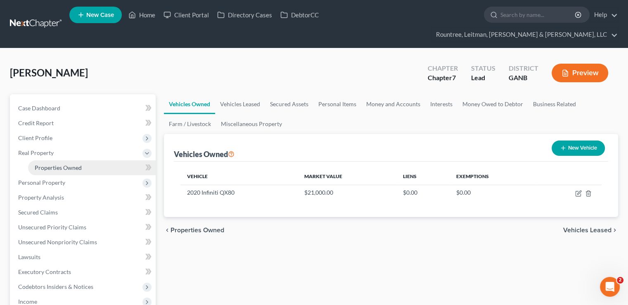
click at [73, 164] on span "Properties Owned" at bounding box center [58, 167] width 47 height 7
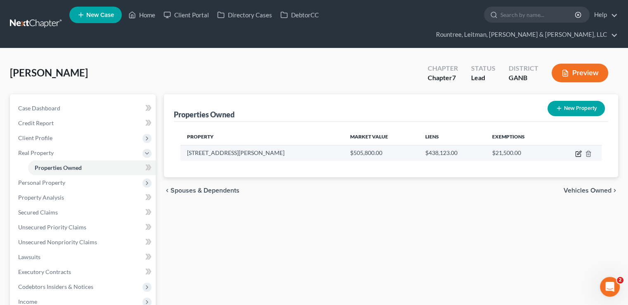
click at [578, 150] on icon "button" at bounding box center [578, 153] width 7 height 7
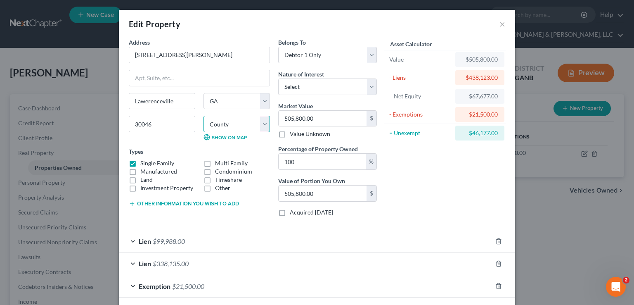
click at [239, 127] on select "County [GEOGRAPHIC_DATA] [GEOGRAPHIC_DATA] [GEOGRAPHIC_DATA] [GEOGRAPHIC_DATA] …" at bounding box center [237, 124] width 66 height 17
click at [204, 116] on select "County [GEOGRAPHIC_DATA] [GEOGRAPHIC_DATA] [GEOGRAPHIC_DATA] [GEOGRAPHIC_DATA] …" at bounding box center [237, 124] width 66 height 17
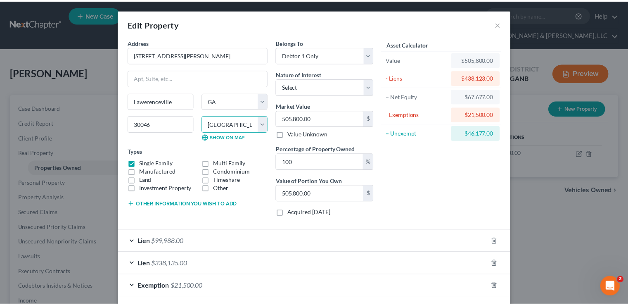
scroll to position [36, 0]
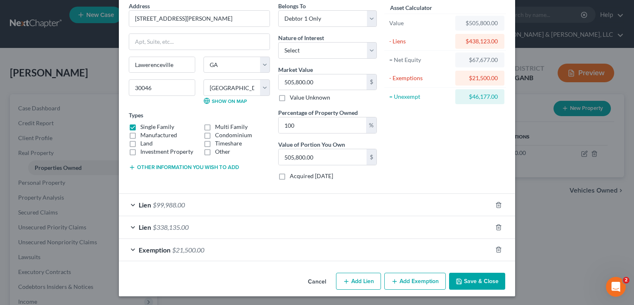
click at [476, 277] on button "Save & Close" at bounding box center [477, 281] width 56 height 17
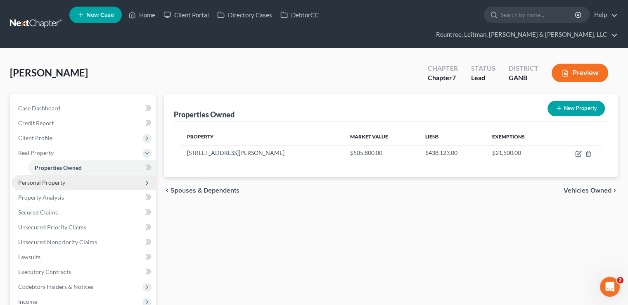
click at [79, 175] on span "Personal Property" at bounding box center [84, 182] width 144 height 15
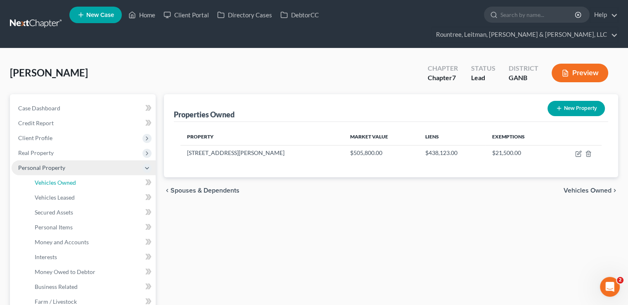
click at [79, 175] on link "Vehicles Owned" at bounding box center [92, 182] width 128 height 15
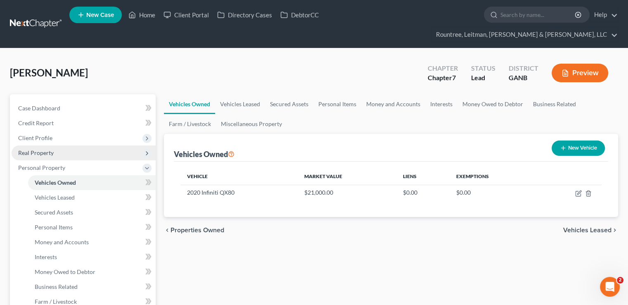
click at [67, 145] on span "Real Property" at bounding box center [84, 152] width 144 height 15
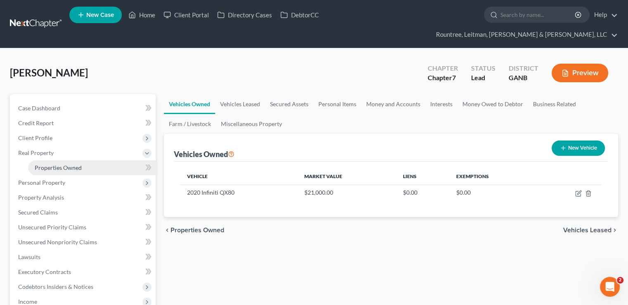
click at [67, 164] on span "Properties Owned" at bounding box center [58, 167] width 47 height 7
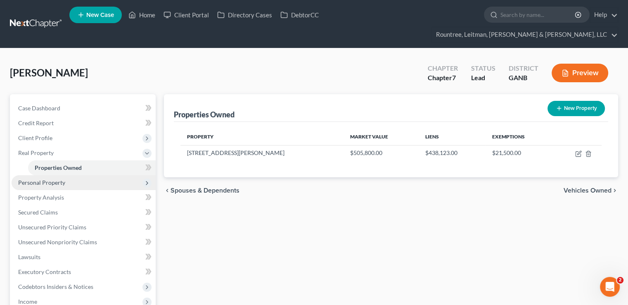
click at [63, 175] on span "Personal Property" at bounding box center [84, 182] width 144 height 15
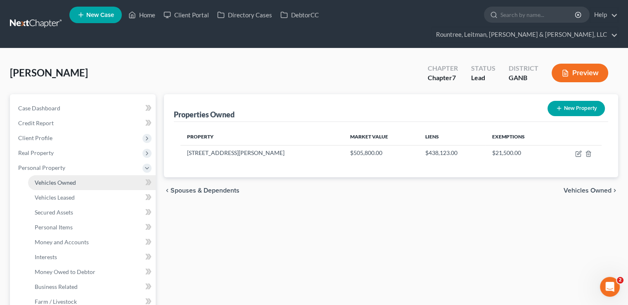
click at [61, 179] on span "Vehicles Owned" at bounding box center [55, 182] width 41 height 7
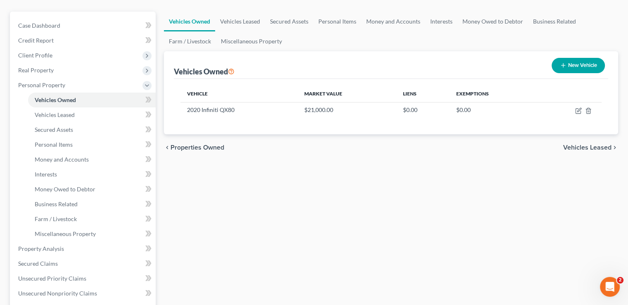
scroll to position [82, 0]
click at [83, 156] on span "Money and Accounts" at bounding box center [62, 159] width 54 height 7
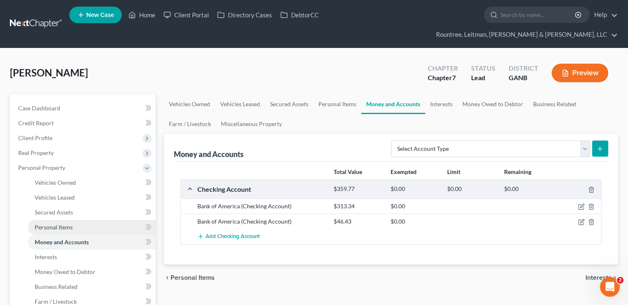
click at [84, 220] on link "Personal Items" at bounding box center [92, 227] width 128 height 15
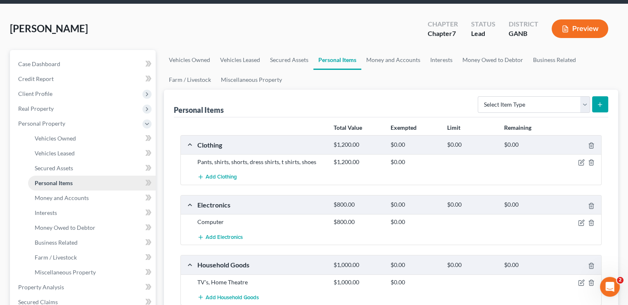
scroll to position [45, 0]
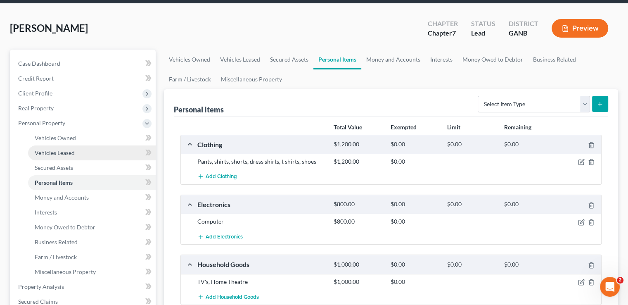
click at [72, 149] on span "Vehicles Leased" at bounding box center [55, 152] width 40 height 7
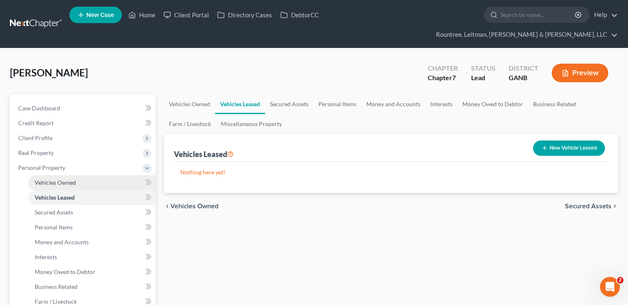
click at [79, 175] on link "Vehicles Owned" at bounding box center [92, 182] width 128 height 15
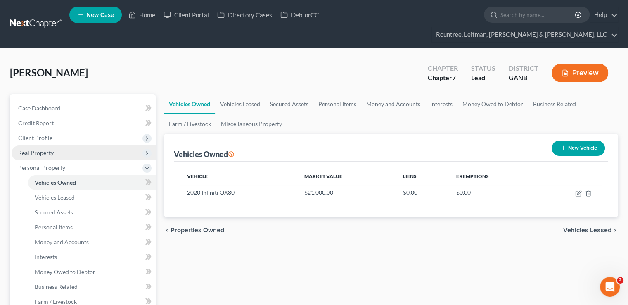
click at [91, 145] on span "Real Property" at bounding box center [84, 152] width 144 height 15
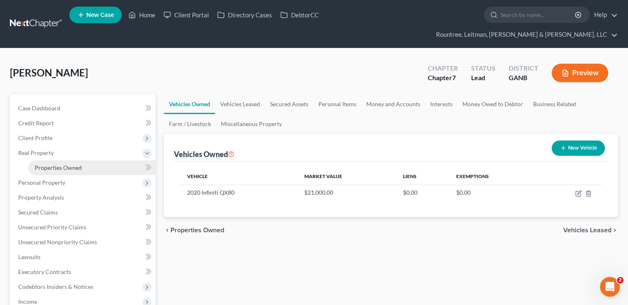
click at [89, 160] on link "Properties Owned" at bounding box center [92, 167] width 128 height 15
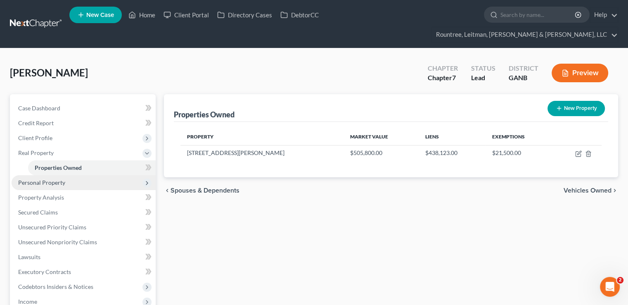
click at [104, 175] on span "Personal Property" at bounding box center [84, 182] width 144 height 15
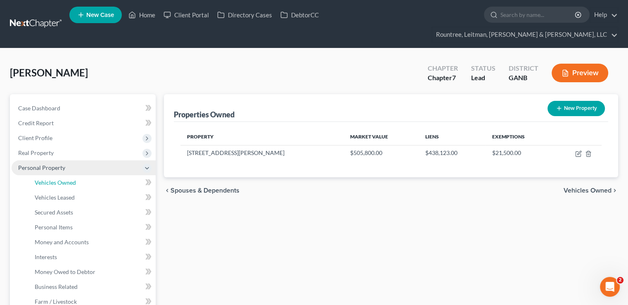
click at [104, 175] on link "Vehicles Owned" at bounding box center [92, 182] width 128 height 15
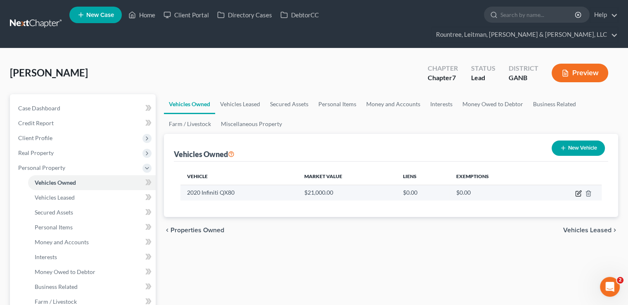
click at [576, 190] on icon "button" at bounding box center [578, 193] width 7 height 7
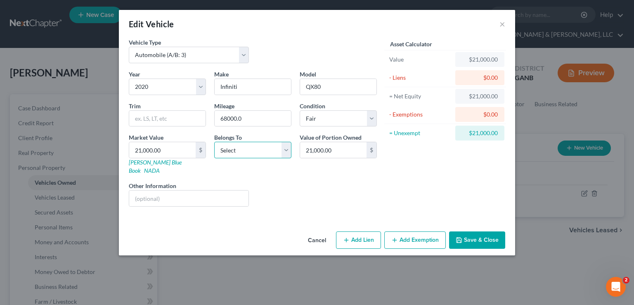
click at [250, 156] on select "Select Debtor 1 Only Debtor 2 Only Debtor 1 And Debtor 2 Only At Least One Of T…" at bounding box center [252, 150] width 77 height 17
click at [214, 142] on select "Select Debtor 1 Only Debtor 2 Only Debtor 1 And Debtor 2 Only At Least One Of T…" at bounding box center [252, 150] width 77 height 17
click at [166, 149] on input "21,000.00" at bounding box center [162, 150] width 66 height 16
click at [425, 236] on button "Add Exemption" at bounding box center [415, 239] width 62 height 17
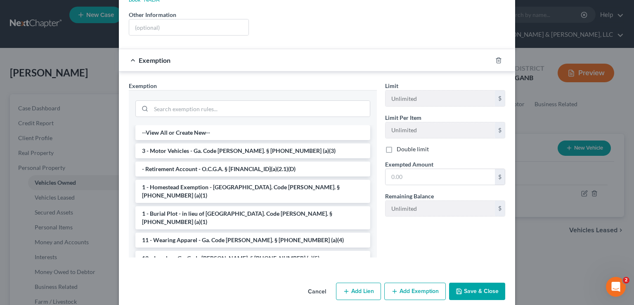
scroll to position [171, 0]
click at [268, 143] on li "3 - Motor Vehicles - Ga. Code [PERSON_NAME]. § [PHONE_NUMBER] (a)(3)" at bounding box center [252, 150] width 235 height 15
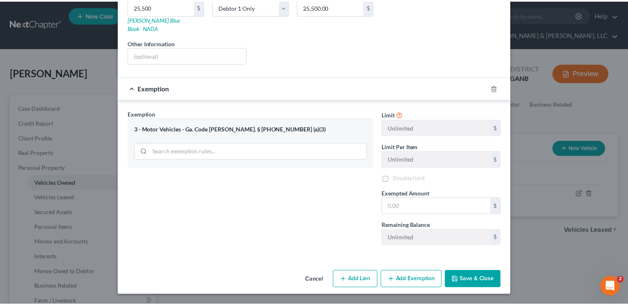
scroll to position [133, 0]
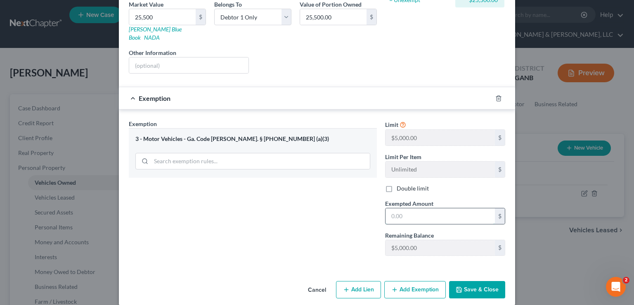
click at [403, 208] on input "text" at bounding box center [440, 216] width 109 height 16
click at [476, 281] on button "Save & Close" at bounding box center [477, 289] width 56 height 17
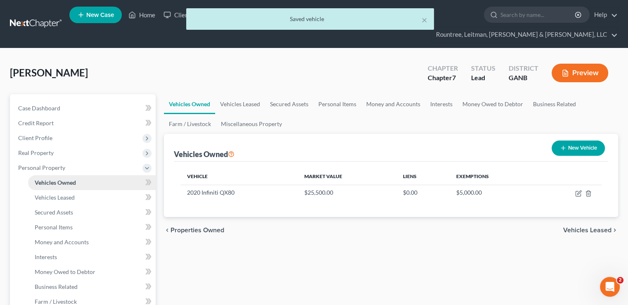
click at [89, 175] on link "Vehicles Owned" at bounding box center [92, 182] width 128 height 15
click at [90, 205] on link "Secured Assets" at bounding box center [92, 212] width 128 height 15
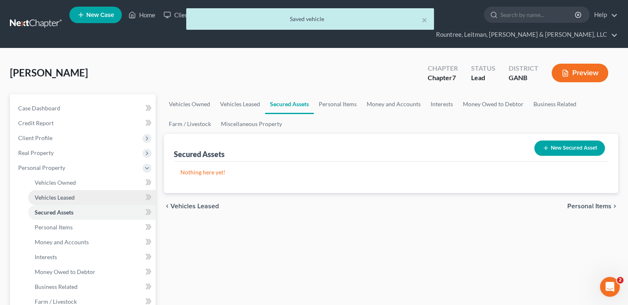
click at [83, 190] on link "Vehicles Leased" at bounding box center [92, 197] width 128 height 15
click at [84, 205] on link "Secured Assets" at bounding box center [92, 212] width 128 height 15
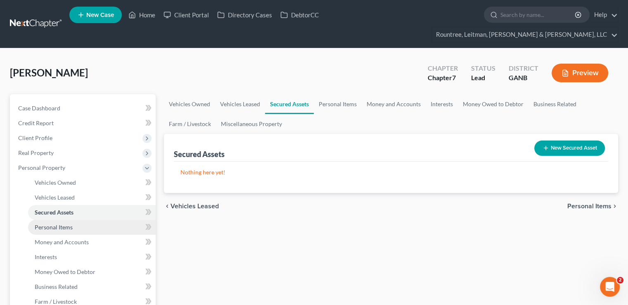
click at [87, 220] on link "Personal Items" at bounding box center [92, 227] width 128 height 15
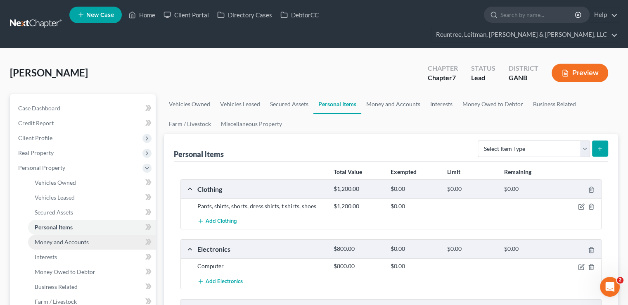
click at [88, 235] on link "Money and Accounts" at bounding box center [92, 242] width 128 height 15
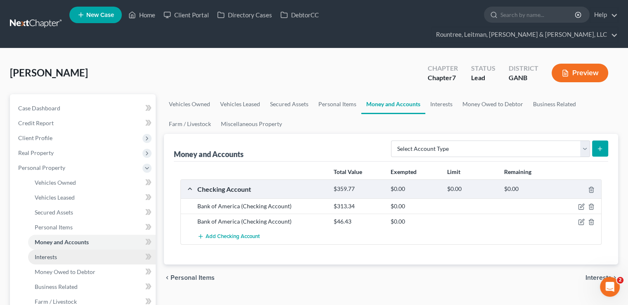
click at [88, 249] on link "Interests" at bounding box center [92, 256] width 128 height 15
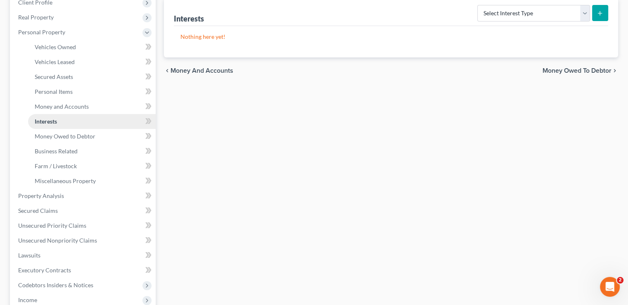
scroll to position [155, 0]
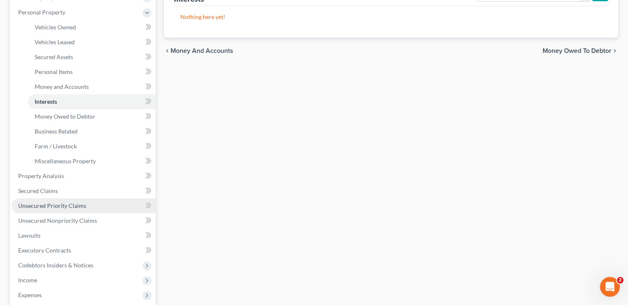
click at [76, 198] on link "Unsecured Priority Claims" at bounding box center [84, 205] width 144 height 15
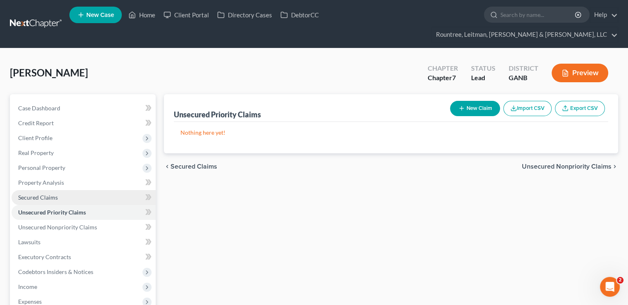
click at [70, 190] on link "Secured Claims" at bounding box center [84, 197] width 144 height 15
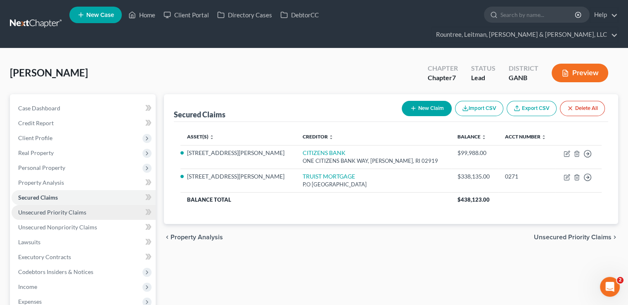
click at [75, 205] on link "Unsecured Priority Claims" at bounding box center [84, 212] width 144 height 15
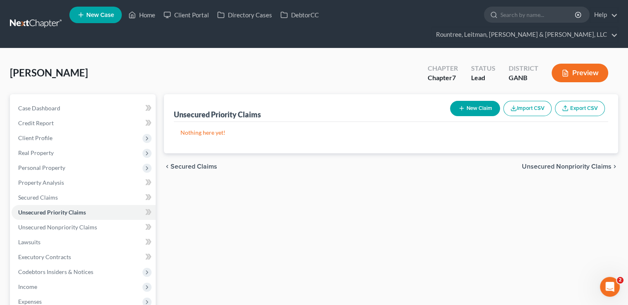
click at [462, 101] on button "New Claim" at bounding box center [475, 108] width 50 height 15
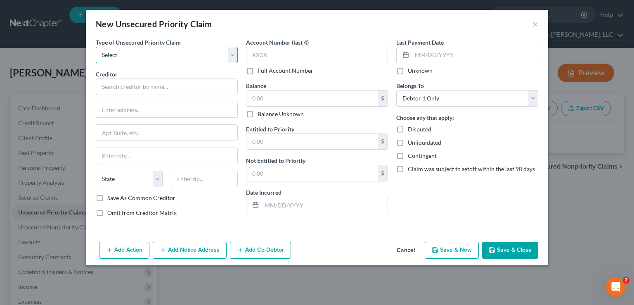
click at [184, 62] on select "Select Taxes & Other Government Units Domestic Support Obligations Extensions o…" at bounding box center [167, 55] width 142 height 17
click at [96, 47] on select "Select Taxes & Other Government Units Domestic Support Obligations Extensions o…" at bounding box center [167, 55] width 142 height 17
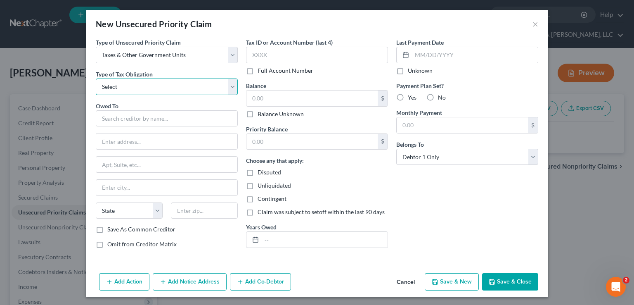
click at [184, 89] on select "Select Federal City State Franchise Tax Board Other" at bounding box center [167, 86] width 142 height 17
click at [96, 78] on select "Select Federal City State Franchise Tax Board Other" at bounding box center [167, 86] width 142 height 17
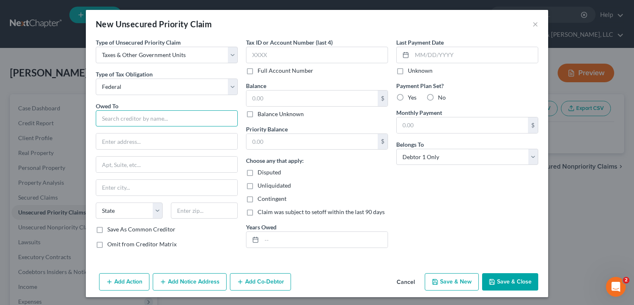
click at [186, 117] on input "text" at bounding box center [167, 118] width 142 height 17
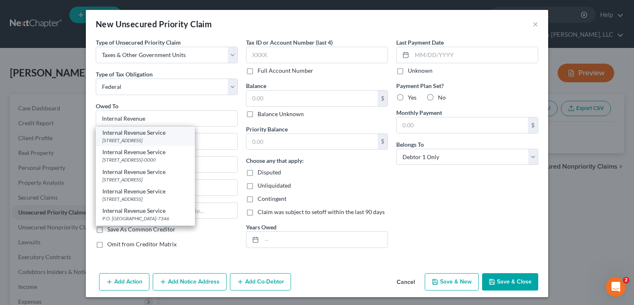
click at [178, 140] on div "[STREET_ADDRESS]" at bounding box center [145, 140] width 86 height 7
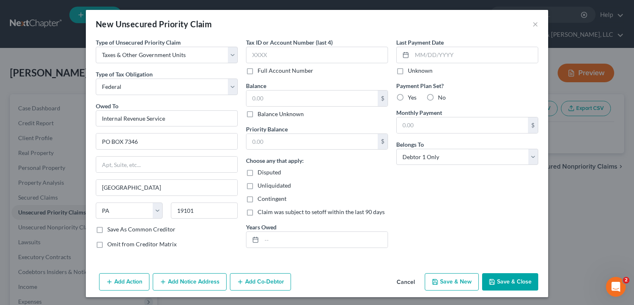
click at [434, 275] on button "Save & New" at bounding box center [452, 281] width 54 height 17
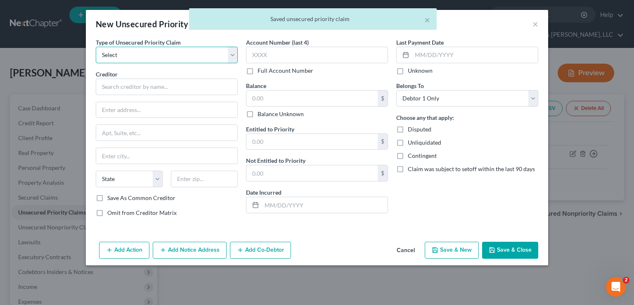
click at [127, 60] on select "Select Taxes & Other Government Units Domestic Support Obligations Extensions o…" at bounding box center [167, 55] width 142 height 17
click at [96, 47] on select "Select Taxes & Other Government Units Domestic Support Obligations Extensions o…" at bounding box center [167, 55] width 142 height 17
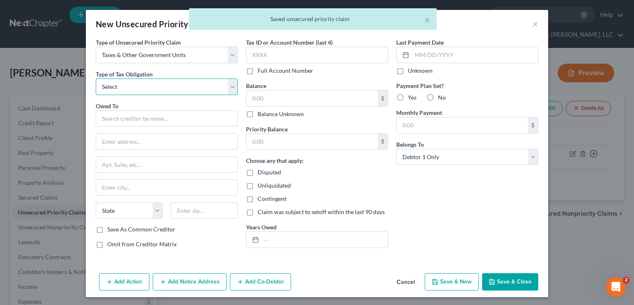
click at [138, 84] on select "Select Federal City State Franchise Tax Board Other" at bounding box center [167, 86] width 142 height 17
click at [96, 78] on select "Select Federal City State Franchise Tax Board Other" at bounding box center [167, 86] width 142 height 17
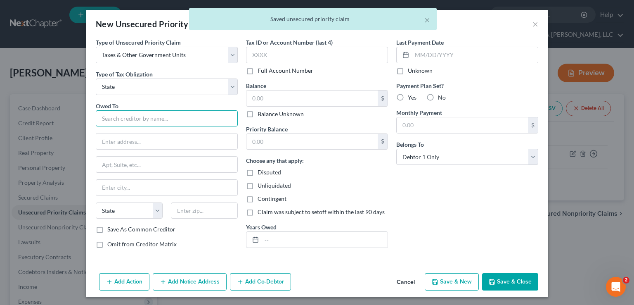
click at [144, 124] on input "text" at bounding box center [167, 118] width 142 height 17
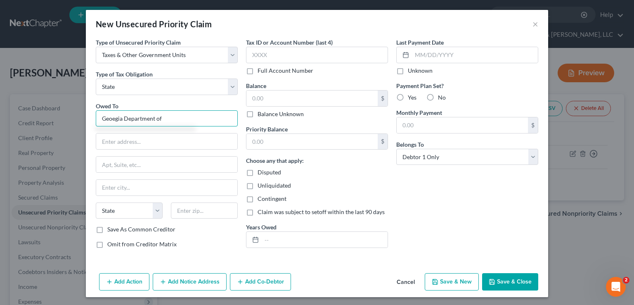
click at [111, 121] on input "Geoegia Department of" at bounding box center [167, 118] width 142 height 17
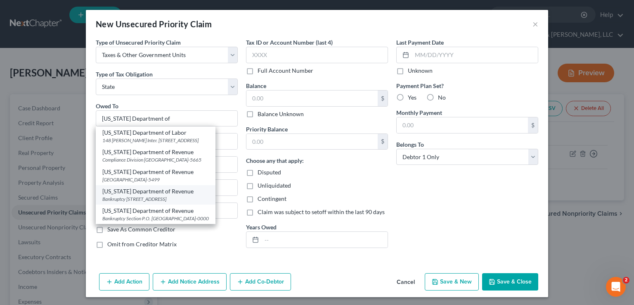
click at [188, 202] on div "Bankruptcy [STREET_ADDRESS]" at bounding box center [155, 198] width 107 height 7
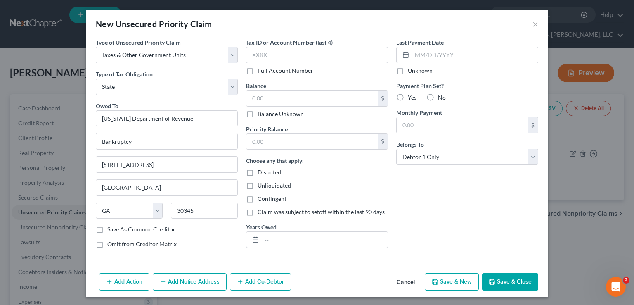
click at [443, 278] on button "Save & New" at bounding box center [452, 281] width 54 height 17
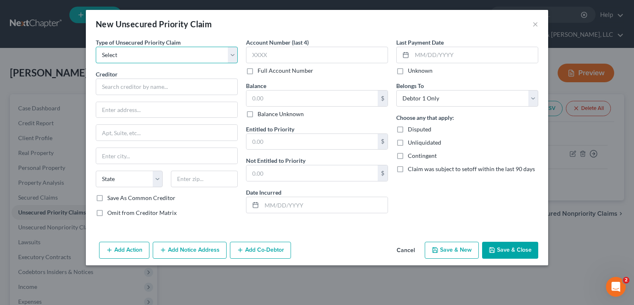
click at [182, 60] on select "Select Taxes & Other Government Units Domestic Support Obligations Extensions o…" at bounding box center [167, 55] width 142 height 17
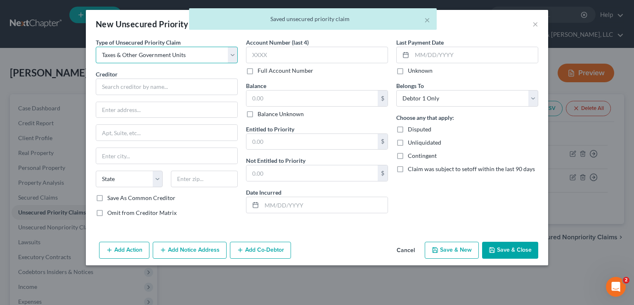
click at [96, 47] on select "Select Taxes & Other Government Units Domestic Support Obligations Extensions o…" at bounding box center [167, 55] width 142 height 17
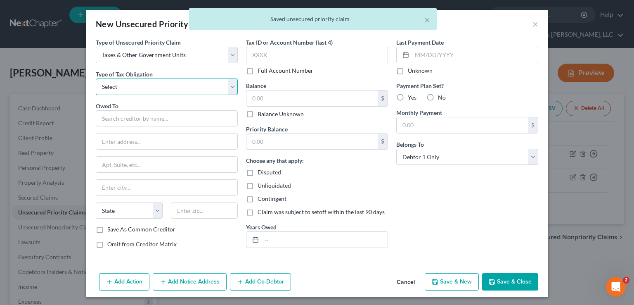
click at [188, 90] on select "Select Federal City State Franchise Tax Board Other" at bounding box center [167, 86] width 142 height 17
click at [96, 78] on select "Select Federal City State Franchise Tax Board Other" at bounding box center [167, 86] width 142 height 17
click at [190, 127] on div "Owed To * State [US_STATE] AK AR AZ CA CO [GEOGRAPHIC_DATA] DE DC [GEOGRAPHIC_D…" at bounding box center [167, 164] width 142 height 124
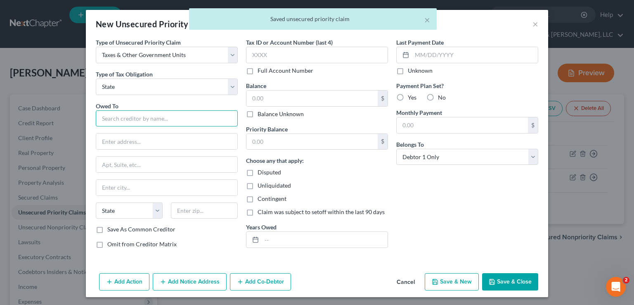
click at [180, 118] on input "text" at bounding box center [167, 118] width 142 height 17
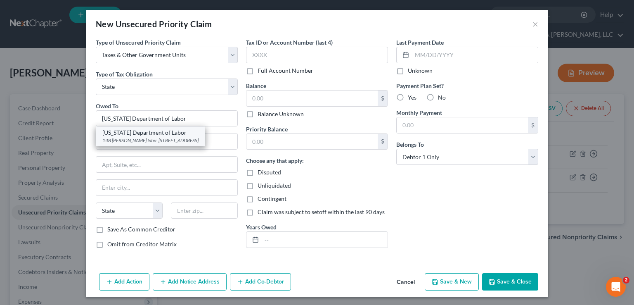
click at [181, 135] on div "[US_STATE] Department of Labor" at bounding box center [150, 132] width 96 height 8
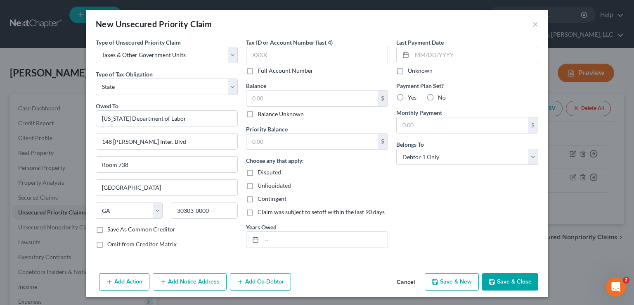
click at [512, 279] on button "Save & Close" at bounding box center [510, 281] width 56 height 17
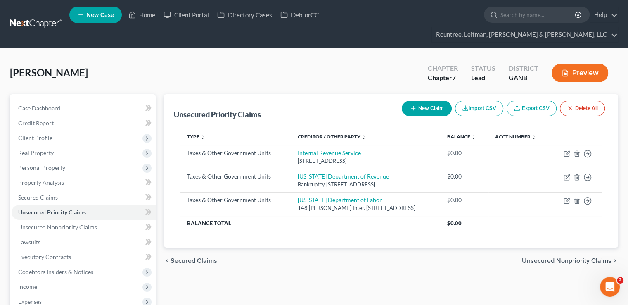
click at [372, 58] on div "[PERSON_NAME] Upgraded Chapter Chapter 7 Status Lead District GANB Preview" at bounding box center [314, 76] width 608 height 36
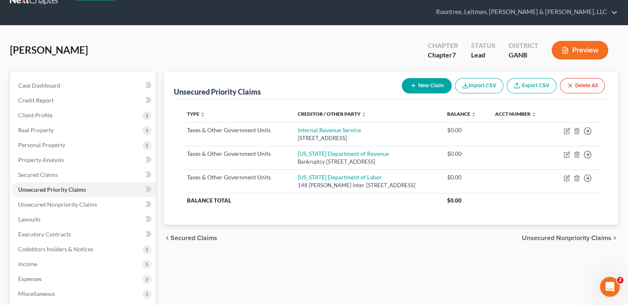
click at [316, 106] on th "Creditor / Other Party expand_more expand_less unfold_more" at bounding box center [365, 114] width 149 height 17
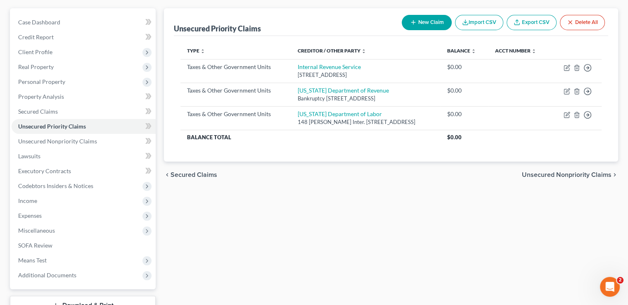
scroll to position [101, 0]
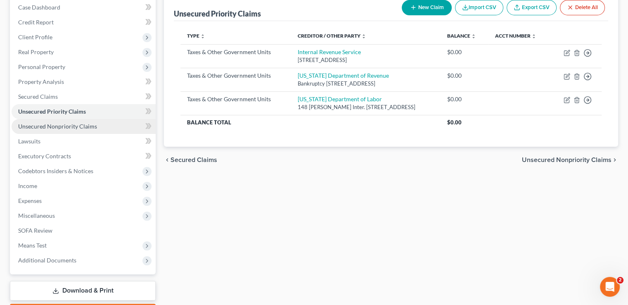
click at [88, 123] on span "Unsecured Nonpriority Claims" at bounding box center [57, 126] width 79 height 7
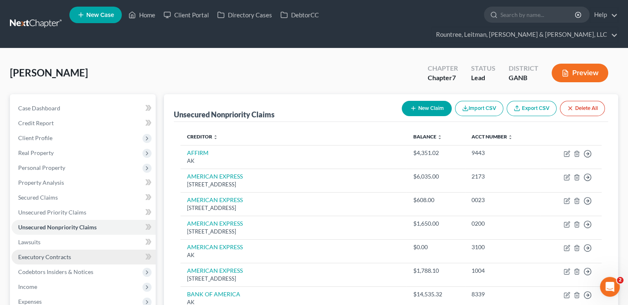
click at [72, 249] on link "Executory Contracts" at bounding box center [84, 256] width 144 height 15
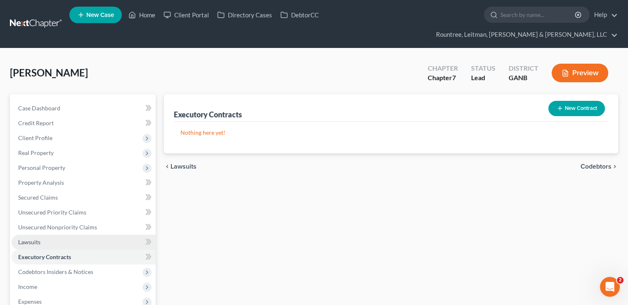
click at [65, 235] on link "Lawsuits" at bounding box center [84, 242] width 144 height 15
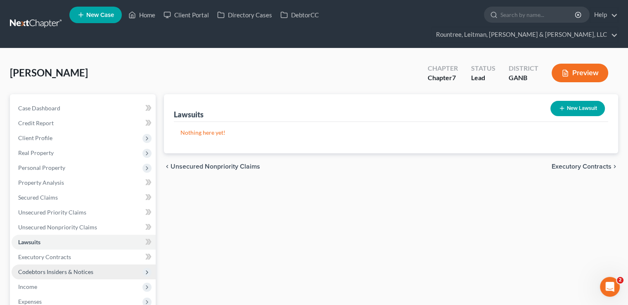
click at [74, 264] on span "Codebtors Insiders & Notices" at bounding box center [84, 271] width 144 height 15
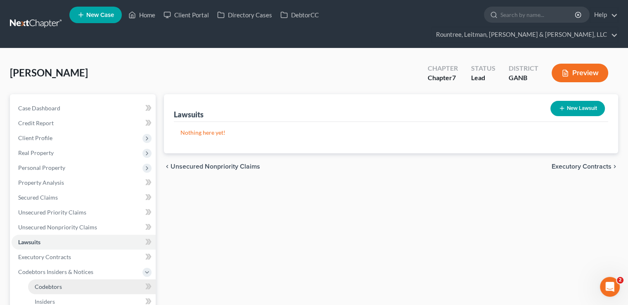
click at [75, 279] on link "Codebtors" at bounding box center [92, 286] width 128 height 15
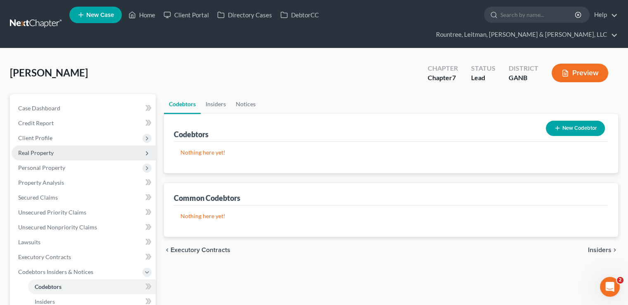
click at [51, 145] on span "Real Property" at bounding box center [84, 152] width 144 height 15
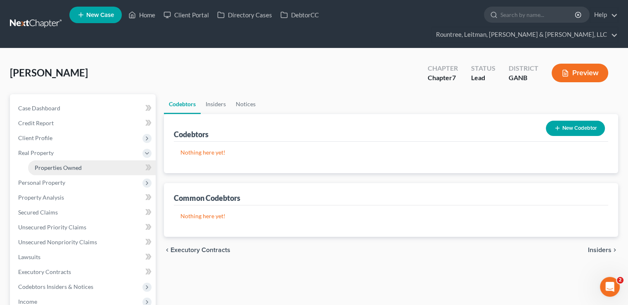
click at [56, 164] on span "Properties Owned" at bounding box center [58, 167] width 47 height 7
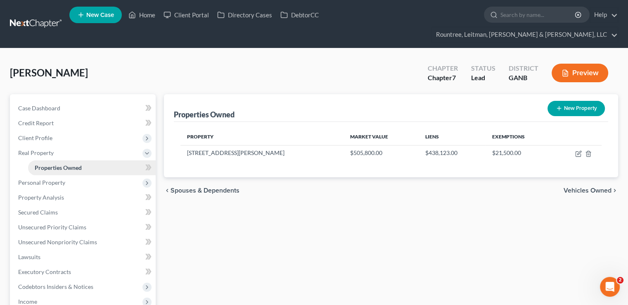
scroll to position [58, 0]
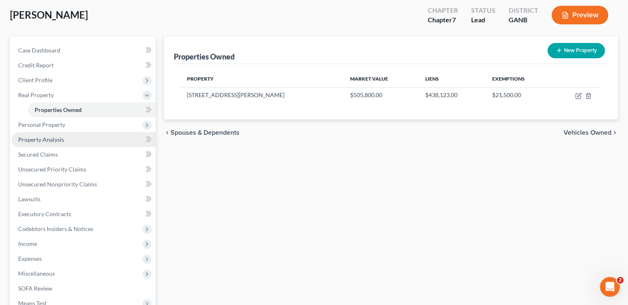
click at [62, 136] on span "Property Analysis" at bounding box center [41, 139] width 46 height 7
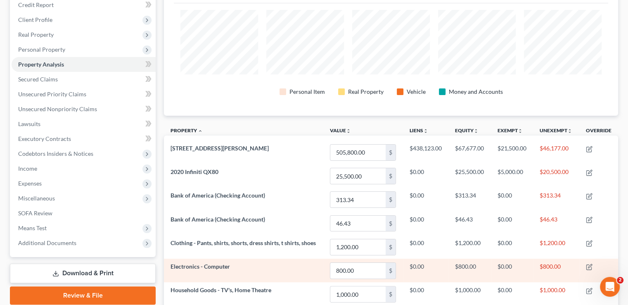
scroll to position [87, 0]
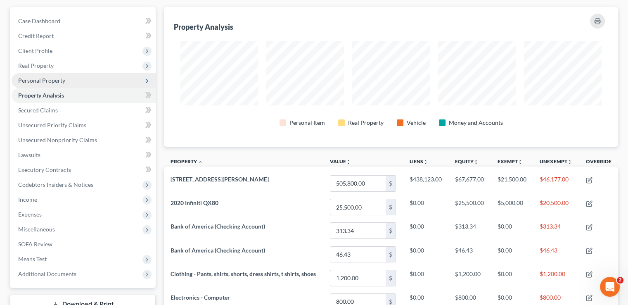
click at [77, 73] on span "Personal Property" at bounding box center [84, 80] width 144 height 15
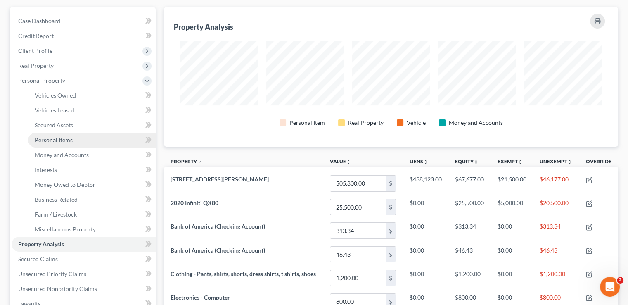
click at [87, 133] on link "Personal Items" at bounding box center [92, 140] width 128 height 15
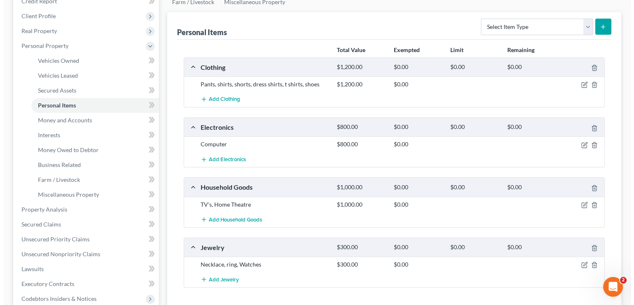
scroll to position [145, 0]
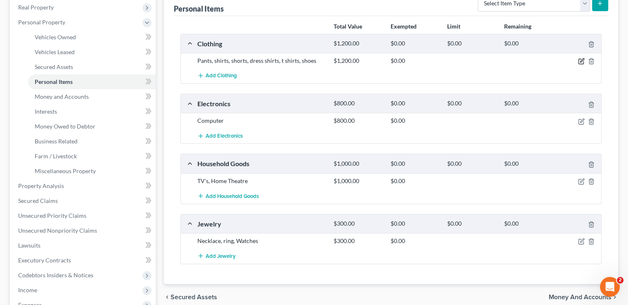
click at [581, 59] on icon "button" at bounding box center [580, 61] width 5 height 5
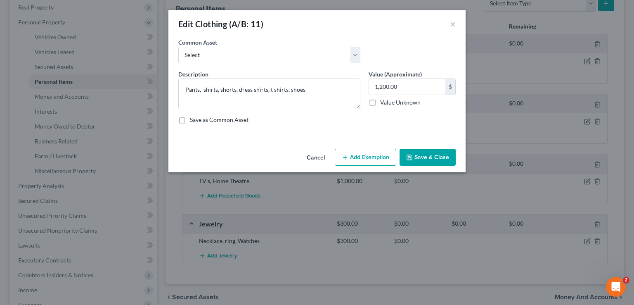
click at [375, 152] on button "Add Exemption" at bounding box center [366, 157] width 62 height 17
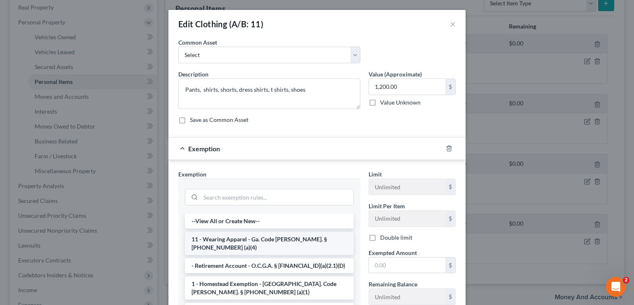
click at [261, 240] on li "11 - Wearing Apparel - Ga. Code [PERSON_NAME]. § [PHONE_NUMBER] (a)(4)" at bounding box center [269, 243] width 169 height 23
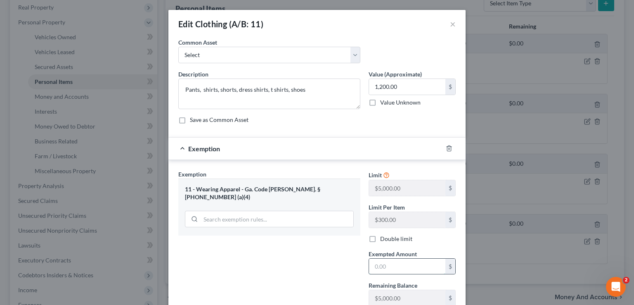
click at [395, 270] on input "text" at bounding box center [407, 266] width 76 height 16
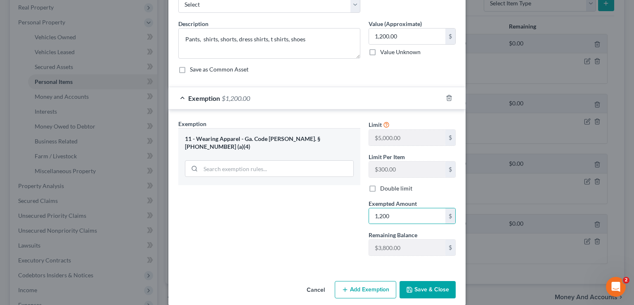
click at [416, 283] on button "Save & Close" at bounding box center [428, 289] width 56 height 17
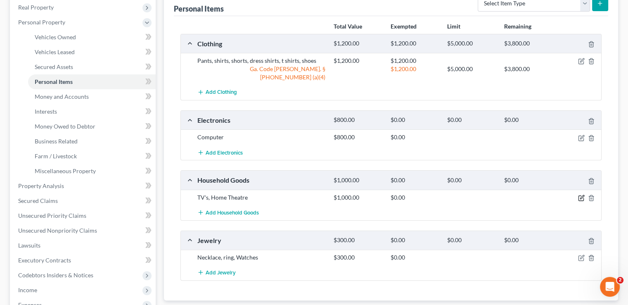
click at [582, 194] on icon "button" at bounding box center [581, 197] width 7 height 7
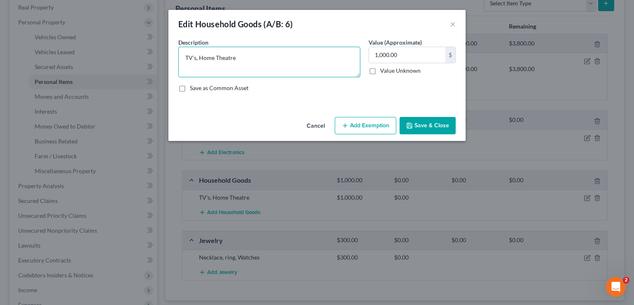
click at [263, 59] on textarea "TV's, Home Theatre" at bounding box center [269, 62] width 182 height 31
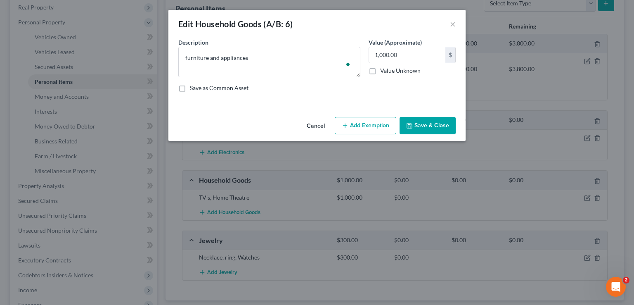
click at [358, 127] on button "Add Exemption" at bounding box center [366, 125] width 62 height 17
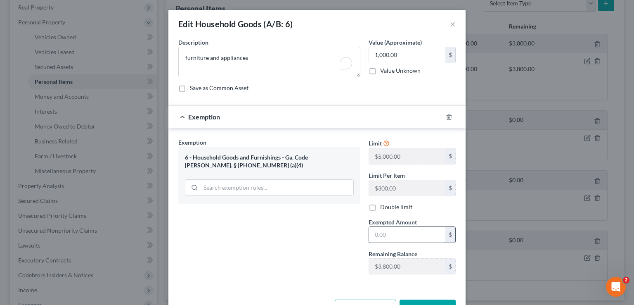
click at [421, 234] on input "text" at bounding box center [407, 235] width 76 height 16
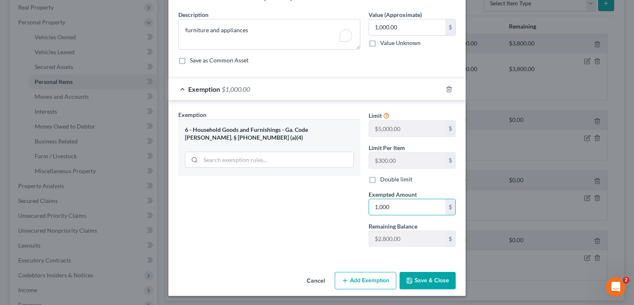
click at [427, 276] on button "Save & Close" at bounding box center [428, 280] width 56 height 17
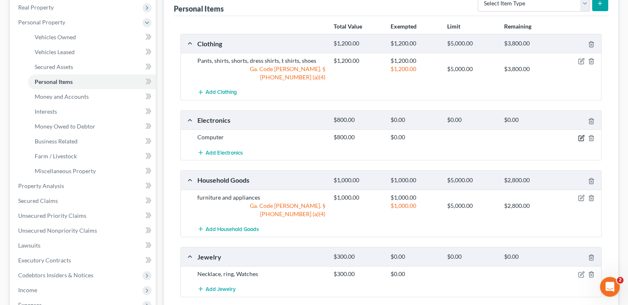
click at [581, 135] on icon "button" at bounding box center [581, 138] width 7 height 7
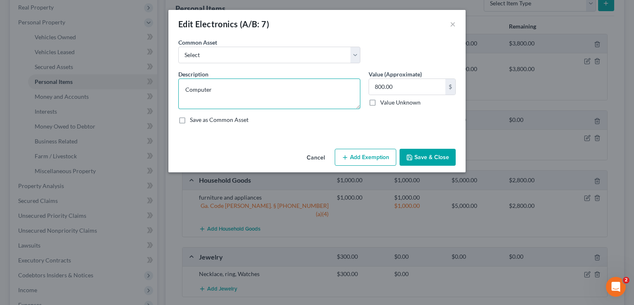
click at [221, 93] on textarea "Computer" at bounding box center [269, 93] width 182 height 31
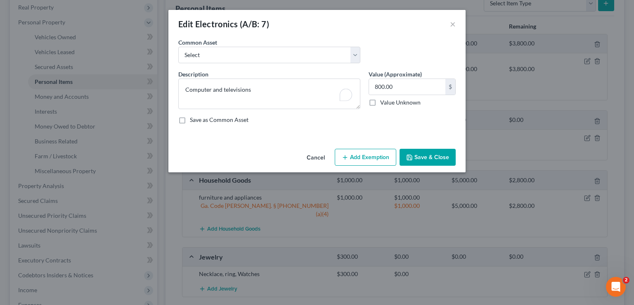
click at [374, 159] on button "Add Exemption" at bounding box center [366, 157] width 62 height 17
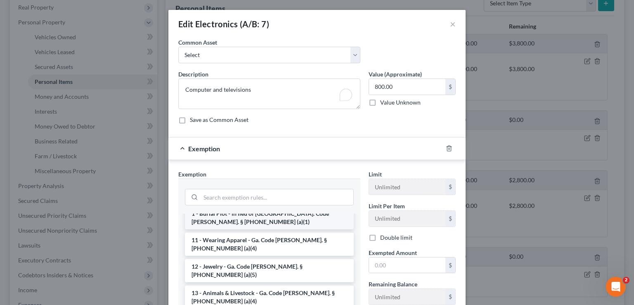
scroll to position [102, 0]
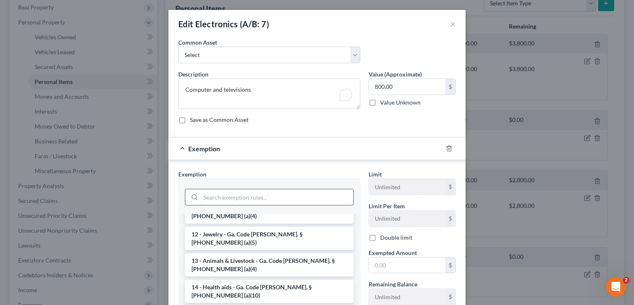
click at [251, 193] on input "search" at bounding box center [277, 197] width 153 height 16
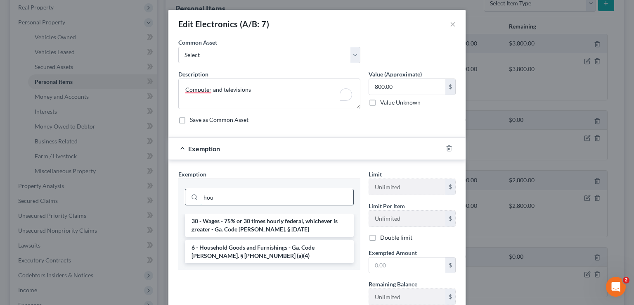
scroll to position [0, 0]
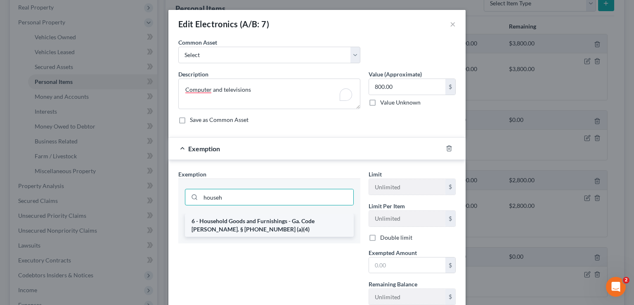
click at [266, 219] on li "6 - Household Goods and Furnishings - Ga. Code [PERSON_NAME]. § [PHONE_NUMBER] …" at bounding box center [269, 224] width 169 height 23
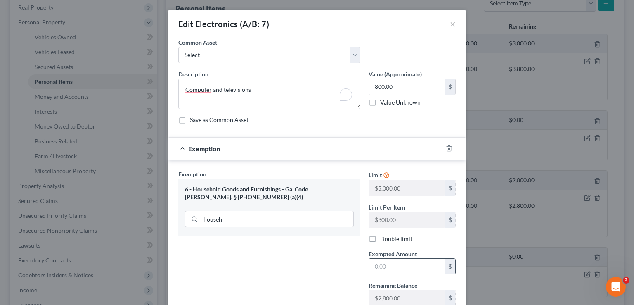
click at [379, 266] on input "text" at bounding box center [407, 266] width 76 height 16
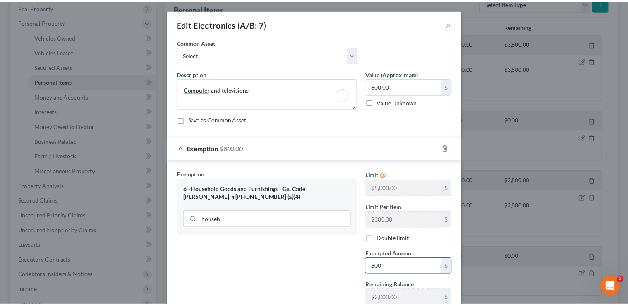
scroll to position [59, 0]
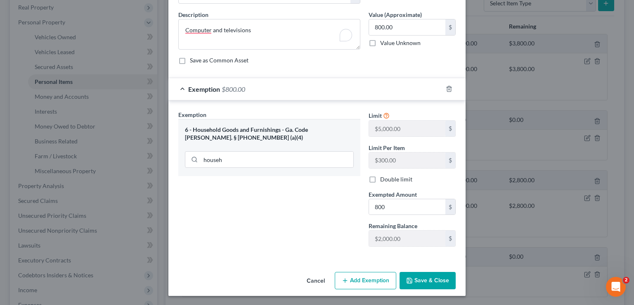
click at [414, 278] on button "Save & Close" at bounding box center [428, 280] width 56 height 17
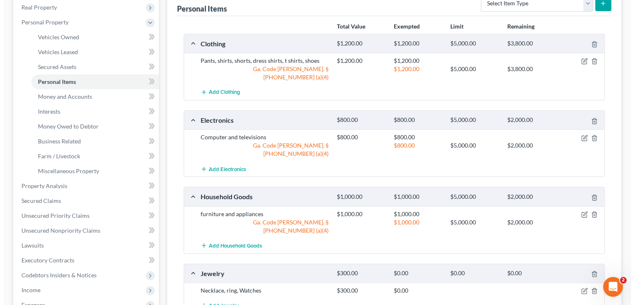
scroll to position [174, 0]
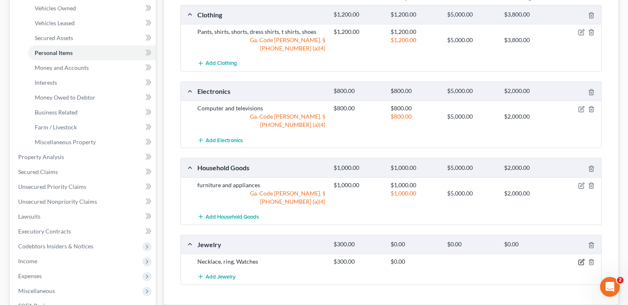
click at [578, 260] on icon "button" at bounding box center [580, 262] width 5 height 5
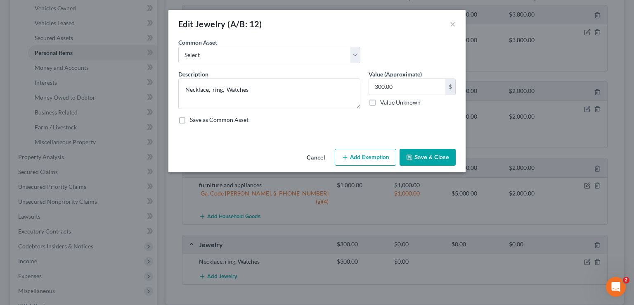
click at [365, 164] on button "Add Exemption" at bounding box center [366, 157] width 62 height 17
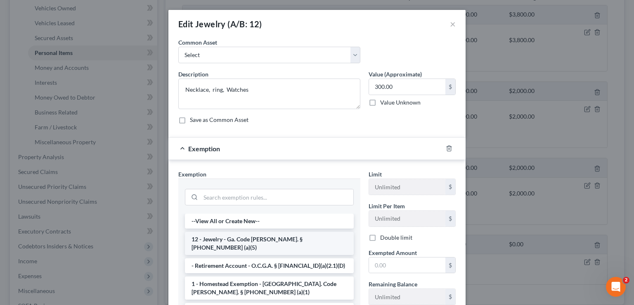
click at [289, 237] on li "12 - Jewelry - Ga. Code [PERSON_NAME]. § [PHONE_NUMBER] (a)(5)" at bounding box center [269, 243] width 169 height 23
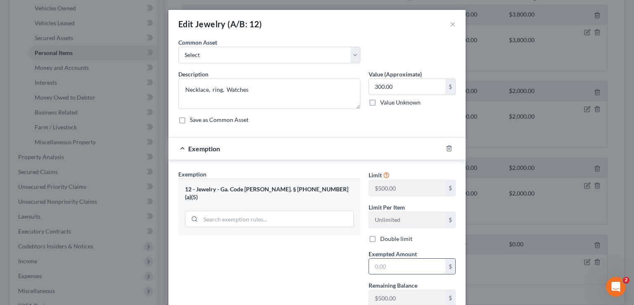
click at [389, 269] on input "text" at bounding box center [407, 266] width 76 height 16
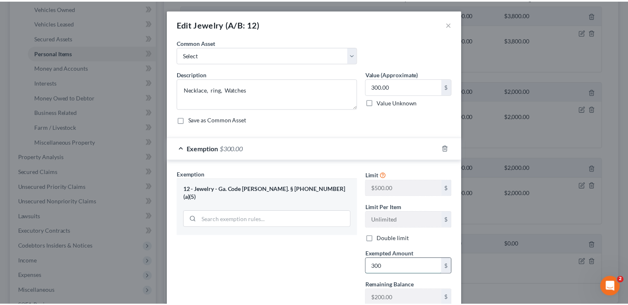
scroll to position [59, 0]
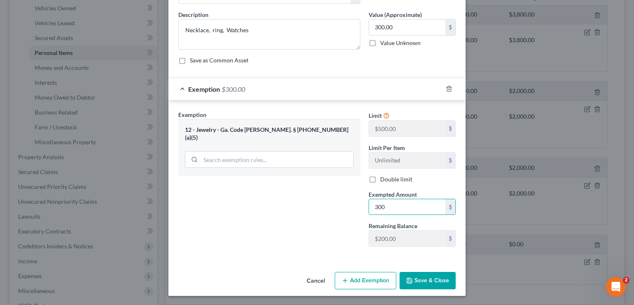
click at [415, 276] on button "Save & Close" at bounding box center [428, 280] width 56 height 17
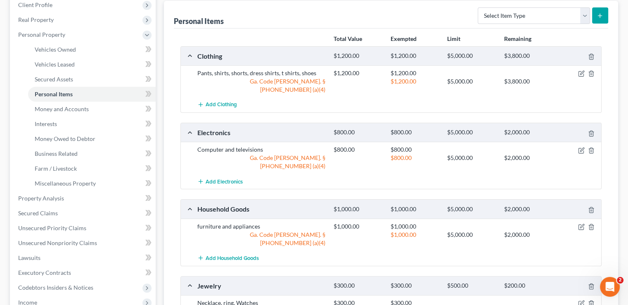
scroll to position [133, 0]
click at [83, 105] on span "Money and Accounts" at bounding box center [62, 108] width 54 height 7
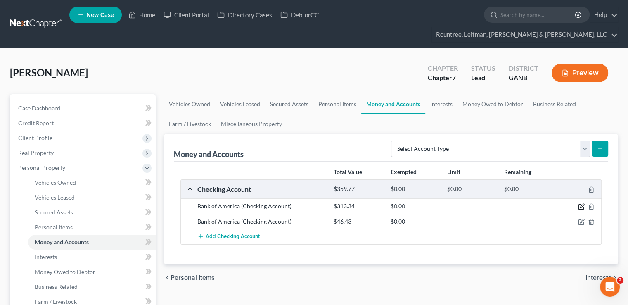
click at [582, 203] on icon "button" at bounding box center [581, 206] width 7 height 7
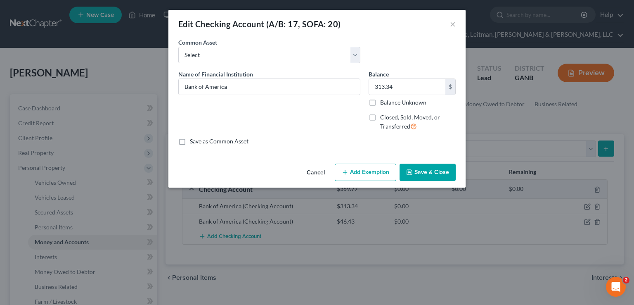
click at [367, 169] on button "Add Exemption" at bounding box center [366, 172] width 62 height 17
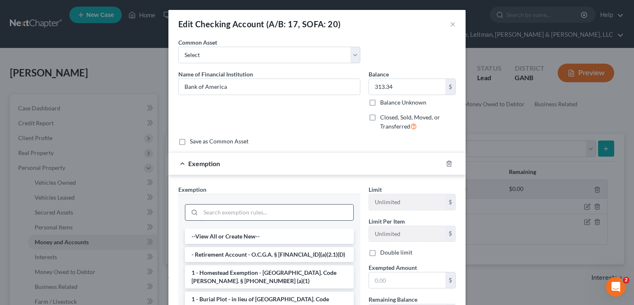
click at [246, 214] on input "search" at bounding box center [277, 212] width 153 height 16
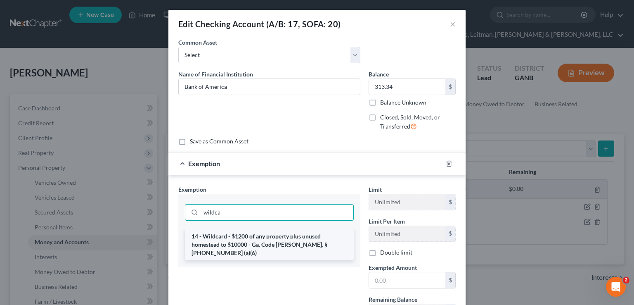
click at [262, 243] on li "14 - Wildcard - $1200 of any property plus unused homestead to $10000 - Ga. Cod…" at bounding box center [269, 244] width 169 height 31
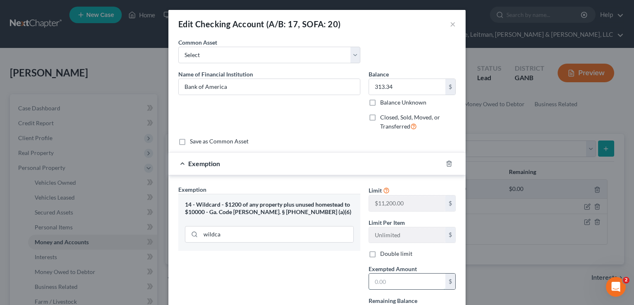
click at [392, 279] on input "text" at bounding box center [407, 281] width 76 height 16
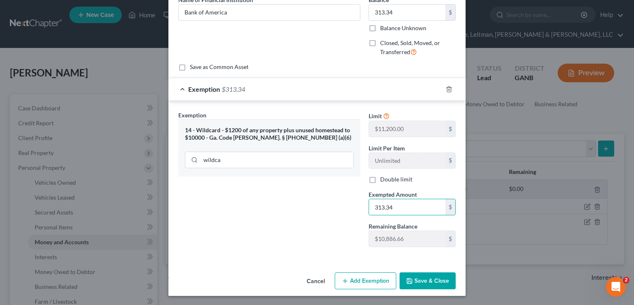
click at [421, 280] on button "Save & Close" at bounding box center [428, 280] width 56 height 17
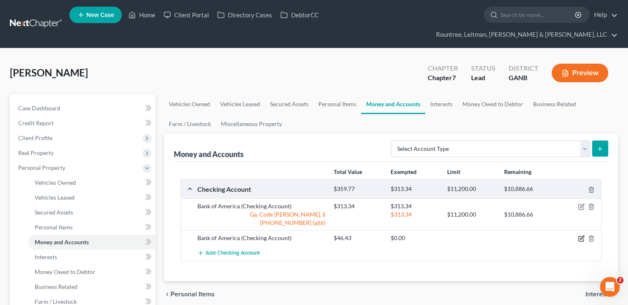
click at [581, 235] on icon "button" at bounding box center [581, 238] width 7 height 7
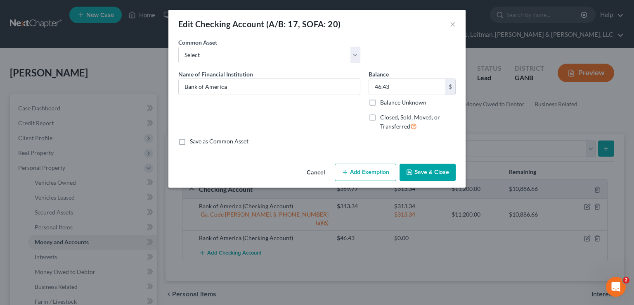
click at [362, 177] on button "Add Exemption" at bounding box center [366, 172] width 62 height 17
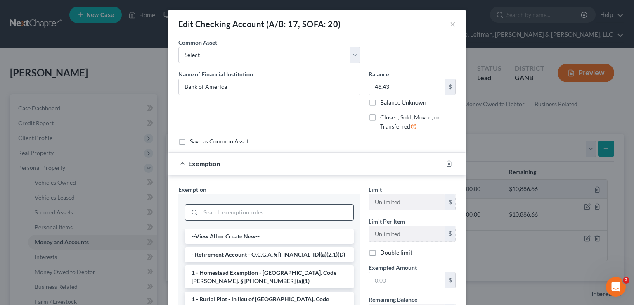
click at [263, 210] on input "search" at bounding box center [277, 212] width 153 height 16
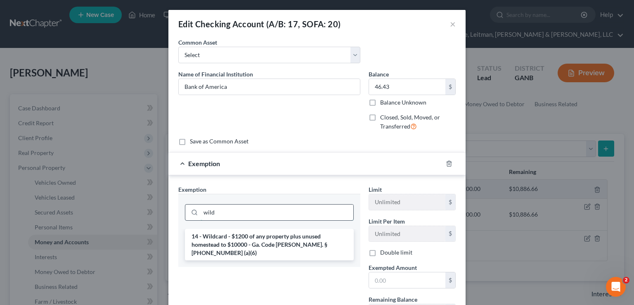
click at [263, 213] on input "wild" at bounding box center [277, 212] width 153 height 16
click at [272, 252] on div "14 - Wildcard - $1200 of any property plus unused homestead to $10000 - Ga. Cod…" at bounding box center [269, 248] width 182 height 38
click at [269, 243] on li "14 - Wildcard - $1200 of any property plus unused homestead to $10000 - Ga. Cod…" at bounding box center [269, 244] width 169 height 31
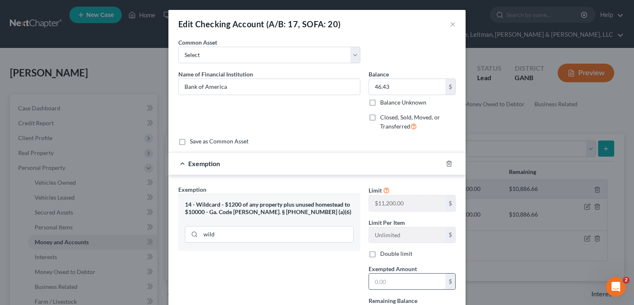
click at [393, 275] on input "text" at bounding box center [407, 281] width 76 height 16
click at [308, 266] on div "Exemption Set must be selected for CA. Exemption * 14 - Wildcard - $1200 of any…" at bounding box center [269, 256] width 190 height 143
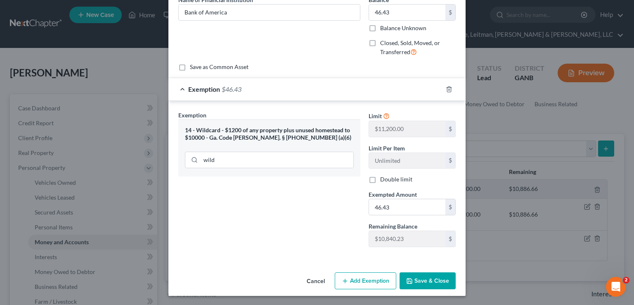
click at [441, 278] on button "Save & Close" at bounding box center [428, 280] width 56 height 17
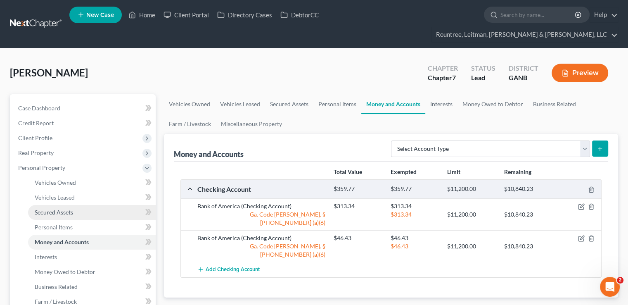
scroll to position [36, 0]
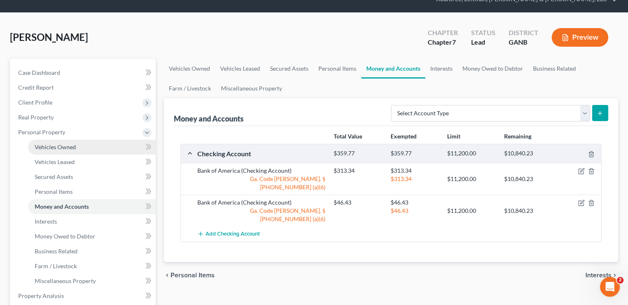
click at [78, 140] on link "Vehicles Owned" at bounding box center [92, 147] width 128 height 15
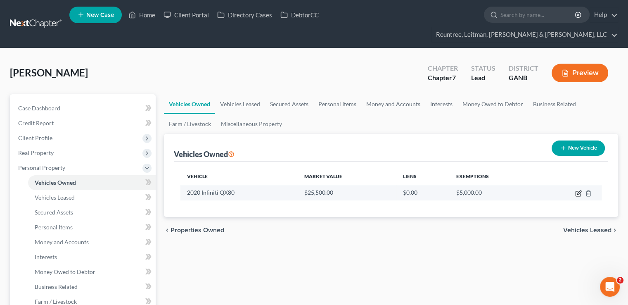
click at [580, 190] on icon "button" at bounding box center [579, 192] width 4 height 4
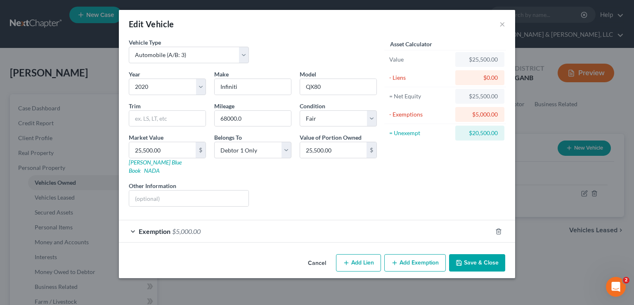
click at [416, 256] on button "Add Exemption" at bounding box center [415, 262] width 62 height 17
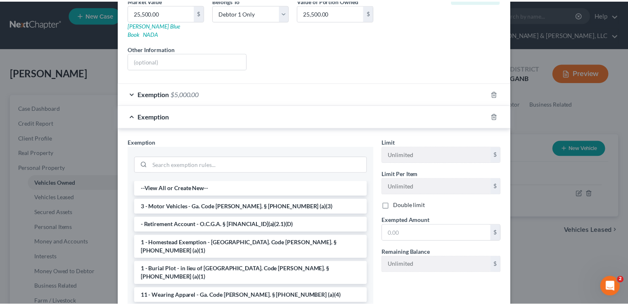
scroll to position [150, 0]
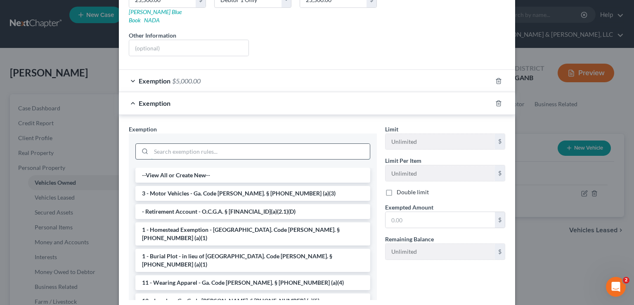
click at [289, 144] on input "search" at bounding box center [260, 152] width 219 height 16
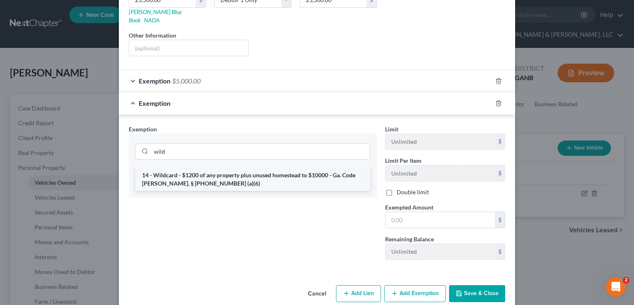
click at [287, 176] on li "14 - Wildcard - $1200 of any property plus unused homestead to $10000 - Ga. Cod…" at bounding box center [252, 179] width 235 height 23
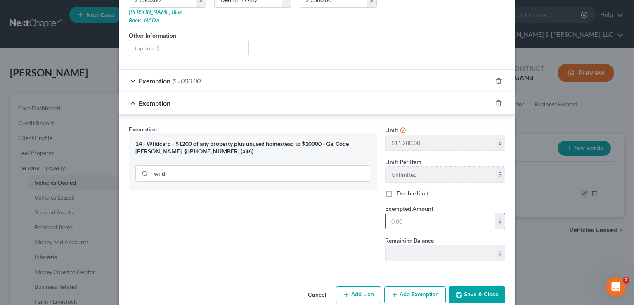
click at [408, 213] on input "text" at bounding box center [440, 221] width 109 height 16
click at [485, 286] on button "Save & Close" at bounding box center [477, 294] width 56 height 17
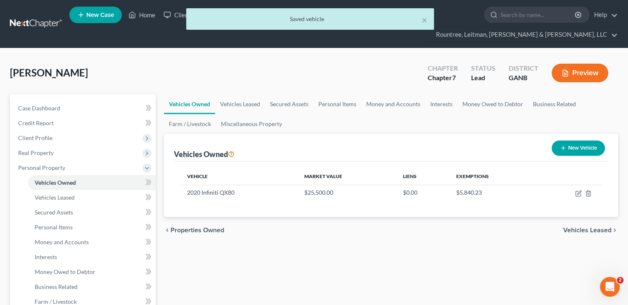
scroll to position [59, 0]
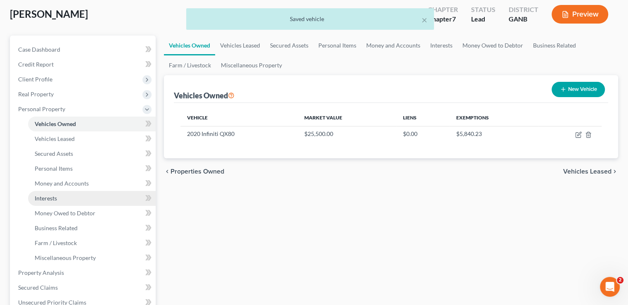
click at [91, 191] on link "Interests" at bounding box center [92, 198] width 128 height 15
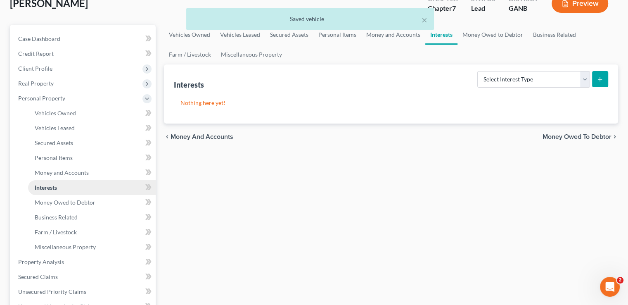
scroll to position [73, 0]
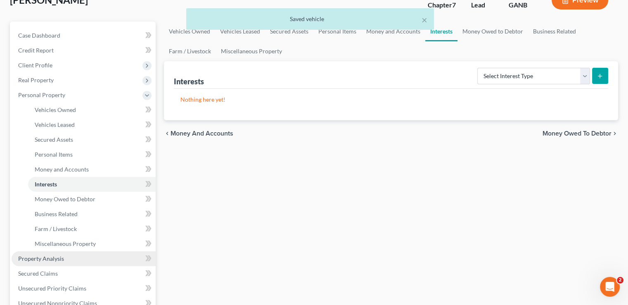
click at [70, 251] on link "Property Analysis" at bounding box center [84, 258] width 144 height 15
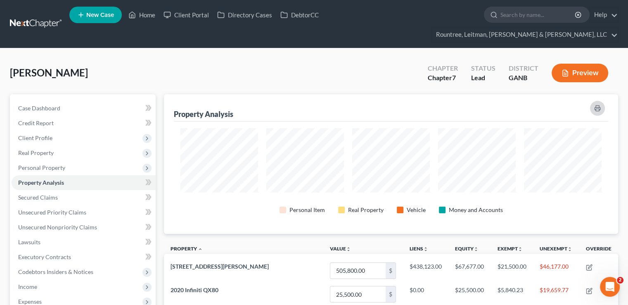
click at [598, 107] on icon "button" at bounding box center [597, 108] width 5 height 2
click at [182, 17] on link "Client Portal" at bounding box center [186, 14] width 54 height 15
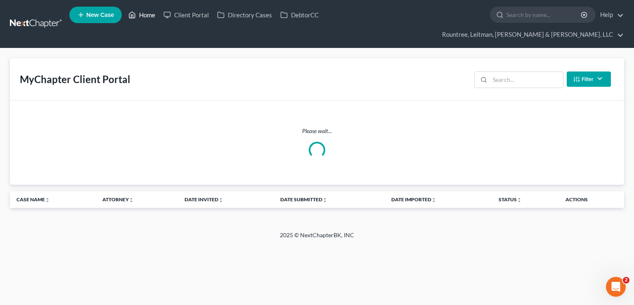
click at [140, 17] on link "Home" at bounding box center [141, 14] width 35 height 15
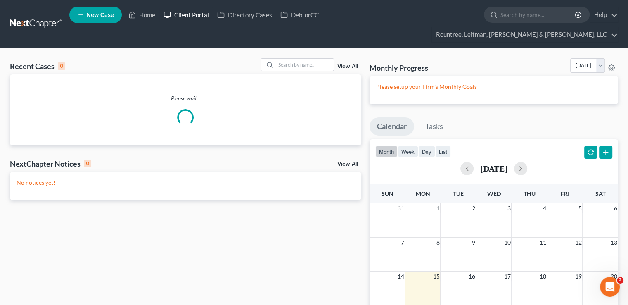
click at [193, 18] on link "Client Portal" at bounding box center [186, 14] width 54 height 15
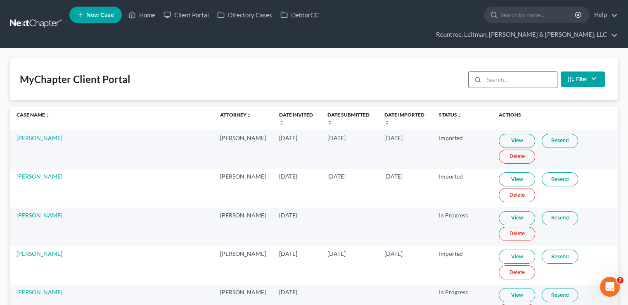
click at [516, 72] on input "search" at bounding box center [520, 80] width 73 height 16
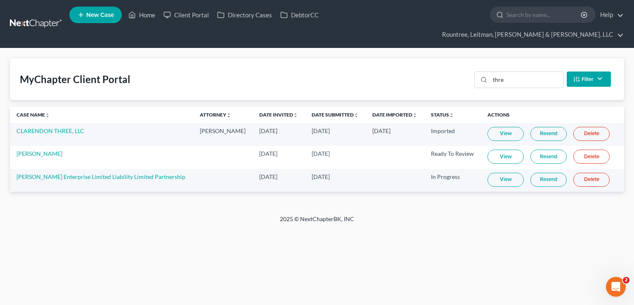
click at [488, 173] on link "View" at bounding box center [506, 180] width 36 height 14
click at [78, 173] on link "[PERSON_NAME] Enterprise Limited Liability Limited Partnership" at bounding box center [101, 176] width 169 height 7
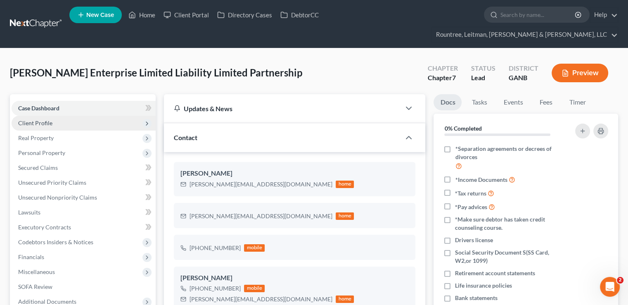
click at [33, 119] on span "Client Profile" at bounding box center [35, 122] width 34 height 7
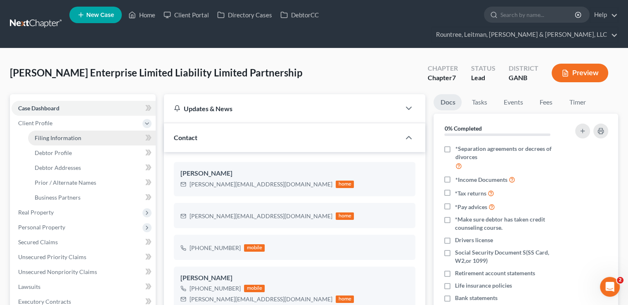
click at [52, 134] on span "Filing Information" at bounding box center [58, 137] width 47 height 7
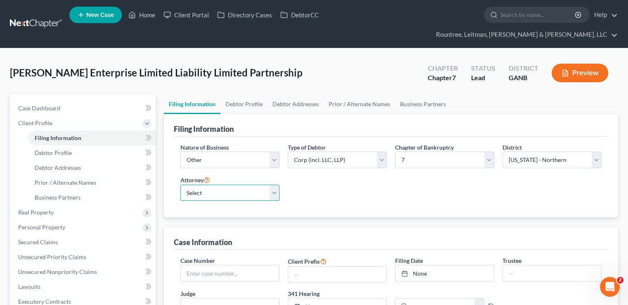
click at [205, 185] on select "Select [PERSON_NAME] - GANB [PERSON_NAME] - [PERSON_NAME] [PERSON_NAME] [PERSON…" at bounding box center [229, 193] width 99 height 17
click at [180, 185] on select "Select [PERSON_NAME] - GANB [PERSON_NAME] - [PERSON_NAME] [PERSON_NAME] [PERSON…" at bounding box center [229, 193] width 99 height 17
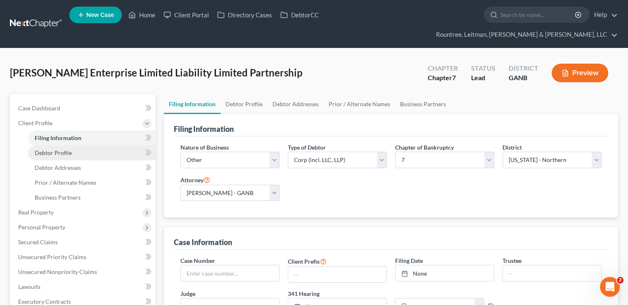
click at [83, 145] on link "Debtor Profile" at bounding box center [92, 152] width 128 height 15
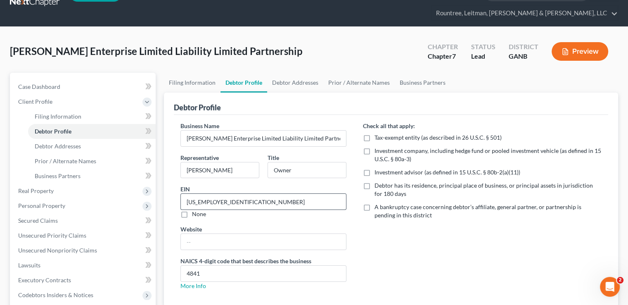
scroll to position [37, 0]
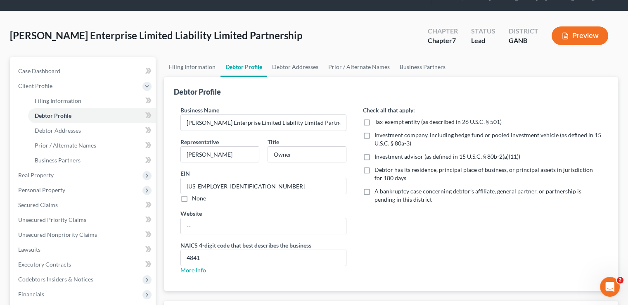
click at [374, 166] on label "Debtor has its residence, principal place of business, or principal assets in j…" at bounding box center [487, 174] width 227 height 17
click at [378, 166] on input "Debtor has its residence, principal place of business, or principal assets in j…" at bounding box center [380, 168] width 5 height 5
click at [77, 127] on span "Debtor Addresses" at bounding box center [58, 130] width 46 height 7
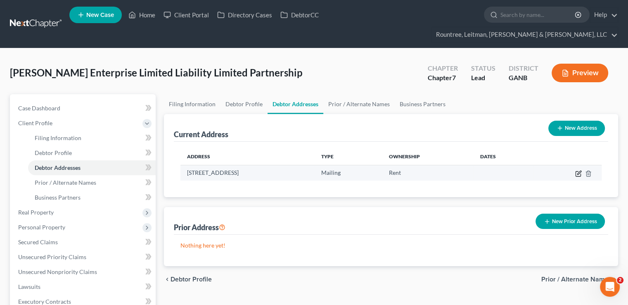
click at [576, 170] on icon "button" at bounding box center [578, 173] width 7 height 7
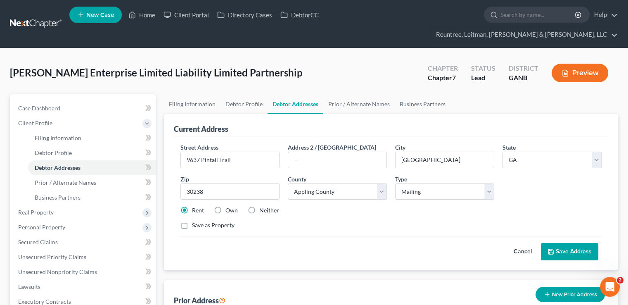
click at [259, 206] on label "Neither" at bounding box center [269, 210] width 20 height 8
click at [263, 206] on input "Neither" at bounding box center [265, 208] width 5 height 5
click at [250, 152] on input "9637 Pintail Trail" at bounding box center [230, 160] width 98 height 16
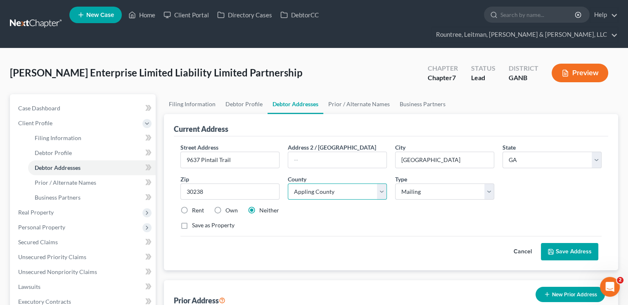
click at [334, 183] on select "County [GEOGRAPHIC_DATA] [GEOGRAPHIC_DATA] [GEOGRAPHIC_DATA] [GEOGRAPHIC_DATA] …" at bounding box center [337, 191] width 99 height 17
click at [288, 183] on select "County [GEOGRAPHIC_DATA] [GEOGRAPHIC_DATA] [GEOGRAPHIC_DATA] [GEOGRAPHIC_DATA] …" at bounding box center [337, 191] width 99 height 17
click at [451, 183] on select "Select Business Mailing Location of Assets" at bounding box center [444, 191] width 99 height 17
click at [395, 183] on select "Select Business Mailing Location of Assets" at bounding box center [444, 191] width 99 height 17
click at [562, 243] on button "Save Address" at bounding box center [569, 251] width 57 height 17
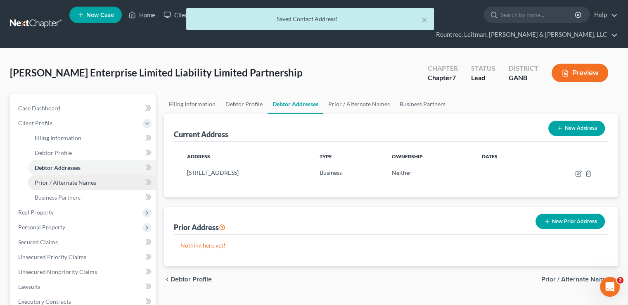
click at [65, 179] on span "Prior / Alternate Names" at bounding box center [66, 182] width 62 height 7
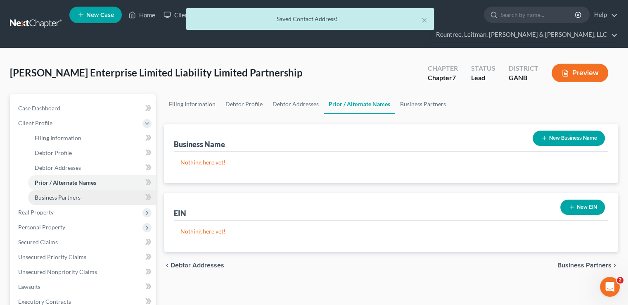
click at [68, 194] on span "Business Partners" at bounding box center [58, 197] width 46 height 7
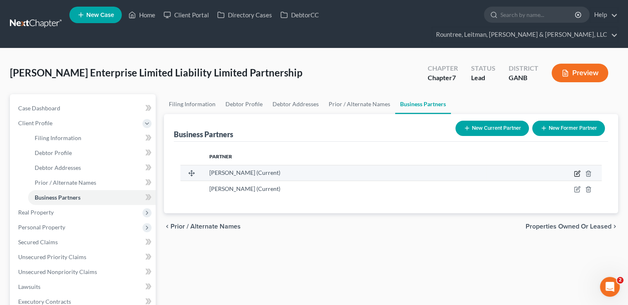
click at [577, 170] on icon "button" at bounding box center [577, 173] width 7 height 7
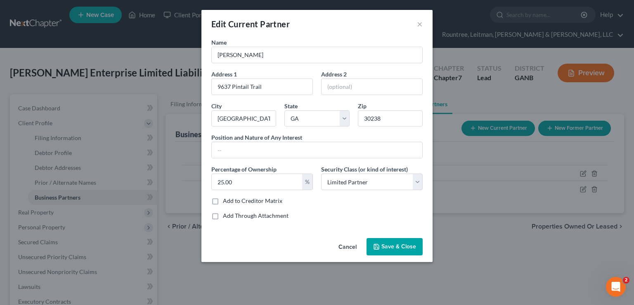
click at [390, 244] on span "Save & Close" at bounding box center [399, 246] width 35 height 7
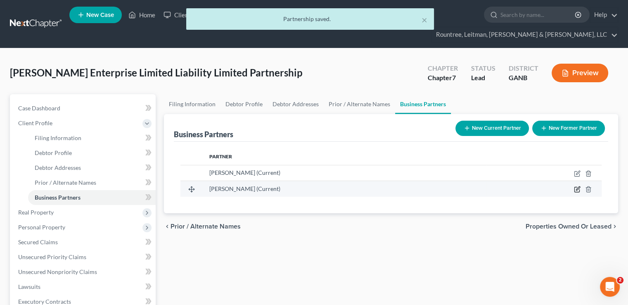
click at [580, 186] on icon "button" at bounding box center [577, 189] width 7 height 7
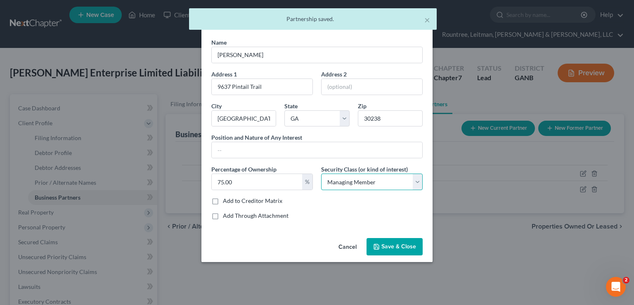
click at [386, 179] on select "Select Select Common Stockholder General Partner Limited Partner Managing Membe…" at bounding box center [372, 181] width 102 height 17
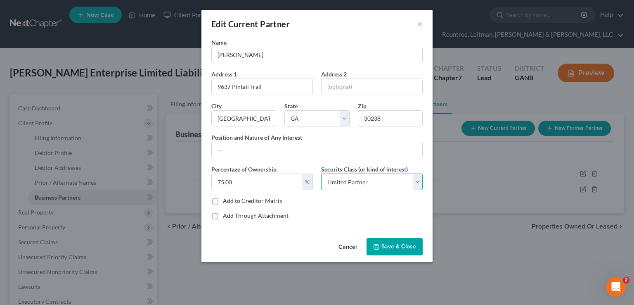
click at [321, 173] on select "Select Select Common Stockholder General Partner Limited Partner Managing Membe…" at bounding box center [372, 181] width 102 height 17
click at [388, 248] on span "Save & Close" at bounding box center [399, 246] width 35 height 7
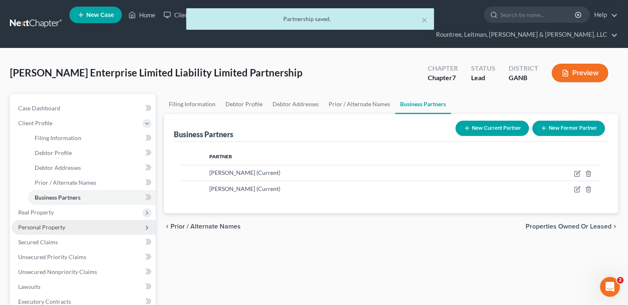
click at [51, 223] on span "Personal Property" at bounding box center [41, 226] width 47 height 7
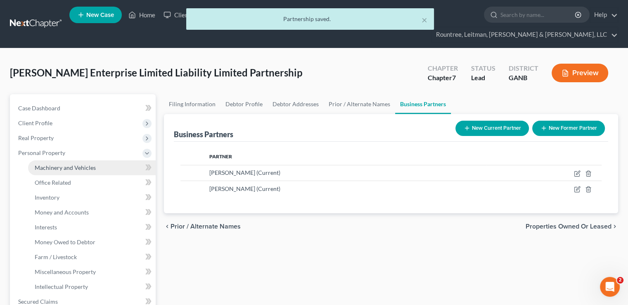
click at [49, 164] on span "Machinery and Vehicles" at bounding box center [65, 167] width 61 height 7
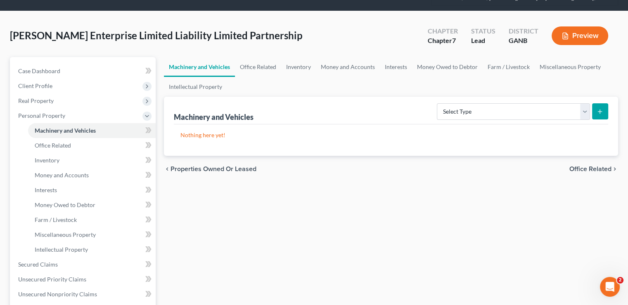
scroll to position [41, 0]
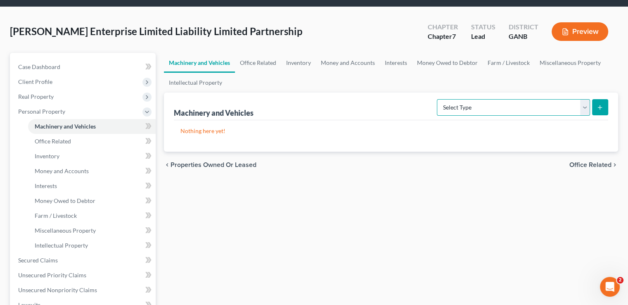
click at [480, 99] on select "Select Type Aircraft (A/B: 49) Other Machinery, Fixtures and Equipment (A/B: 50…" at bounding box center [513, 107] width 153 height 17
click at [438, 99] on select "Select Type Aircraft (A/B: 49) Other Machinery, Fixtures and Equipment (A/B: 50…" at bounding box center [513, 107] width 153 height 17
click at [599, 104] on icon "submit" at bounding box center [600, 107] width 7 height 7
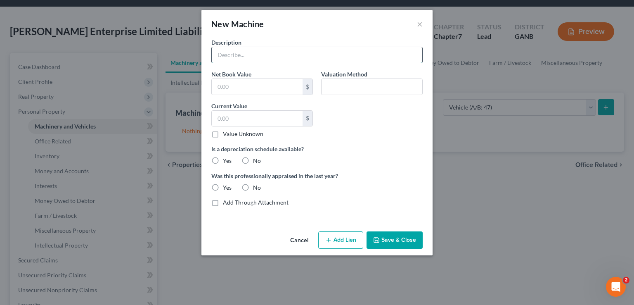
click at [299, 57] on input "text" at bounding box center [317, 55] width 211 height 16
click at [258, 85] on input "text" at bounding box center [257, 87] width 91 height 16
click at [265, 118] on input "text" at bounding box center [257, 119] width 91 height 16
click at [253, 160] on label "No" at bounding box center [257, 160] width 8 height 8
click at [256, 160] on input "No" at bounding box center [258, 158] width 5 height 5
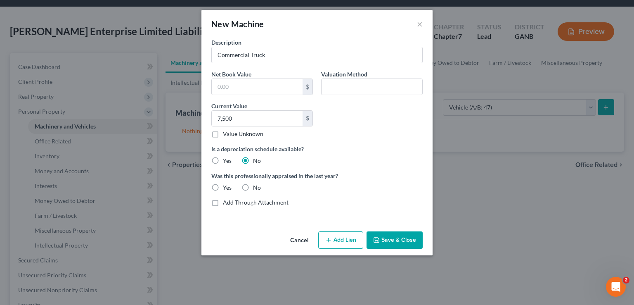
click at [253, 187] on label "No" at bounding box center [257, 187] width 8 height 8
click at [256, 187] on input "No" at bounding box center [258, 185] width 5 height 5
click at [386, 246] on button "Save & Close" at bounding box center [395, 239] width 56 height 17
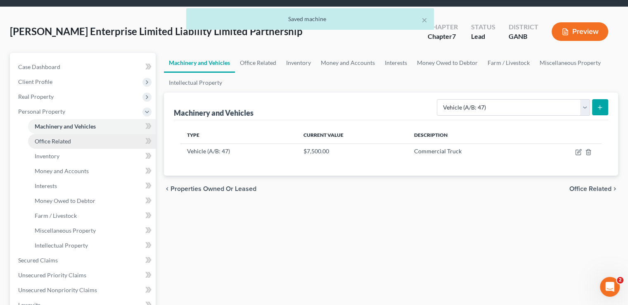
click at [59, 134] on link "Office Related" at bounding box center [92, 141] width 128 height 15
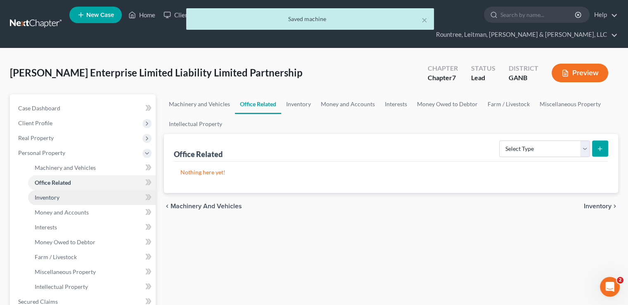
click at [58, 194] on span "Inventory" at bounding box center [47, 197] width 25 height 7
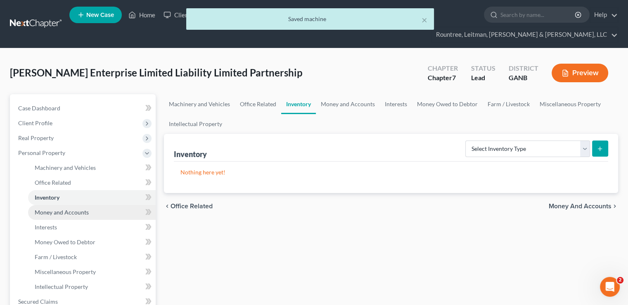
click at [68, 209] on span "Money and Accounts" at bounding box center [62, 212] width 54 height 7
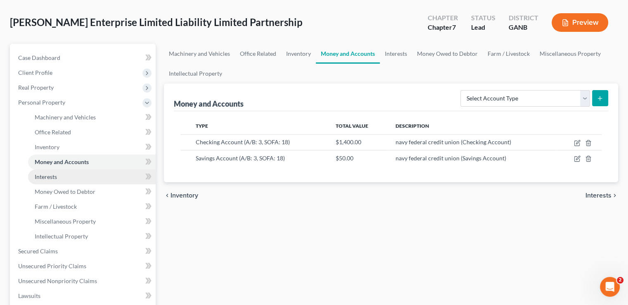
scroll to position [58, 0]
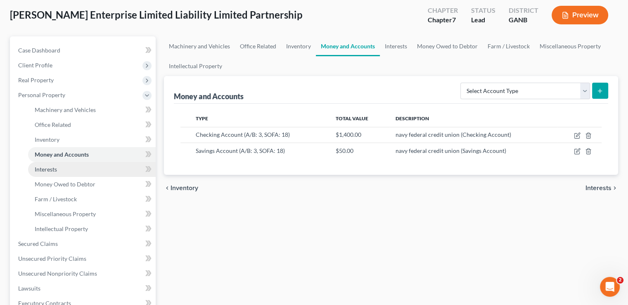
click at [56, 162] on link "Interests" at bounding box center [92, 169] width 128 height 15
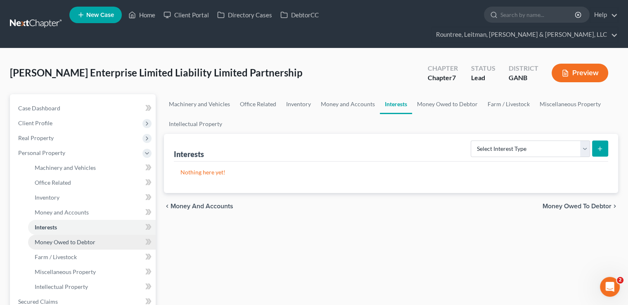
click at [73, 238] on span "Money Owed to Debtor" at bounding box center [65, 241] width 61 height 7
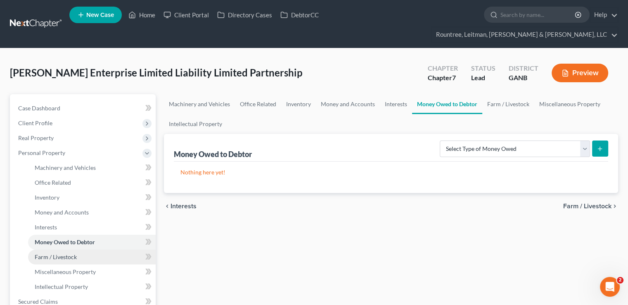
click at [78, 249] on link "Farm / Livestock" at bounding box center [92, 256] width 128 height 15
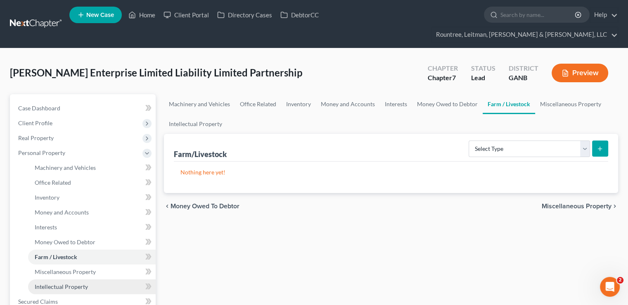
click at [82, 279] on link "Intellectual Property" at bounding box center [92, 286] width 128 height 15
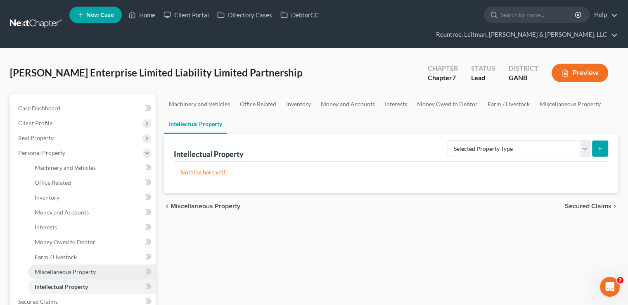
click at [80, 268] on span "Miscellaneous Property" at bounding box center [65, 271] width 61 height 7
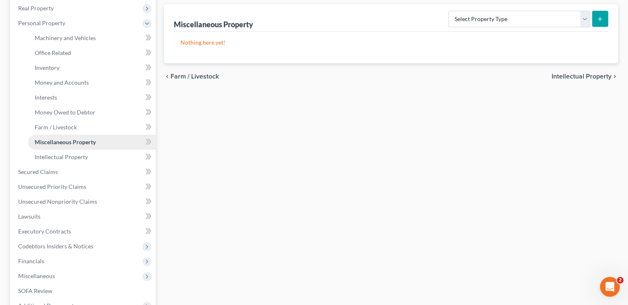
scroll to position [164, 0]
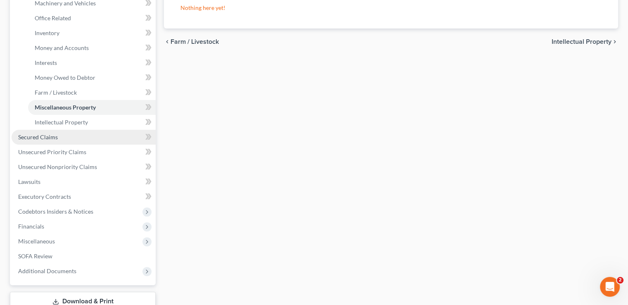
click at [57, 133] on span "Secured Claims" at bounding box center [38, 136] width 40 height 7
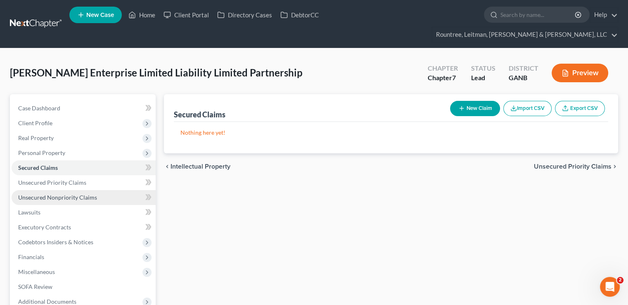
click at [62, 190] on link "Unsecured Nonpriority Claims" at bounding box center [84, 197] width 144 height 15
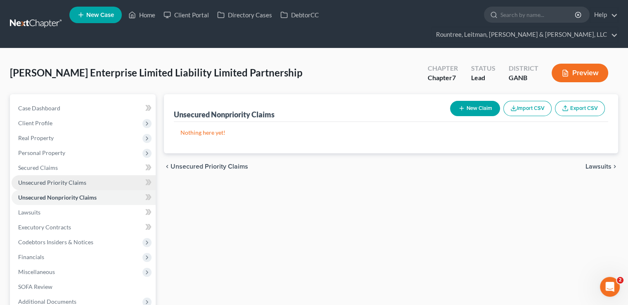
click at [60, 179] on span "Unsecured Priority Claims" at bounding box center [52, 182] width 68 height 7
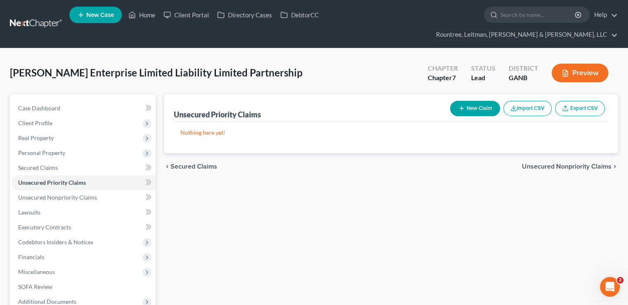
click at [467, 101] on button "New Claim" at bounding box center [475, 108] width 50 height 15
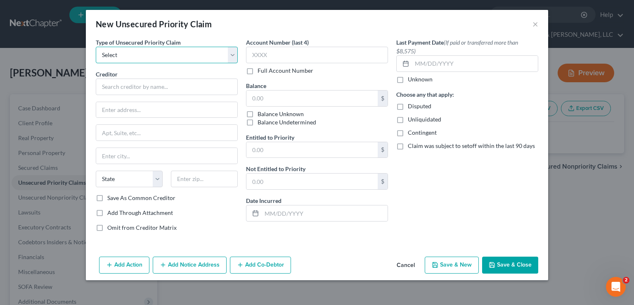
click at [167, 59] on select "Select Taxes & Other Government Units Domestic Support Obligations Extensions o…" at bounding box center [167, 55] width 142 height 17
click at [96, 47] on select "Select Taxes & Other Government Units Domestic Support Obligations Extensions o…" at bounding box center [167, 55] width 142 height 17
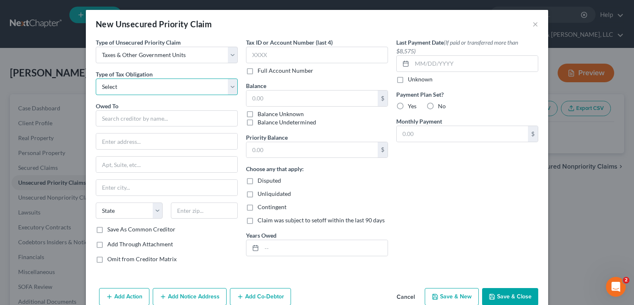
click at [162, 85] on select "Select Federal City State Franchise Tax Board Other" at bounding box center [167, 86] width 142 height 17
click at [96, 78] on select "Select Federal City State Franchise Tax Board Other" at bounding box center [167, 86] width 142 height 17
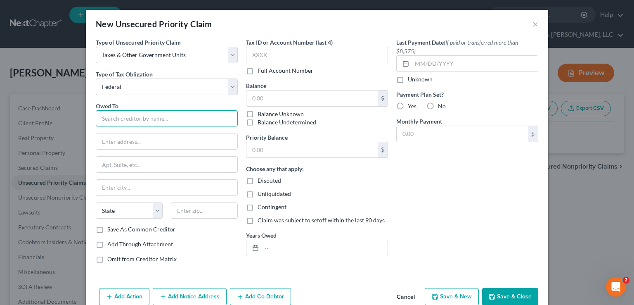
click at [164, 116] on input "text" at bounding box center [167, 118] width 142 height 17
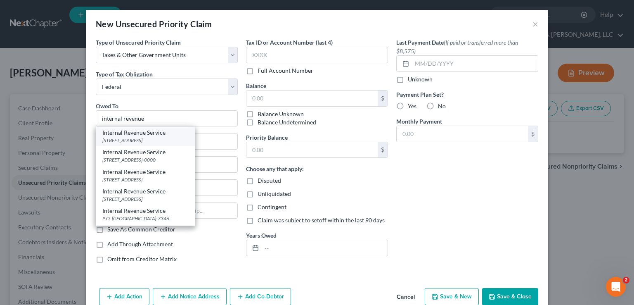
click at [161, 134] on div "Internal Revenue Service" at bounding box center [145, 132] width 86 height 8
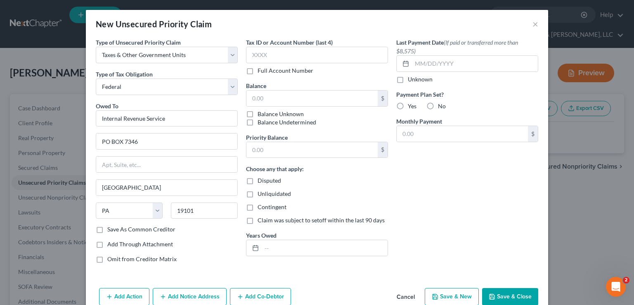
scroll to position [16, 0]
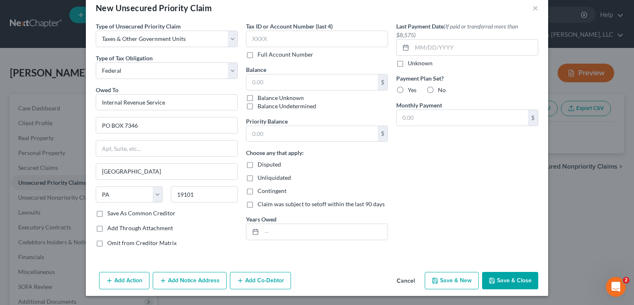
click at [463, 273] on button "Save & New" at bounding box center [452, 280] width 54 height 17
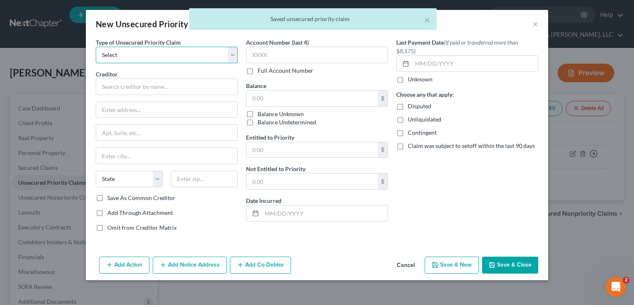
click at [168, 57] on select "Select Taxes & Other Government Units Domestic Support Obligations Extensions o…" at bounding box center [167, 55] width 142 height 17
click at [96, 47] on select "Select Taxes & Other Government Units Domestic Support Obligations Extensions o…" at bounding box center [167, 55] width 142 height 17
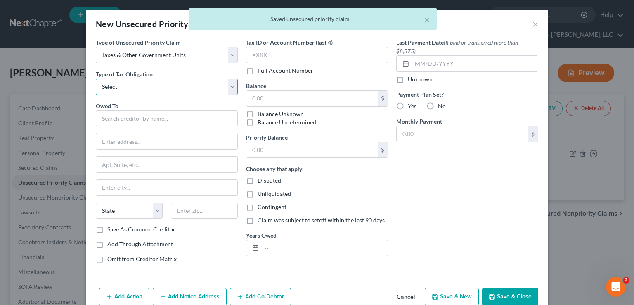
click at [172, 80] on select "Select Federal City State Franchise Tax Board Other" at bounding box center [167, 86] width 142 height 17
click at [96, 78] on select "Select Federal City State Franchise Tax Board Other" at bounding box center [167, 86] width 142 height 17
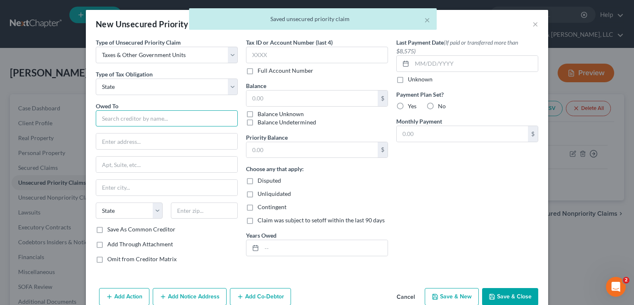
click at [170, 124] on input "text" at bounding box center [167, 118] width 142 height 17
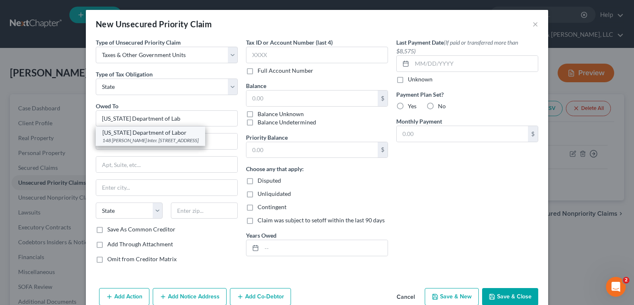
click at [174, 137] on div "148 [PERSON_NAME] Inter. [STREET_ADDRESS]" at bounding box center [150, 140] width 96 height 7
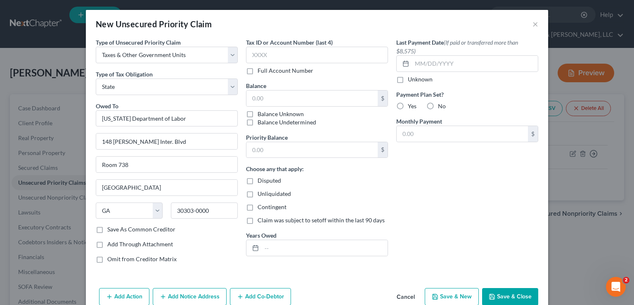
click at [438, 296] on button "Save & New" at bounding box center [452, 296] width 54 height 17
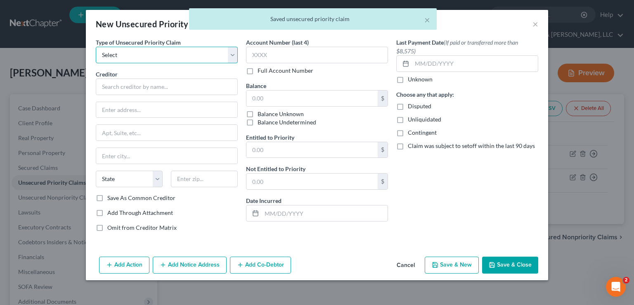
click at [144, 55] on select "Select Taxes & Other Government Units Domestic Support Obligations Extensions o…" at bounding box center [167, 55] width 142 height 17
click at [96, 47] on select "Select Taxes & Other Government Units Domestic Support Obligations Extensions o…" at bounding box center [167, 55] width 142 height 17
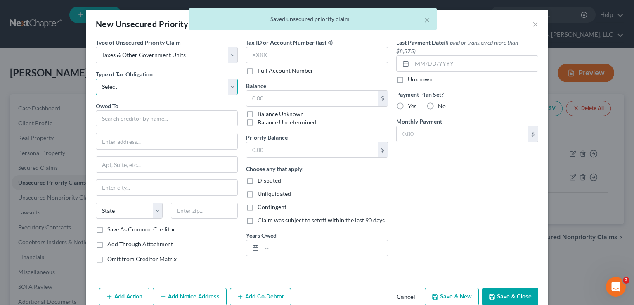
click at [154, 86] on select "Select Federal City State Franchise Tax Board Other" at bounding box center [167, 86] width 142 height 17
click at [96, 78] on select "Select Federal City State Franchise Tax Board Other" at bounding box center [167, 86] width 142 height 17
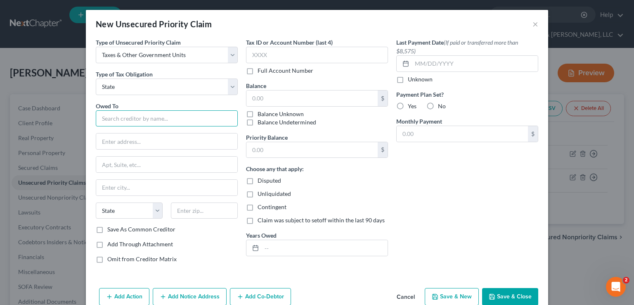
click at [145, 116] on input "text" at bounding box center [167, 118] width 142 height 17
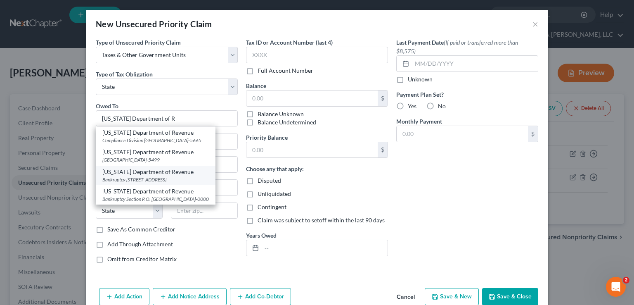
click at [166, 183] on div "Bankruptcy [STREET_ADDRESS]" at bounding box center [155, 179] width 107 height 7
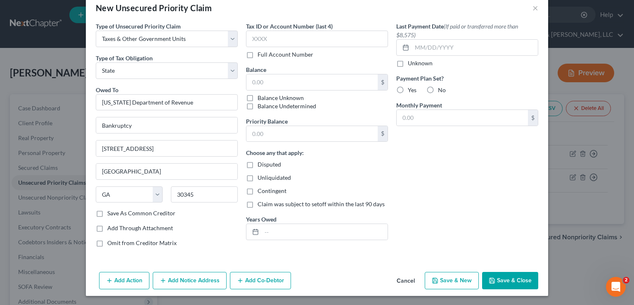
click at [500, 282] on button "Save & Close" at bounding box center [510, 280] width 56 height 17
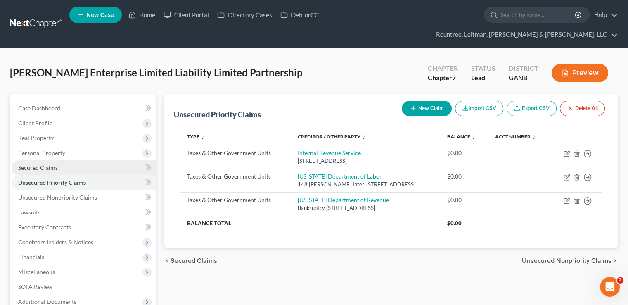
click at [91, 160] on link "Secured Claims" at bounding box center [84, 167] width 144 height 15
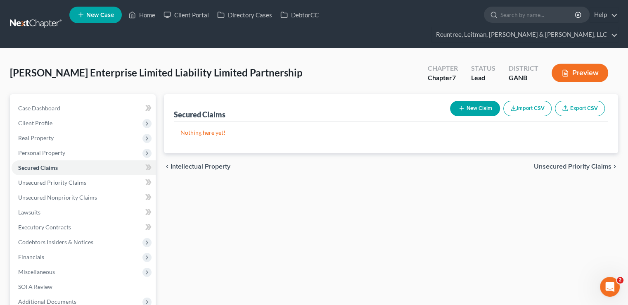
click at [466, 101] on button "New Claim" at bounding box center [475, 108] width 50 height 15
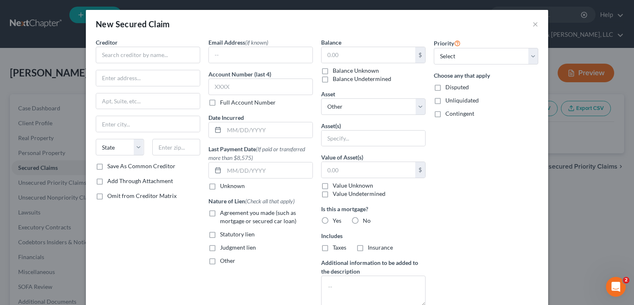
click at [161, 66] on div "Creditor * State [US_STATE] AK AR AZ CA CO [GEOGRAPHIC_DATA] DE DC [GEOGRAPHIC_…" at bounding box center [148, 100] width 104 height 124
click at [156, 58] on input "text" at bounding box center [148, 55] width 104 height 17
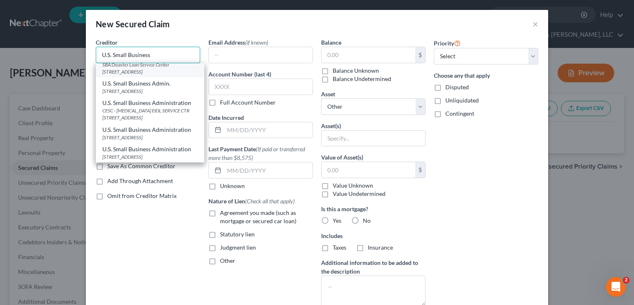
scroll to position [60, 0]
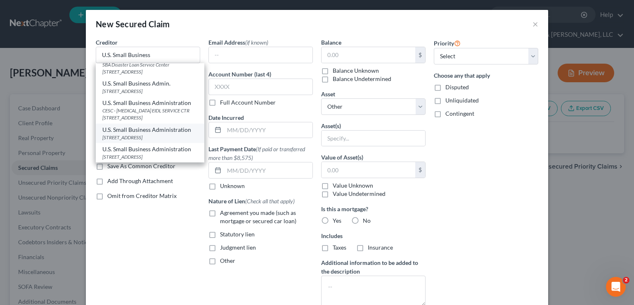
click at [165, 126] on div "U.S. Small Business Administration" at bounding box center [149, 130] width 95 height 8
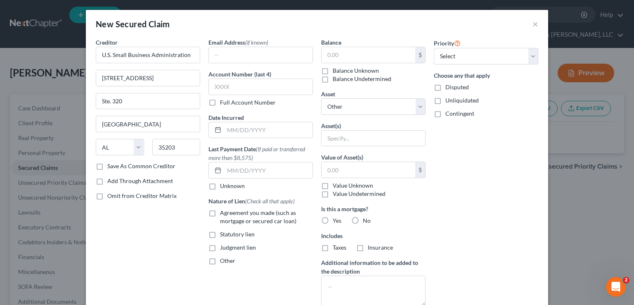
scroll to position [0, 0]
click at [446, 86] on label "Disputed" at bounding box center [458, 87] width 24 height 8
click at [449, 86] on input "Disputed" at bounding box center [451, 85] width 5 height 5
click at [220, 261] on label "Other" at bounding box center [227, 260] width 15 height 8
click at [223, 261] on input "Other" at bounding box center [225, 258] width 5 height 5
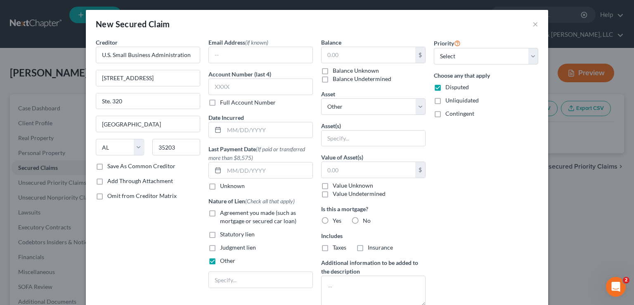
scroll to position [68, 0]
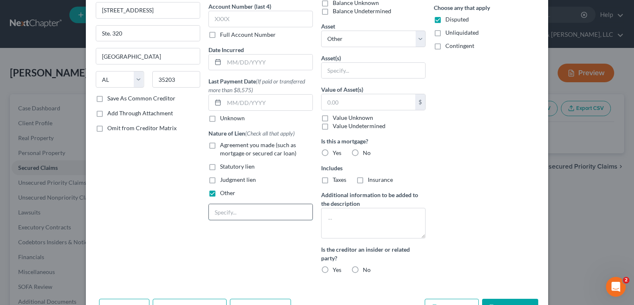
click at [237, 214] on input "text" at bounding box center [261, 212] width 104 height 16
click at [351, 225] on textarea at bounding box center [373, 223] width 104 height 31
click at [363, 268] on label "No" at bounding box center [367, 269] width 8 height 8
click at [366, 268] on input "No" at bounding box center [368, 267] width 5 height 5
click at [363, 154] on label "No" at bounding box center [367, 153] width 8 height 8
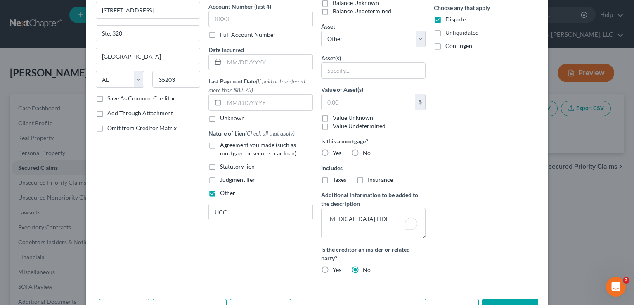
click at [366, 154] on input "No" at bounding box center [368, 151] width 5 height 5
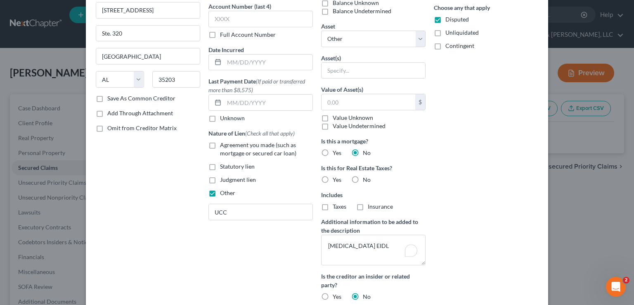
click at [363, 179] on label "No" at bounding box center [367, 179] width 8 height 8
click at [366, 179] on input "No" at bounding box center [368, 177] width 5 height 5
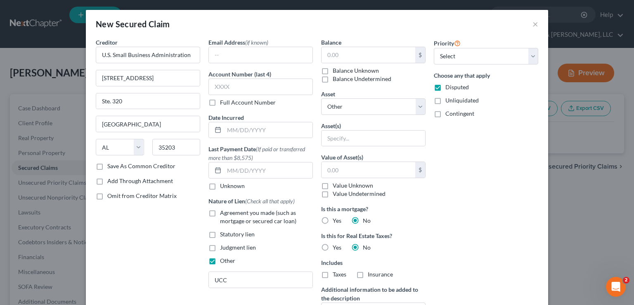
click at [339, 124] on div "Asset(s)" at bounding box center [373, 133] width 104 height 25
click at [344, 135] on input "text" at bounding box center [374, 138] width 104 height 16
click at [431, 155] on div "Priority Select 1st 2nd 3rd 4th 5th 6th 7th 8th 9th 10th 11th 12th 13th 14th 15…" at bounding box center [486, 206] width 113 height 337
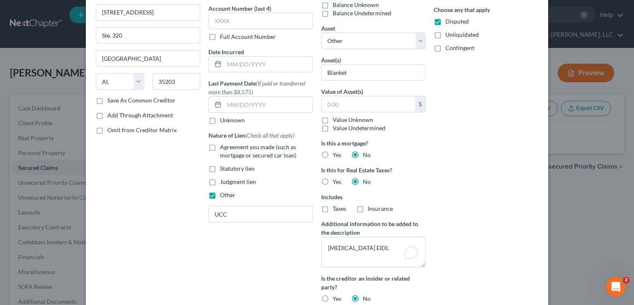
scroll to position [121, 0]
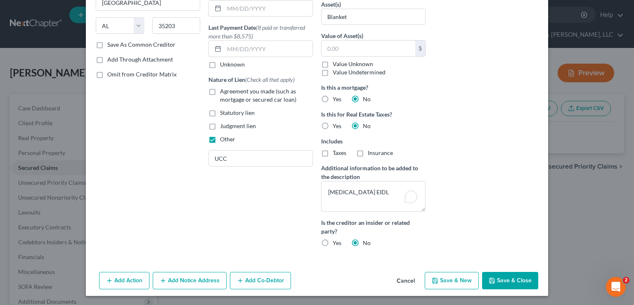
click at [261, 278] on button "Add Co-Debtor" at bounding box center [260, 280] width 61 height 17
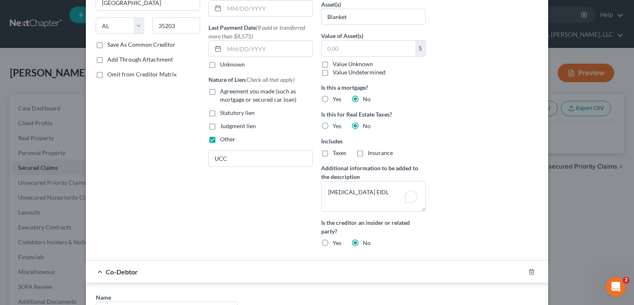
scroll to position [313, 0]
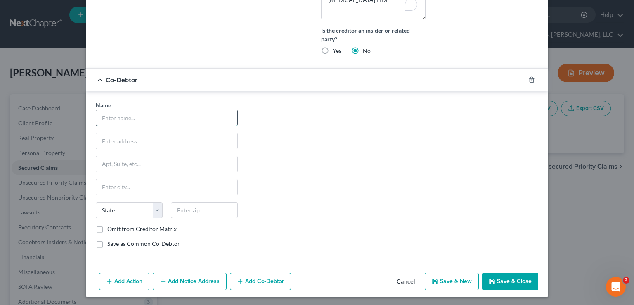
click at [165, 119] on input "text" at bounding box center [166, 118] width 141 height 16
click at [107, 243] on label "Save as Common Co-Debtor" at bounding box center [143, 243] width 73 height 8
click at [111, 243] on input "Save as Common Co-Debtor" at bounding box center [113, 241] width 5 height 5
click at [154, 126] on div "Name * State [US_STATE] AK AR AZ CA CO CT DE DC [GEOGRAPHIC_DATA] GA GU HI ID I…" at bounding box center [167, 178] width 150 height 154
click at [152, 120] on input "text" at bounding box center [166, 118] width 141 height 16
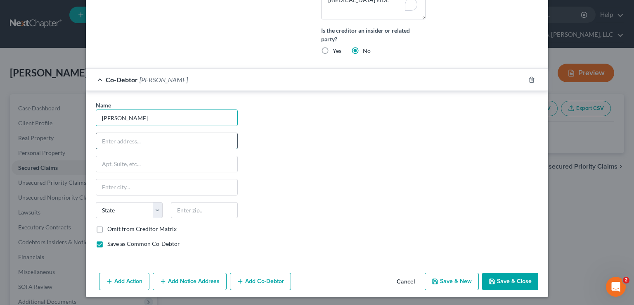
click at [149, 141] on input "text" at bounding box center [166, 141] width 141 height 16
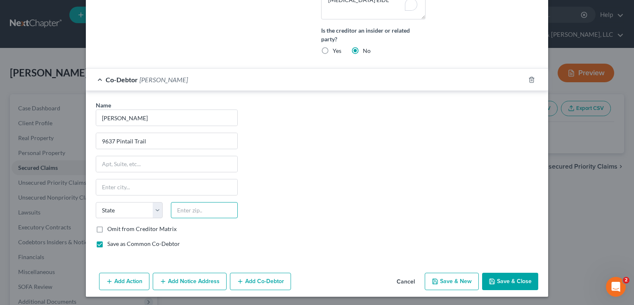
click at [199, 203] on input "text" at bounding box center [204, 210] width 67 height 17
click at [407, 160] on div "Name * [PERSON_NAME] 9637 Pintail Trail State [US_STATE] AK AR AZ CA CO CT DE D…" at bounding box center [317, 178] width 451 height 154
click at [193, 179] on input "[GEOGRAPHIC_DATA]" at bounding box center [166, 187] width 141 height 16
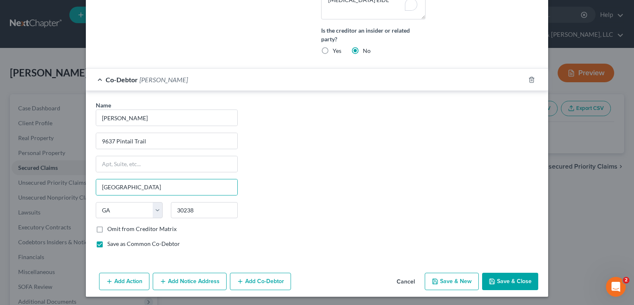
click at [377, 198] on div "Name * [PERSON_NAME] 9637 Pintail Trail [GEOGRAPHIC_DATA] [US_STATE] AK AR AZ C…" at bounding box center [317, 178] width 451 height 154
click at [251, 282] on button "Add Co-Debtor" at bounding box center [260, 281] width 61 height 17
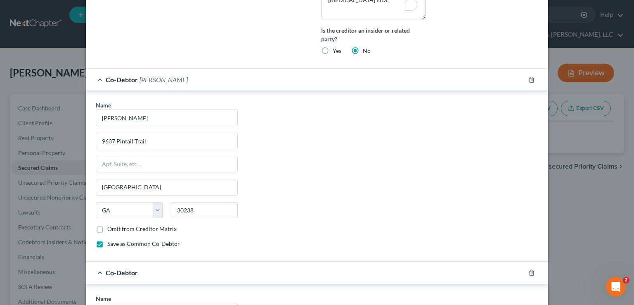
scroll to position [479, 0]
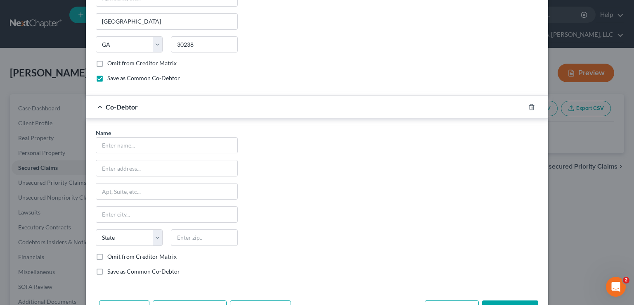
click at [107, 272] on label "Save as Common Co-Debtor" at bounding box center [143, 271] width 73 height 8
click at [111, 272] on input "Save as Common Co-Debtor" at bounding box center [113, 269] width 5 height 5
click at [152, 139] on input "text" at bounding box center [166, 145] width 141 height 16
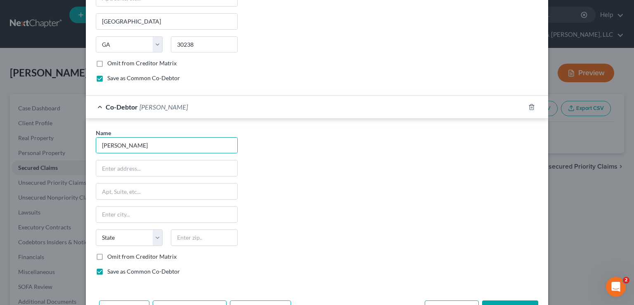
click at [157, 179] on div "Name * [PERSON_NAME] State [US_STATE] AK AR AZ CA CO CT DE DC [GEOGRAPHIC_DATA]…" at bounding box center [167, 205] width 150 height 154
click at [151, 171] on input "text" at bounding box center [166, 168] width 141 height 16
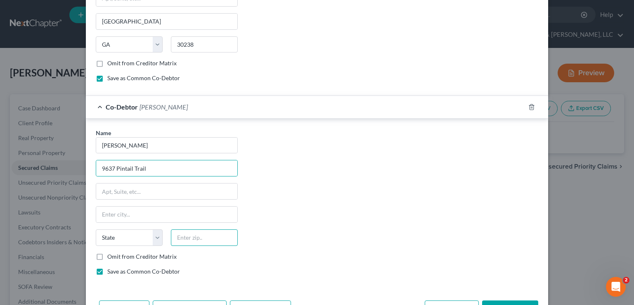
click at [200, 239] on input "text" at bounding box center [204, 237] width 67 height 17
click at [305, 230] on div "Name * [PERSON_NAME] 9637 Pintail Trail State [US_STATE] AK AR AZ CA CO CT DE D…" at bounding box center [317, 205] width 451 height 154
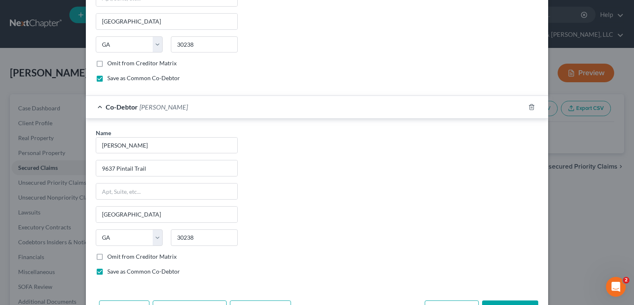
scroll to position [505, 0]
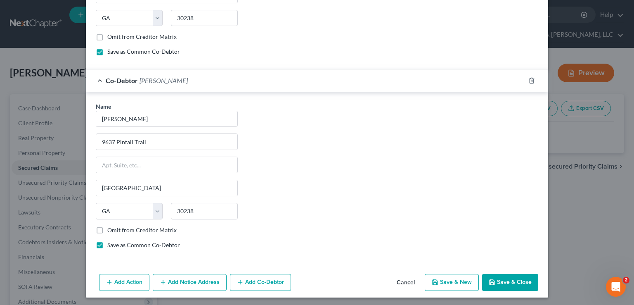
click at [512, 282] on button "Save & Close" at bounding box center [510, 282] width 56 height 17
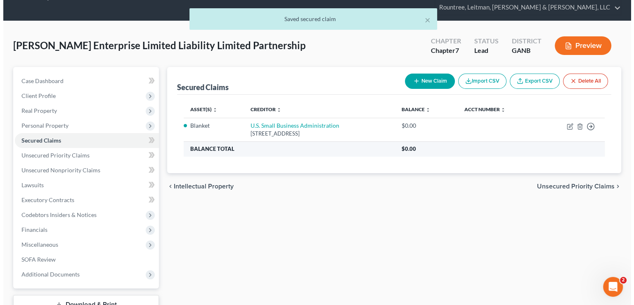
scroll to position [0, 0]
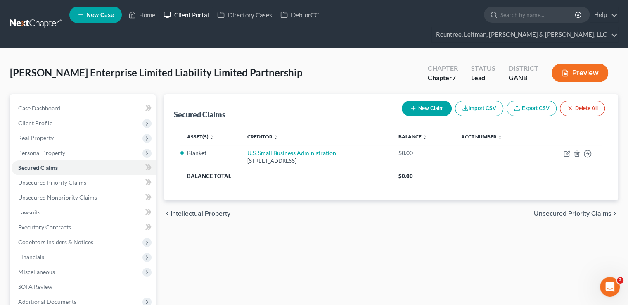
click at [175, 17] on link "Client Portal" at bounding box center [186, 14] width 54 height 15
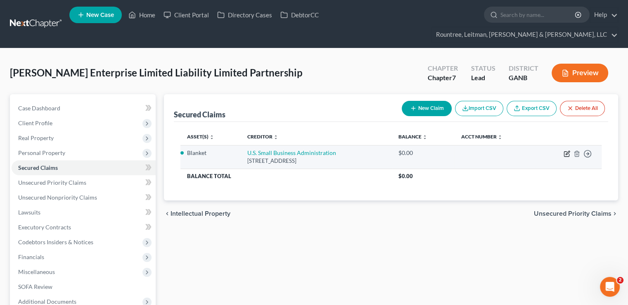
click at [567, 151] on icon "button" at bounding box center [568, 153] width 4 height 4
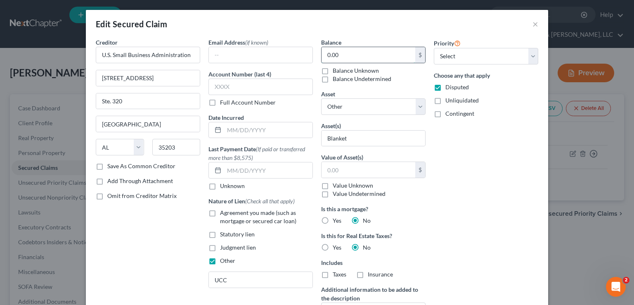
click at [354, 55] on input "0.00" at bounding box center [369, 55] width 94 height 16
click at [491, 174] on div "Priority Select 1st 2nd 3rd 4th 5th 6th 7th 8th 9th 10th 11th 12th 13th 14th 15…" at bounding box center [486, 206] width 113 height 337
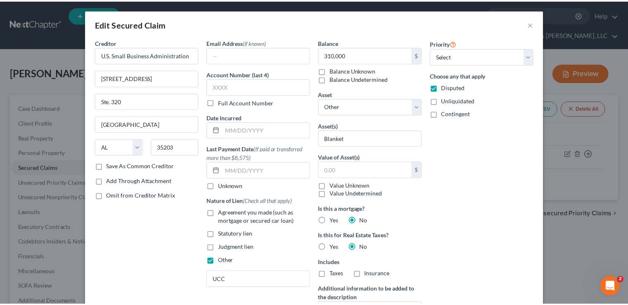
scroll to position [173, 0]
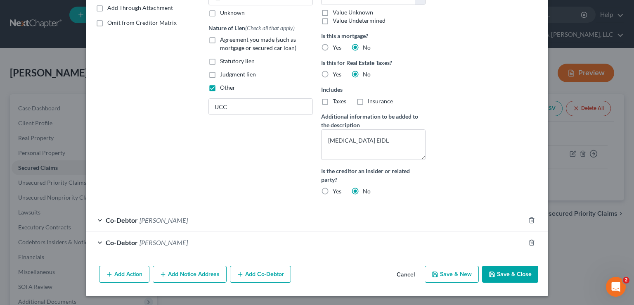
click at [519, 273] on button "Save & Close" at bounding box center [510, 273] width 56 height 17
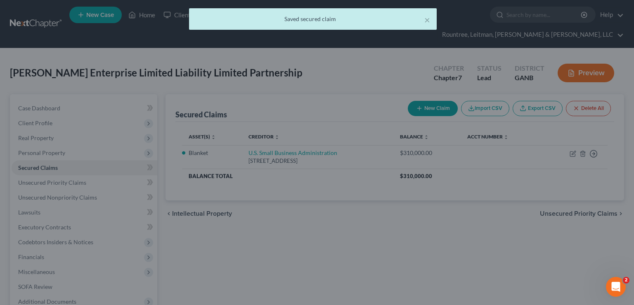
scroll to position [0, 0]
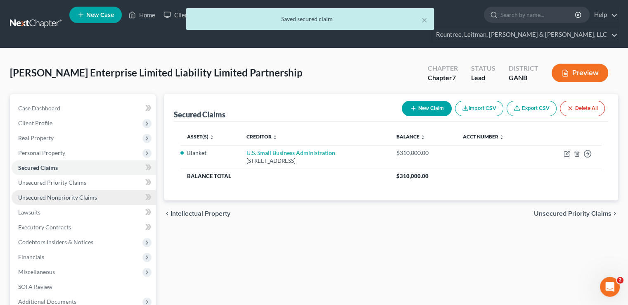
click at [83, 194] on span "Unsecured Nonpriority Claims" at bounding box center [57, 197] width 79 height 7
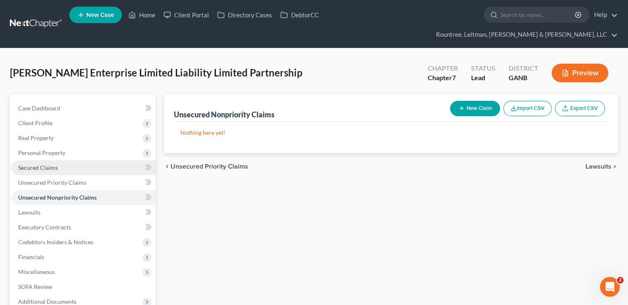
click at [71, 160] on link "Secured Claims" at bounding box center [84, 167] width 144 height 15
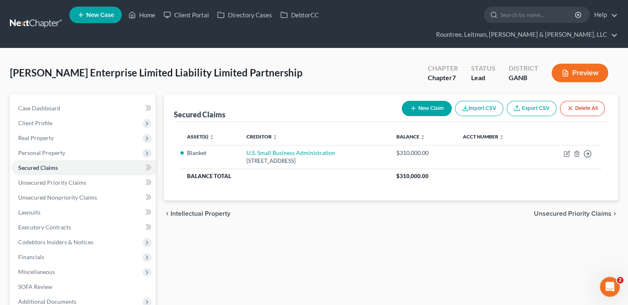
click at [423, 101] on button "New Claim" at bounding box center [427, 108] width 50 height 15
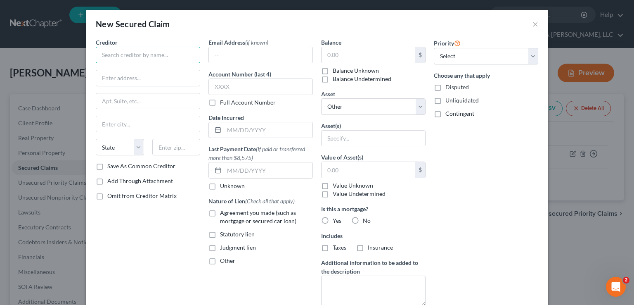
click at [157, 58] on input "text" at bounding box center [148, 55] width 104 height 17
click at [157, 81] on input "text" at bounding box center [148, 78] width 104 height 16
paste input "[STREET_ADDRESS][PERSON_NAME]"
click at [176, 56] on input "Quality Leasing Co" at bounding box center [148, 55] width 104 height 17
click at [154, 255] on div "Creditor * Quality Leasing Co [STREET_ADDRESS][PERSON_NAME] State [US_STATE] AK…" at bounding box center [148, 193] width 113 height 310
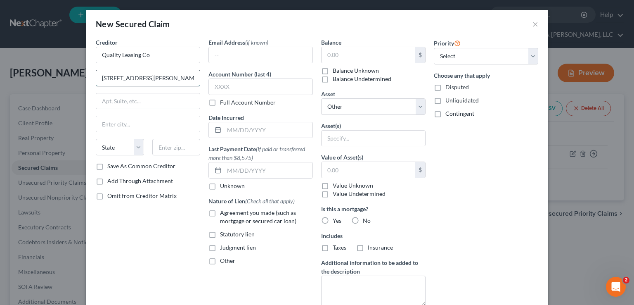
click at [196, 75] on input "[STREET_ADDRESS][PERSON_NAME]" at bounding box center [148, 78] width 104 height 16
click at [185, 75] on input "[STREET_ADDRESS][PERSON_NAME]" at bounding box center [148, 78] width 104 height 16
click at [182, 148] on input "text" at bounding box center [176, 147] width 48 height 17
click at [168, 228] on div "Creditor * Quality Leasing Co [STREET_ADDRESS][PERSON_NAME] State [US_STATE] AK…" at bounding box center [148, 193] width 113 height 310
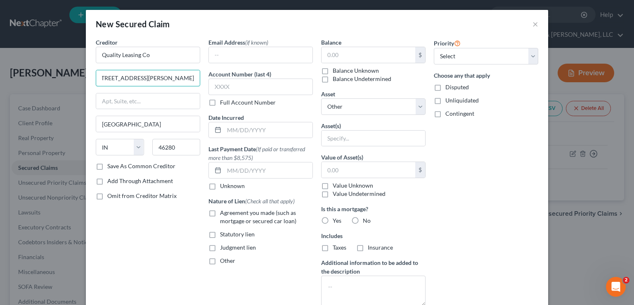
drag, startPoint x: 146, startPoint y: 75, endPoint x: 372, endPoint y: 43, distance: 227.7
click at [372, 43] on div "Creditor * Quality Leasing Co [STREET_ADDRESS][PERSON_NAME] [GEOGRAPHIC_DATA] […" at bounding box center [317, 193] width 451 height 310
click at [170, 243] on div "Creditor * Quality Leasing Co 9830 [PERSON_NAME] Dr E [GEOGRAPHIC_DATA] [US_STA…" at bounding box center [148, 193] width 113 height 310
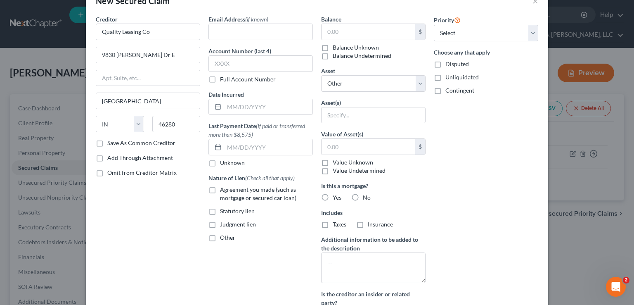
click at [446, 66] on label "Disputed" at bounding box center [458, 64] width 24 height 8
click at [449, 65] on input "Disputed" at bounding box center [451, 62] width 5 height 5
click at [446, 75] on label "Unliquidated" at bounding box center [462, 77] width 33 height 8
click at [449, 75] on input "Unliquidated" at bounding box center [451, 75] width 5 height 5
click at [446, 90] on label "Contingent" at bounding box center [460, 90] width 29 height 8
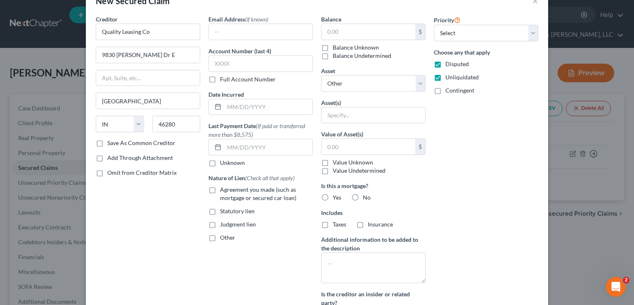
click at [449, 90] on input "Contingent" at bounding box center [451, 88] width 5 height 5
click at [220, 238] on label "Other" at bounding box center [227, 237] width 15 height 8
click at [223, 238] on input "Other" at bounding box center [225, 235] width 5 height 5
click at [220, 237] on label "Other" at bounding box center [227, 237] width 15 height 8
click at [223, 237] on input "Other" at bounding box center [225, 235] width 5 height 5
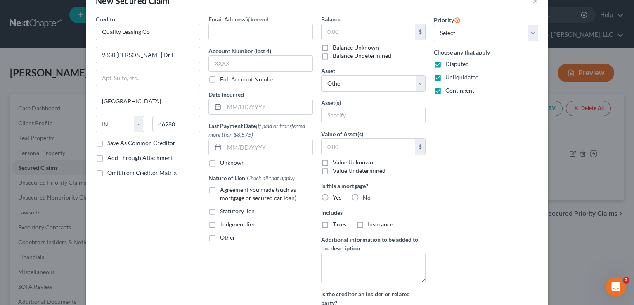
click at [220, 189] on label "Agreement you made (such as mortgage or secured car loan)" at bounding box center [266, 193] width 93 height 17
click at [223, 189] on input "Agreement you made (such as mortgage or secured car loan)" at bounding box center [225, 187] width 5 height 5
click at [363, 197] on label "No" at bounding box center [367, 197] width 8 height 8
click at [366, 197] on input "No" at bounding box center [368, 195] width 5 height 5
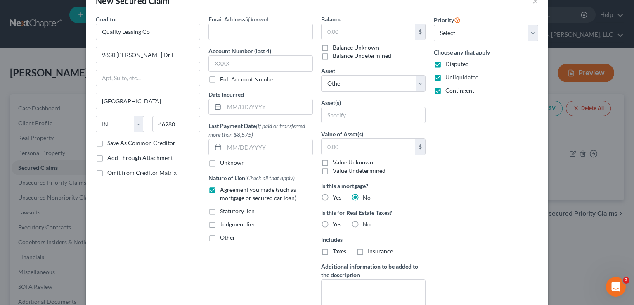
click at [363, 224] on label "No" at bounding box center [367, 224] width 8 height 8
click at [366, 224] on input "No" at bounding box center [368, 222] width 5 height 5
click at [327, 85] on select "Select Other Multiple Assets navy federal credit union (Checking Account) - $14…" at bounding box center [373, 83] width 104 height 17
click at [321, 75] on select "Select Other Multiple Assets navy federal credit union (Checking Account) - $14…" at bounding box center [373, 83] width 104 height 17
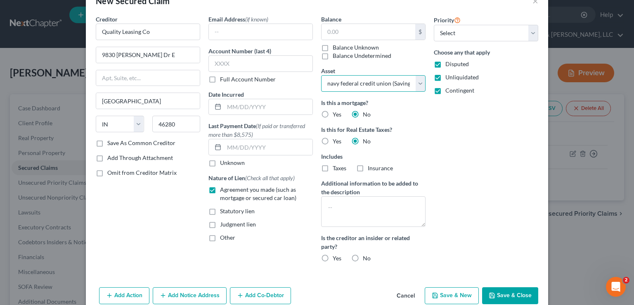
click at [359, 78] on select "Select Other Multiple Assets navy federal credit union (Checking Account) - $14…" at bounding box center [373, 83] width 104 height 17
click at [321, 75] on select "Select Other Multiple Assets navy federal credit union (Checking Account) - $14…" at bounding box center [373, 83] width 104 height 17
click at [432, 180] on div "Priority Select 1st 2nd 3rd 4th 5th 6th 7th 8th 9th 10th 11th 12th 13th 14th 15…" at bounding box center [486, 142] width 113 height 254
click at [333, 48] on label "Balance Unknown" at bounding box center [356, 47] width 46 height 8
click at [336, 48] on input "Balance Unknown" at bounding box center [338, 45] width 5 height 5
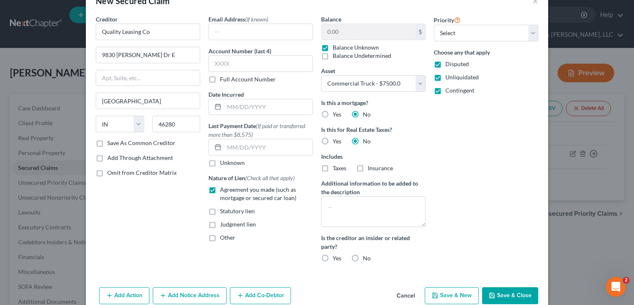
scroll to position [38, 0]
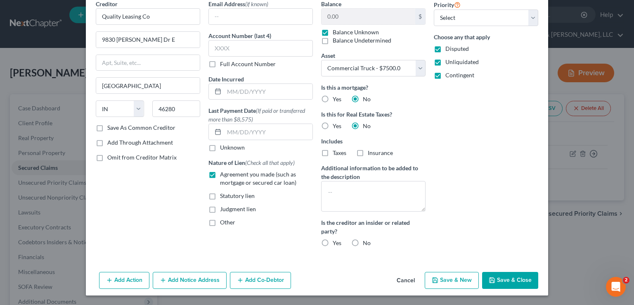
click at [363, 242] on label "No" at bounding box center [367, 243] width 8 height 8
click at [366, 242] on input "No" at bounding box center [368, 241] width 5 height 5
click at [251, 275] on button "Add Co-Debtor" at bounding box center [260, 280] width 61 height 17
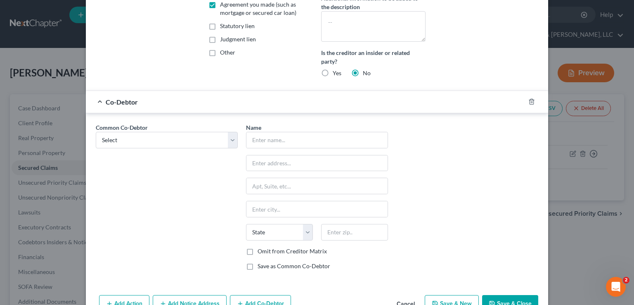
scroll to position [225, 0]
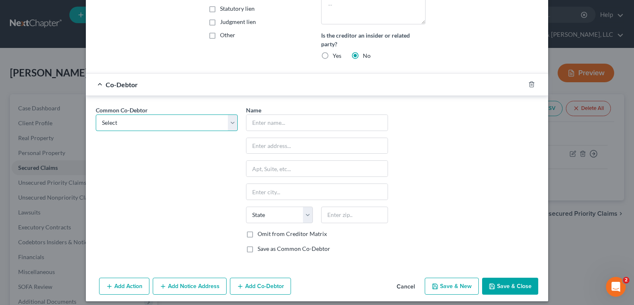
click at [201, 127] on select "Select [PERSON_NAME] [PERSON_NAME]" at bounding box center [167, 122] width 142 height 17
click at [96, 114] on select "Select [PERSON_NAME] [PERSON_NAME]" at bounding box center [167, 122] width 142 height 17
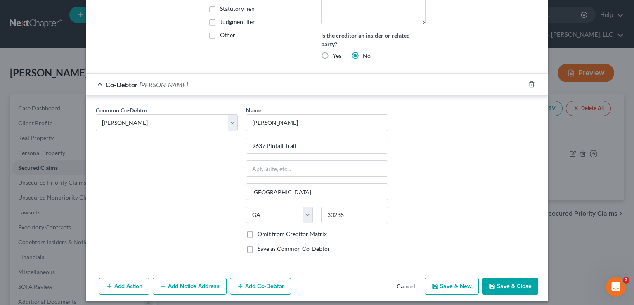
click at [254, 282] on button "Add Co-Debtor" at bounding box center [260, 285] width 61 height 17
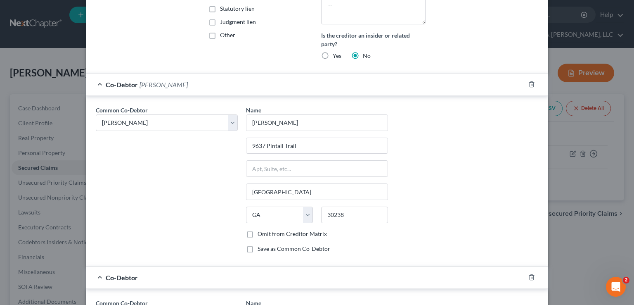
scroll to position [422, 0]
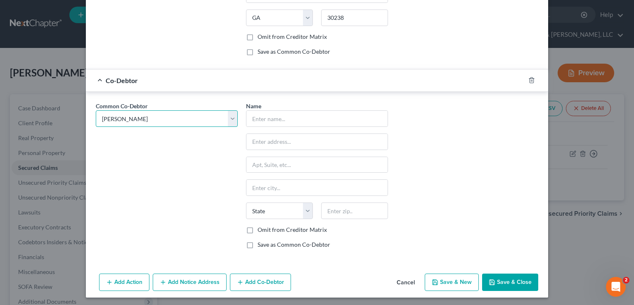
click at [186, 119] on select "Select [PERSON_NAME] [PERSON_NAME]" at bounding box center [167, 118] width 142 height 17
click at [96, 110] on select "Select [PERSON_NAME] [PERSON_NAME]" at bounding box center [167, 118] width 142 height 17
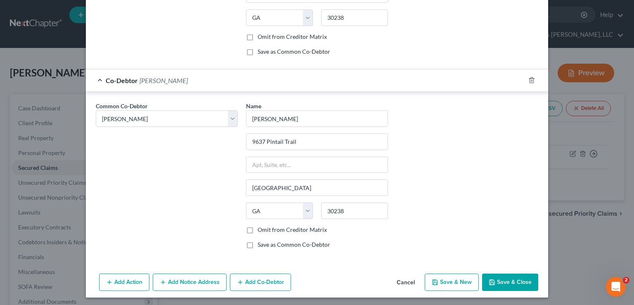
click at [492, 275] on button "Save & Close" at bounding box center [510, 281] width 56 height 17
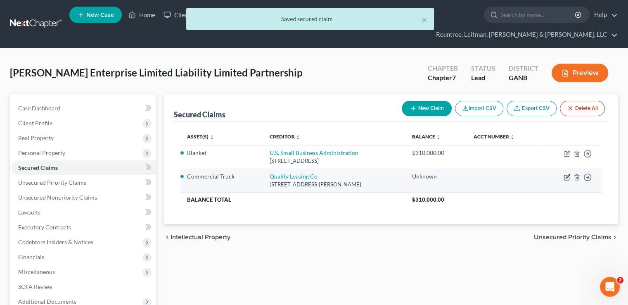
click at [565, 174] on icon "button" at bounding box center [567, 177] width 7 height 7
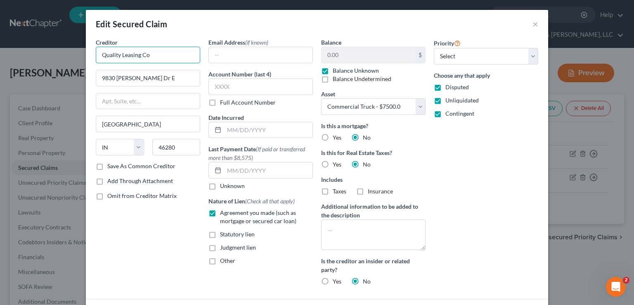
click at [165, 55] on input "Quality Leasing Co" at bounding box center [148, 55] width 104 height 17
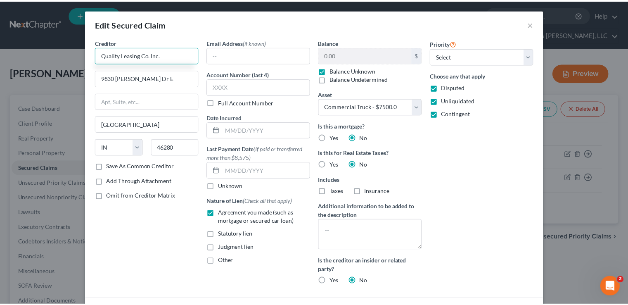
scroll to position [107, 0]
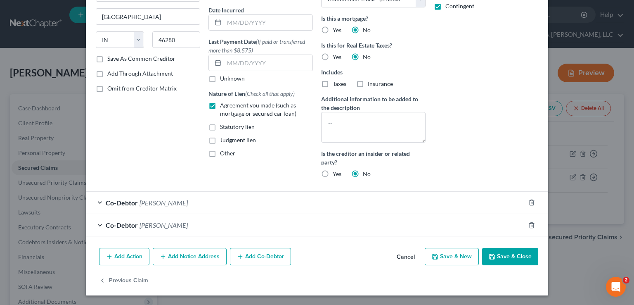
click at [502, 257] on button "Save & Close" at bounding box center [510, 256] width 56 height 17
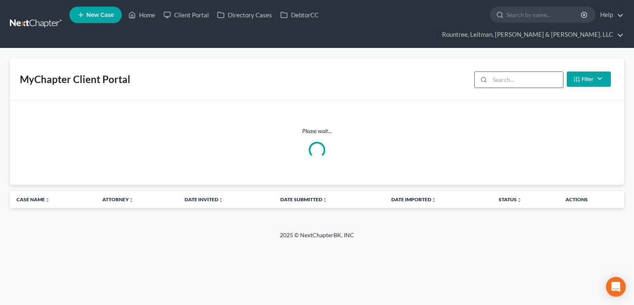
click at [492, 72] on input "search" at bounding box center [526, 80] width 73 height 16
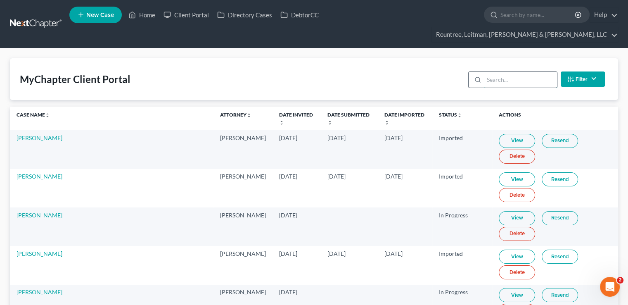
click at [505, 72] on input "search" at bounding box center [520, 80] width 73 height 16
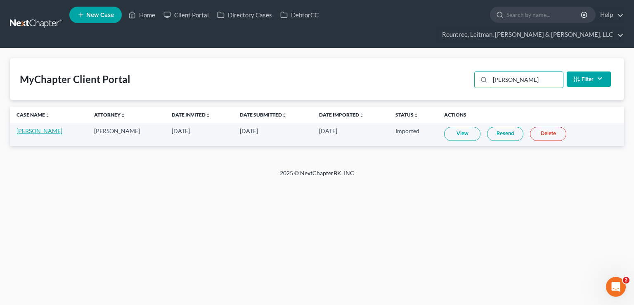
type input "yvonne"
click at [27, 127] on link "Yvonne Hawes" at bounding box center [40, 130] width 46 height 7
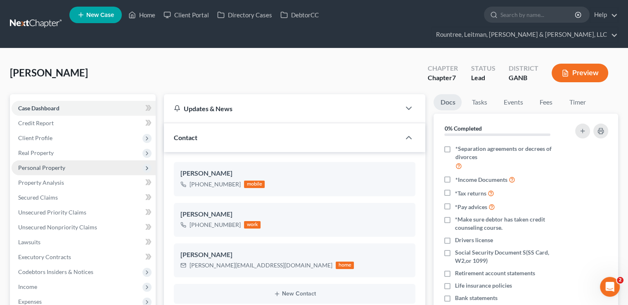
scroll to position [44, 0]
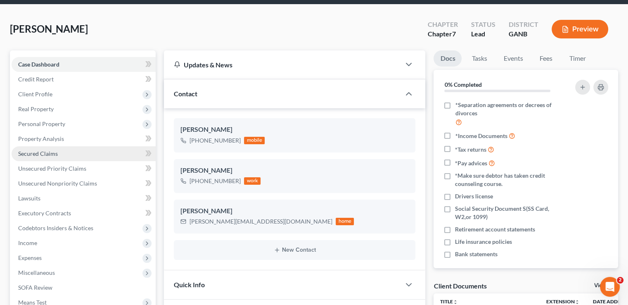
click at [77, 146] on link "Secured Claims" at bounding box center [84, 153] width 144 height 15
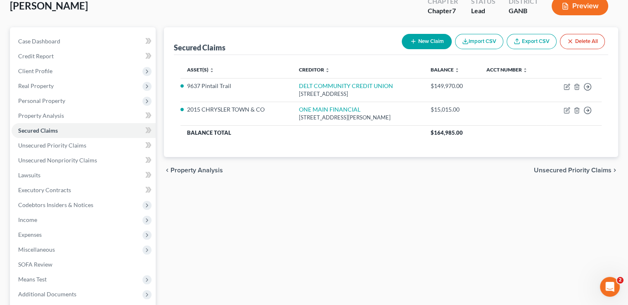
scroll to position [68, 0]
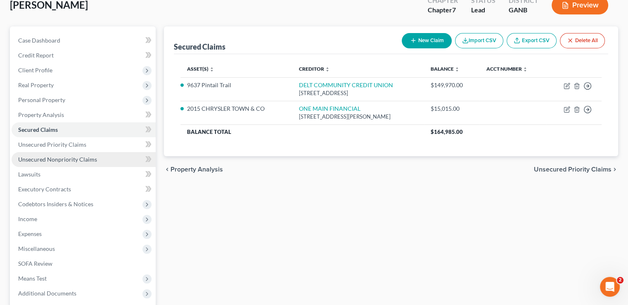
click at [77, 156] on span "Unsecured Nonpriority Claims" at bounding box center [57, 159] width 79 height 7
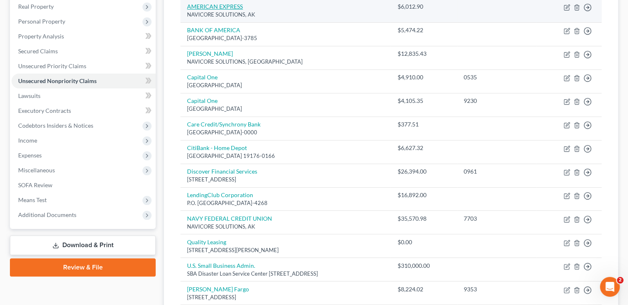
scroll to position [243, 0]
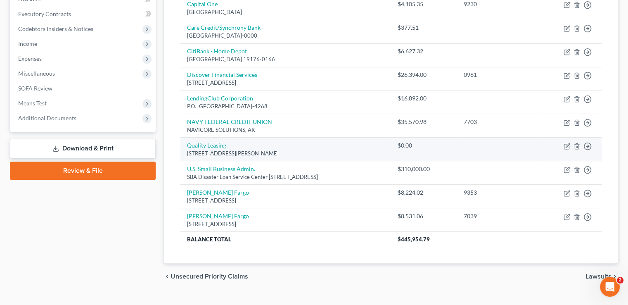
drag, startPoint x: 284, startPoint y: 138, endPoint x: 186, endPoint y: 141, distance: 98.3
click at [186, 141] on td "Quality Leasing 9830 Bauer Dr E, Indianapolis, IN 46280" at bounding box center [285, 149] width 210 height 24
copy div "[STREET_ADDRESS][PERSON_NAME]"
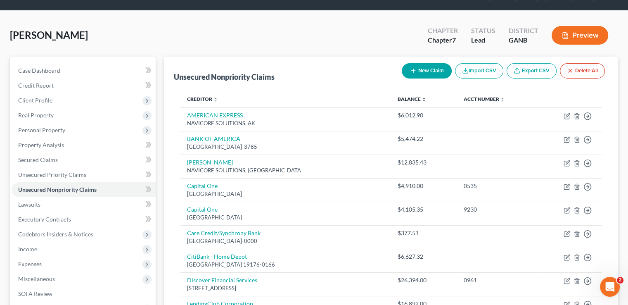
scroll to position [0, 0]
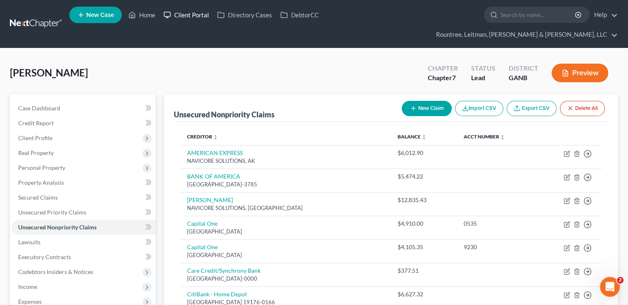
click at [174, 12] on link "Client Portal" at bounding box center [186, 14] width 54 height 15
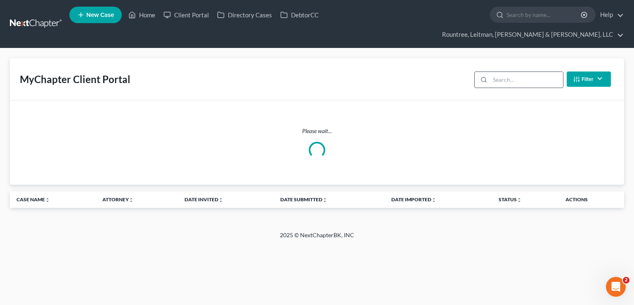
click at [524, 72] on input "search" at bounding box center [526, 80] width 73 height 16
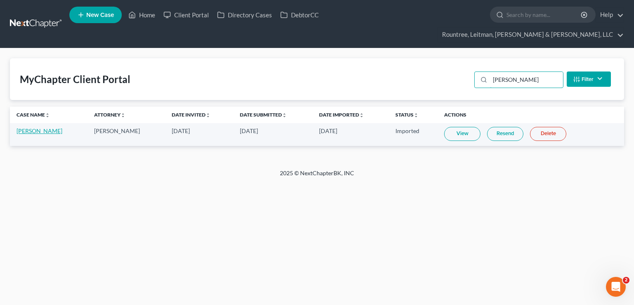
type input "anitra"
click at [38, 127] on link "[PERSON_NAME]" at bounding box center [40, 130] width 46 height 7
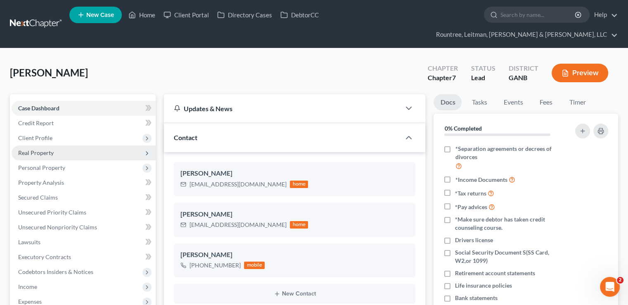
scroll to position [104, 0]
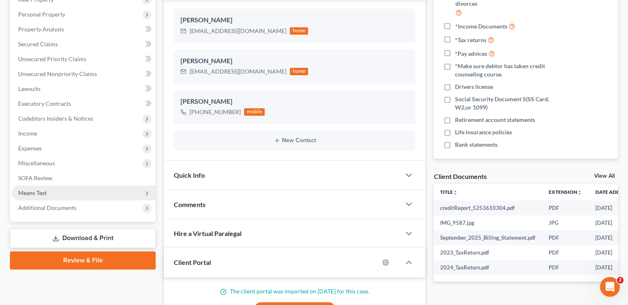
click at [65, 228] on link "Download & Print" at bounding box center [83, 237] width 146 height 19
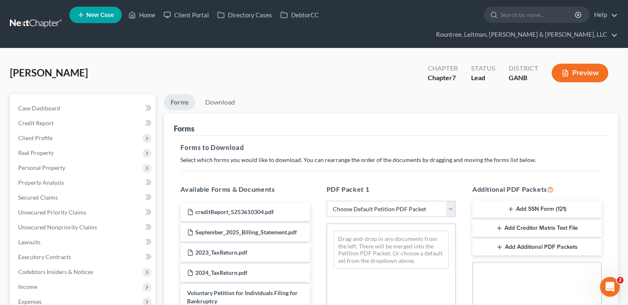
click at [505, 201] on button "Add SSN Form (121)" at bounding box center [536, 209] width 129 height 17
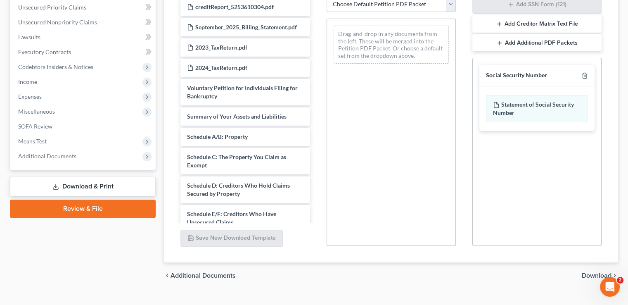
scroll to position [145, 0]
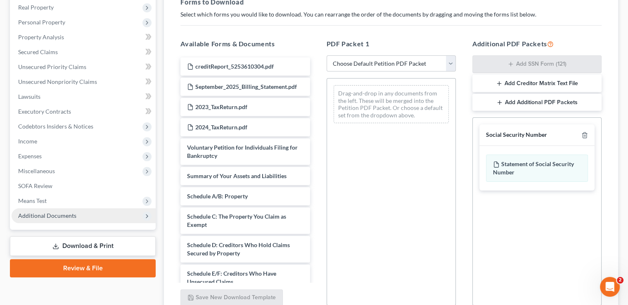
click at [65, 208] on span "Additional Documents" at bounding box center [84, 215] width 144 height 15
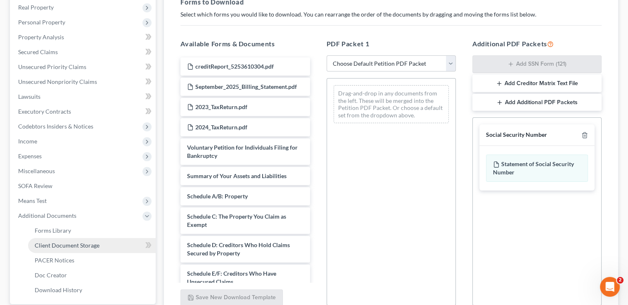
click at [74, 242] on span "Client Document Storage" at bounding box center [67, 245] width 65 height 7
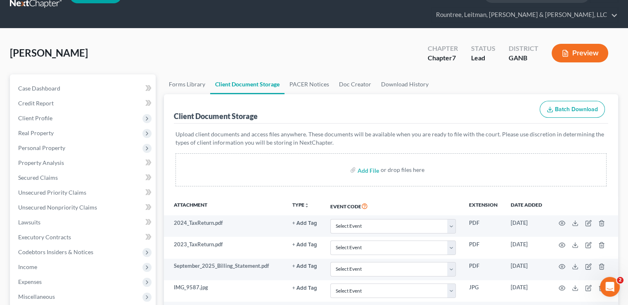
scroll to position [20, 0]
click at [187, 74] on link "Forms Library" at bounding box center [187, 84] width 46 height 20
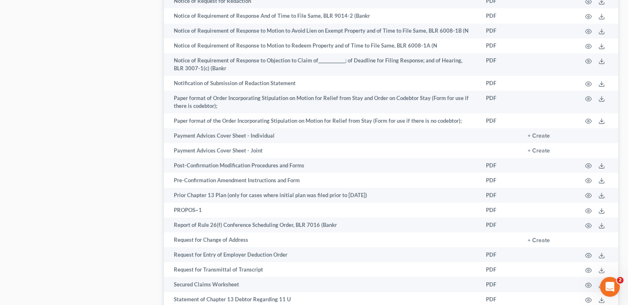
scroll to position [718, 0]
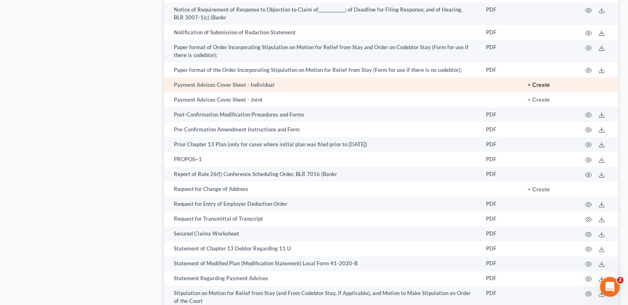
click at [535, 82] on button "+ Create" at bounding box center [539, 85] width 22 height 6
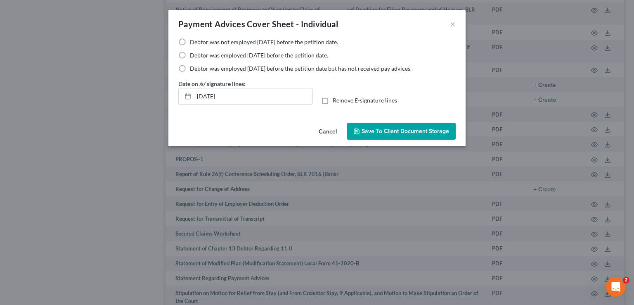
drag, startPoint x: 182, startPoint y: 52, endPoint x: 183, endPoint y: 67, distance: 15.4
click at [183, 67] on div "Debtor was not employed within 60 days before the petition date. Debtor was emp…" at bounding box center [316, 55] width 277 height 35
click at [190, 67] on label "Debtor was employed within 60 days before the petition date but has not receive…" at bounding box center [301, 68] width 222 height 8
click at [193, 67] on input "Debtor was employed within 60 days before the petition date but has not receive…" at bounding box center [195, 66] width 5 height 5
radio input "true"
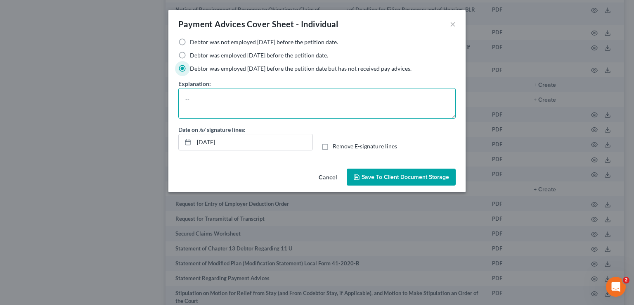
click at [223, 94] on textarea at bounding box center [316, 103] width 277 height 31
type textarea "Self-Employed"
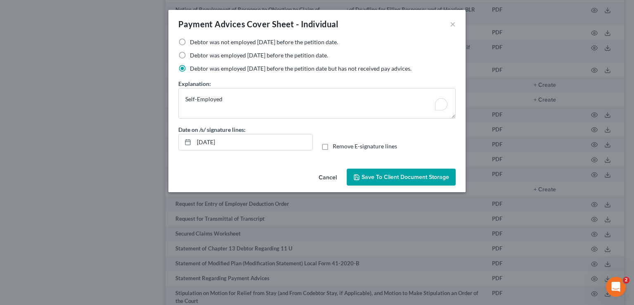
click at [392, 178] on span "Save to Client Document Storage" at bounding box center [406, 176] width 88 height 7
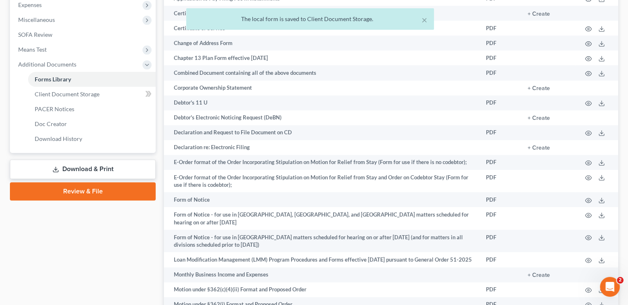
click at [92, 159] on link "Download & Print" at bounding box center [83, 168] width 146 height 19
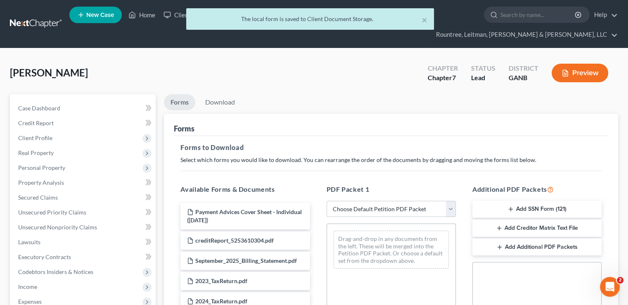
click at [534, 201] on button "Add SSN Form (121)" at bounding box center [536, 209] width 129 height 17
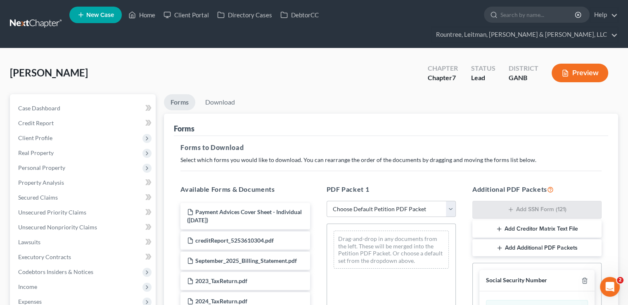
scroll to position [86, 0]
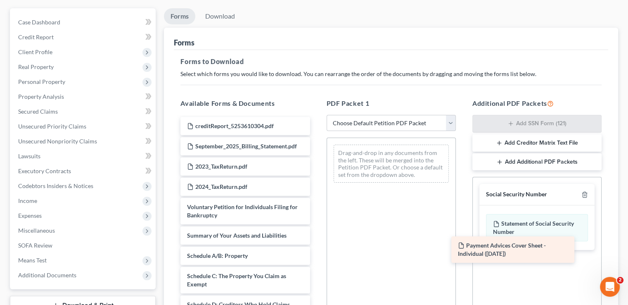
drag, startPoint x: 249, startPoint y: 115, endPoint x: 521, endPoint y: 250, distance: 303.0
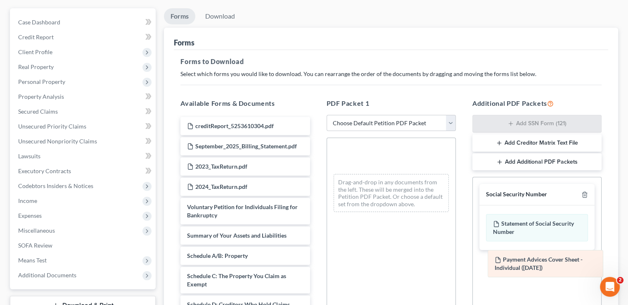
drag, startPoint x: 386, startPoint y: 147, endPoint x: 541, endPoint y: 268, distance: 196.2
click at [455, 218] on div "Payment Advices Cover Sheet - Individual (09/16/2025) Payment Advices Cover She…" at bounding box center [391, 178] width 128 height 81
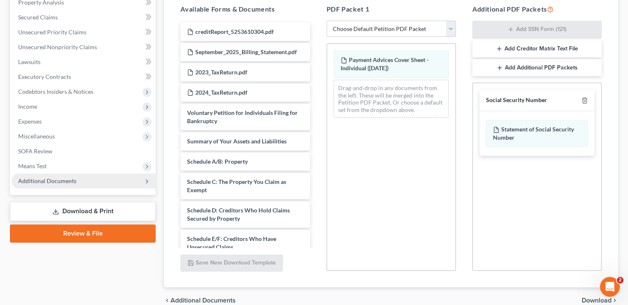
scroll to position [192, 0]
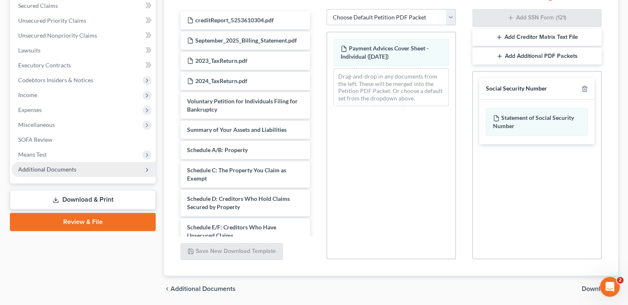
click at [72, 166] on span "Additional Documents" at bounding box center [47, 169] width 58 height 7
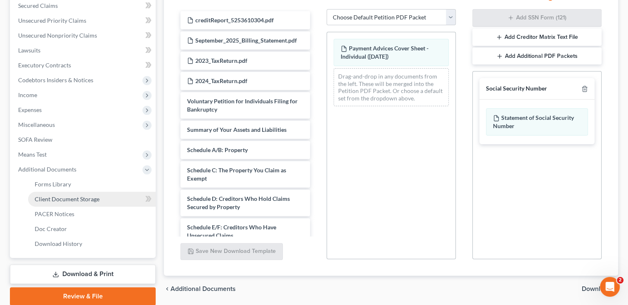
click at [81, 195] on span "Client Document Storage" at bounding box center [67, 198] width 65 height 7
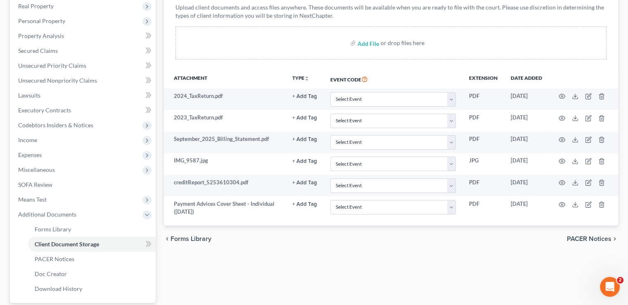
scroll to position [173, 0]
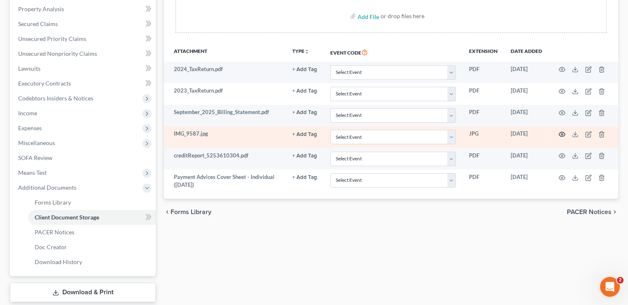
click at [562, 132] on icon "button" at bounding box center [562, 134] width 6 height 5
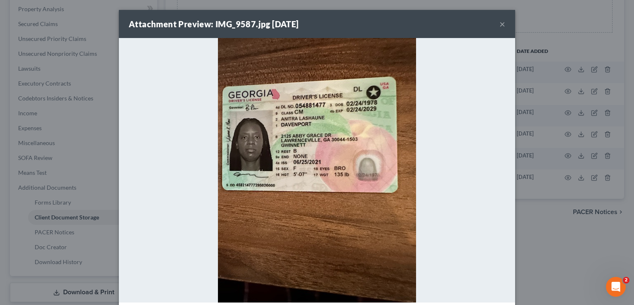
click at [558, 238] on div "Attachment Preview: IMG_9587.jpg 09/15/2025 × Download" at bounding box center [317, 152] width 634 height 305
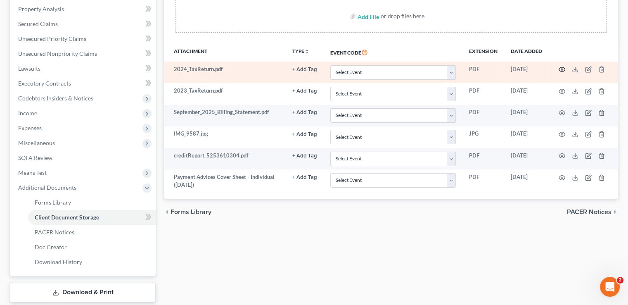
click at [562, 67] on icon "button" at bounding box center [562, 69] width 6 height 5
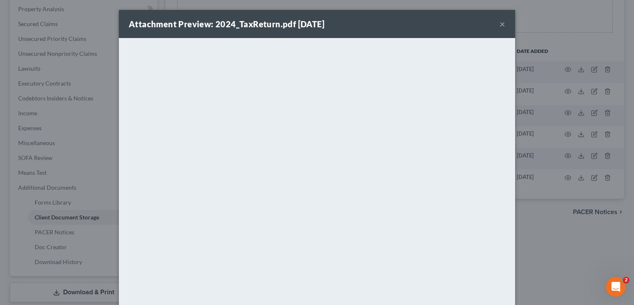
click at [500, 26] on button "×" at bounding box center [503, 24] width 6 height 10
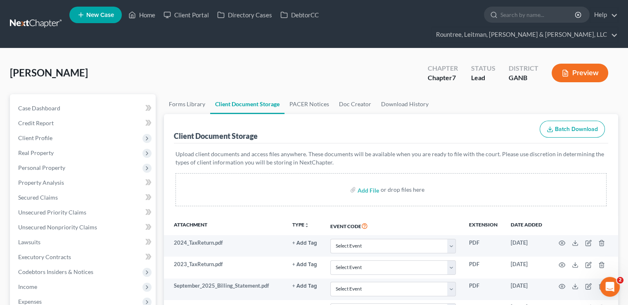
scroll to position [187, 0]
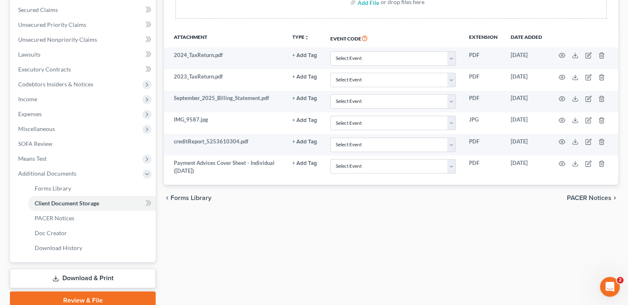
click at [94, 268] on link "Download & Print" at bounding box center [83, 277] width 146 height 19
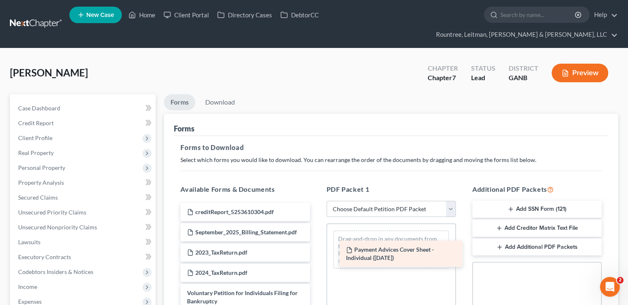
drag, startPoint x: 261, startPoint y: 202, endPoint x: 420, endPoint y: 256, distance: 167.6
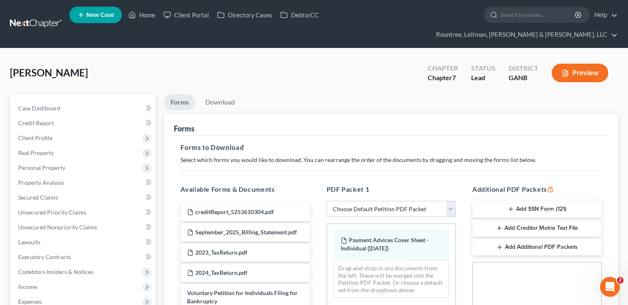
click at [525, 201] on button "Add SSN Form (121)" at bounding box center [536, 209] width 129 height 17
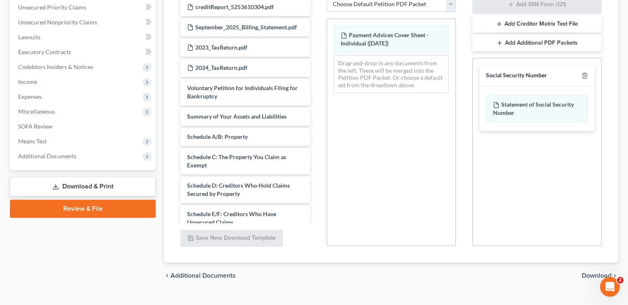
click at [599, 272] on span "Download" at bounding box center [597, 275] width 30 height 7
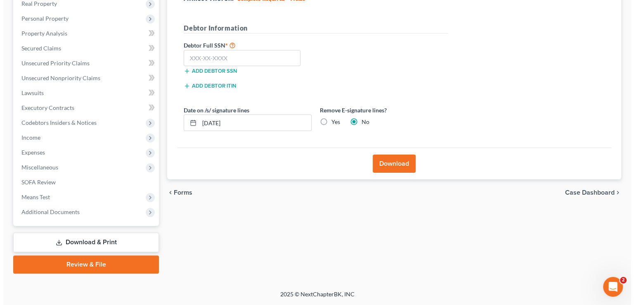
scroll to position [134, 0]
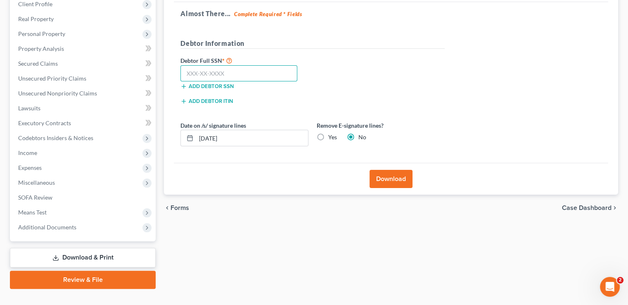
click at [235, 65] on input "text" at bounding box center [238, 73] width 117 height 17
type input "252-31-9561"
click at [401, 170] on button "Download" at bounding box center [391, 179] width 43 height 18
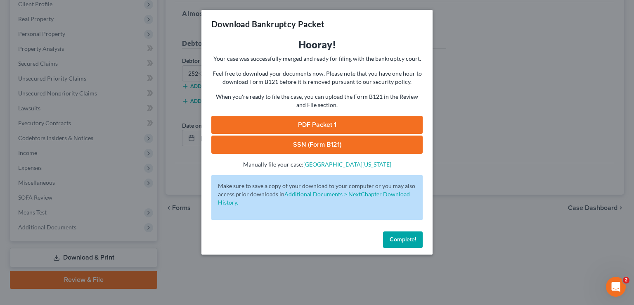
click at [359, 124] on link "PDF Packet 1" at bounding box center [316, 125] width 211 height 18
click at [337, 146] on link "SSN (Form B121)" at bounding box center [316, 144] width 211 height 18
